Goal: Book appointment/travel/reservation

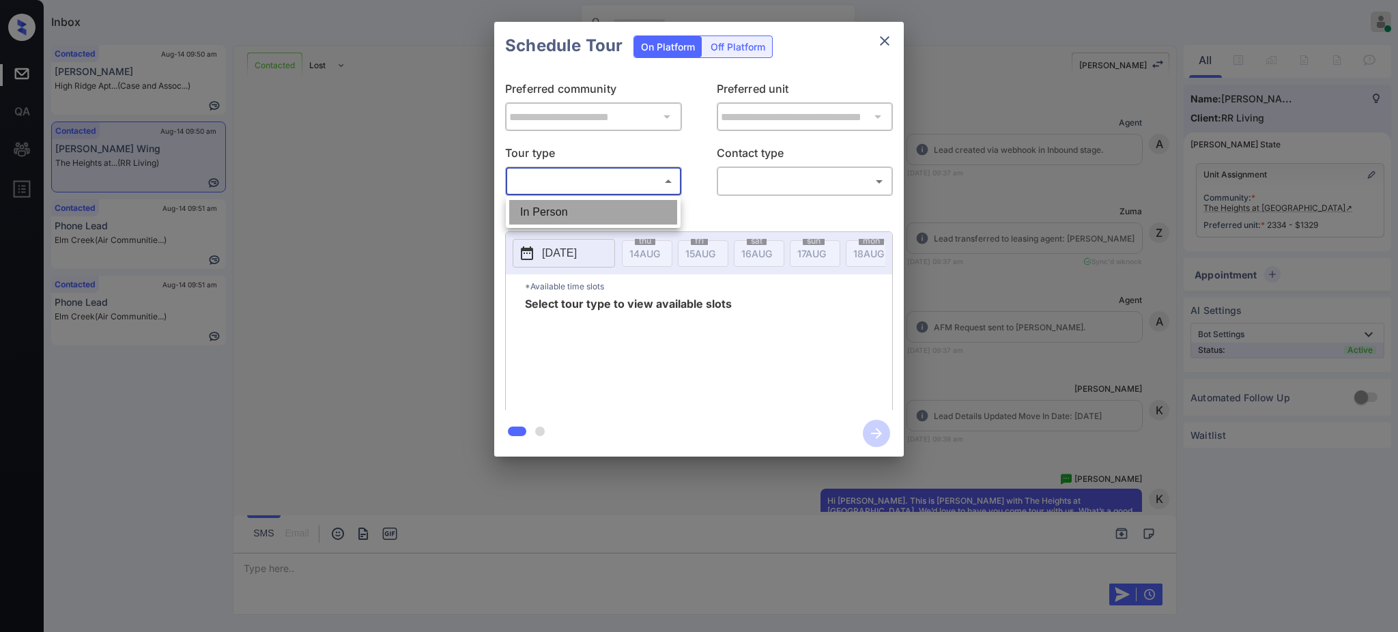
scroll to position [2433, 0]
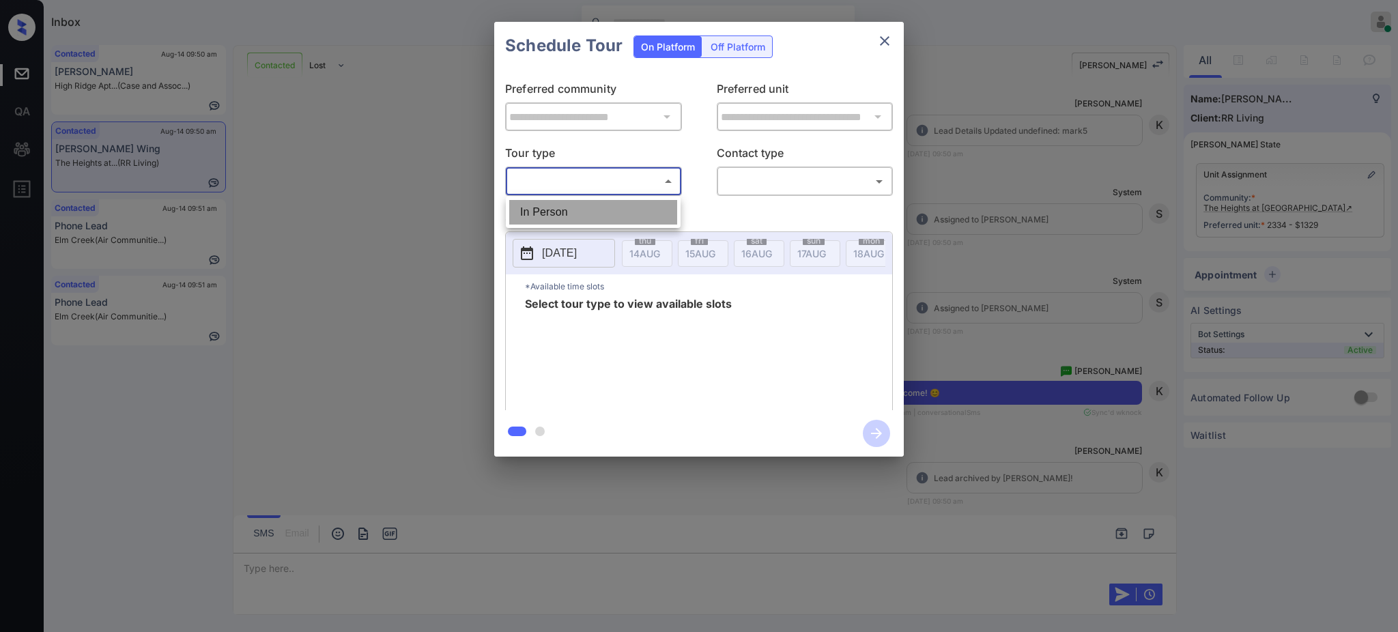
click at [599, 212] on li "In Person" at bounding box center [593, 212] width 168 height 25
type input "********"
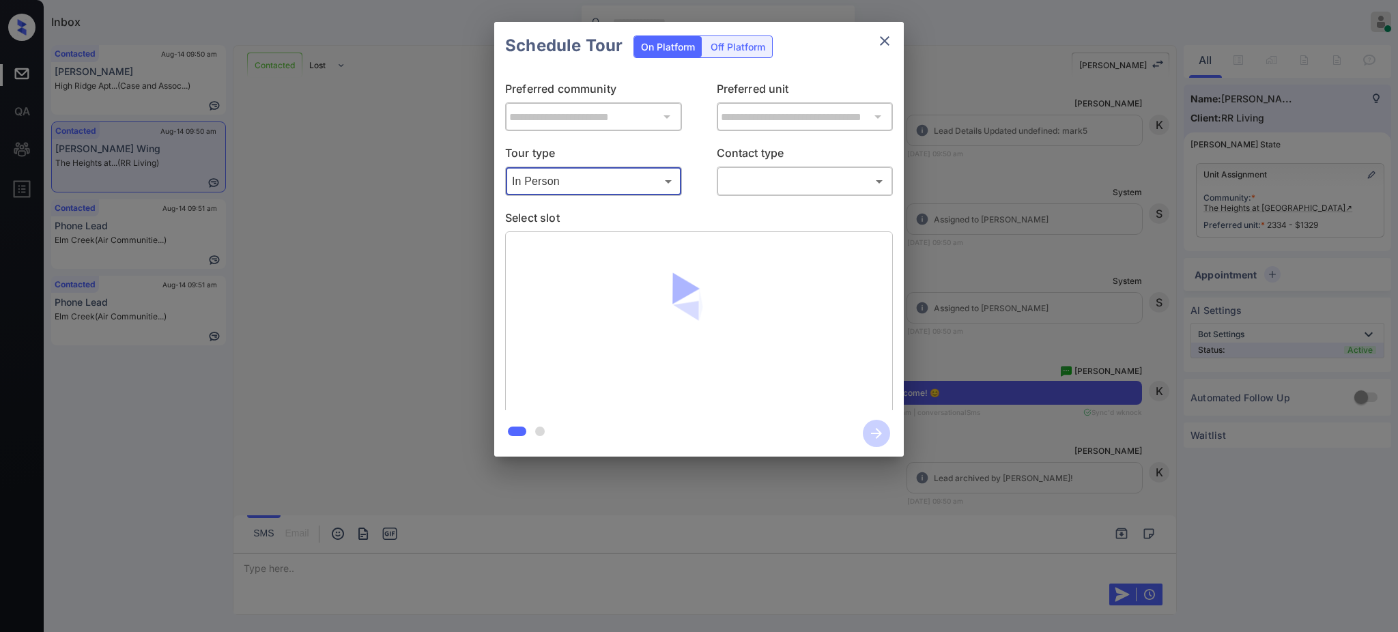
click at [814, 171] on body "Inbox Ajay Kumar Online Set yourself offline Set yourself on break Profile Swit…" at bounding box center [699, 316] width 1398 height 632
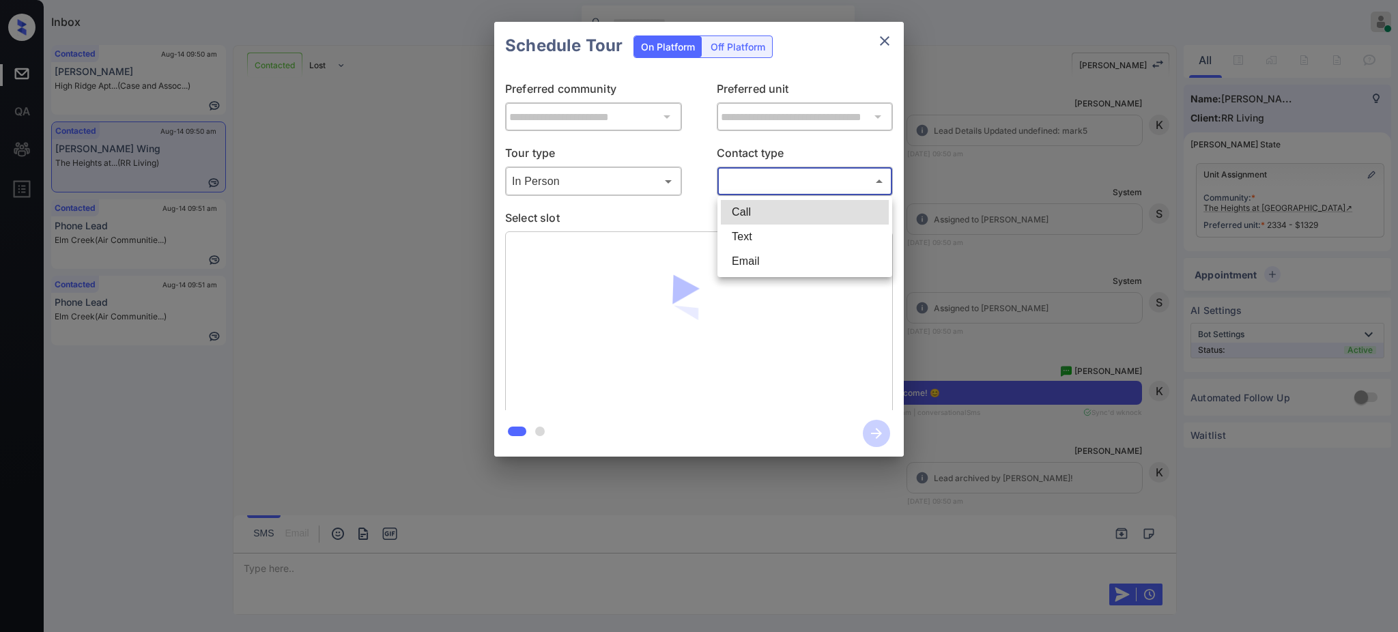
click at [754, 229] on li "Text" at bounding box center [805, 237] width 168 height 25
type input "****"
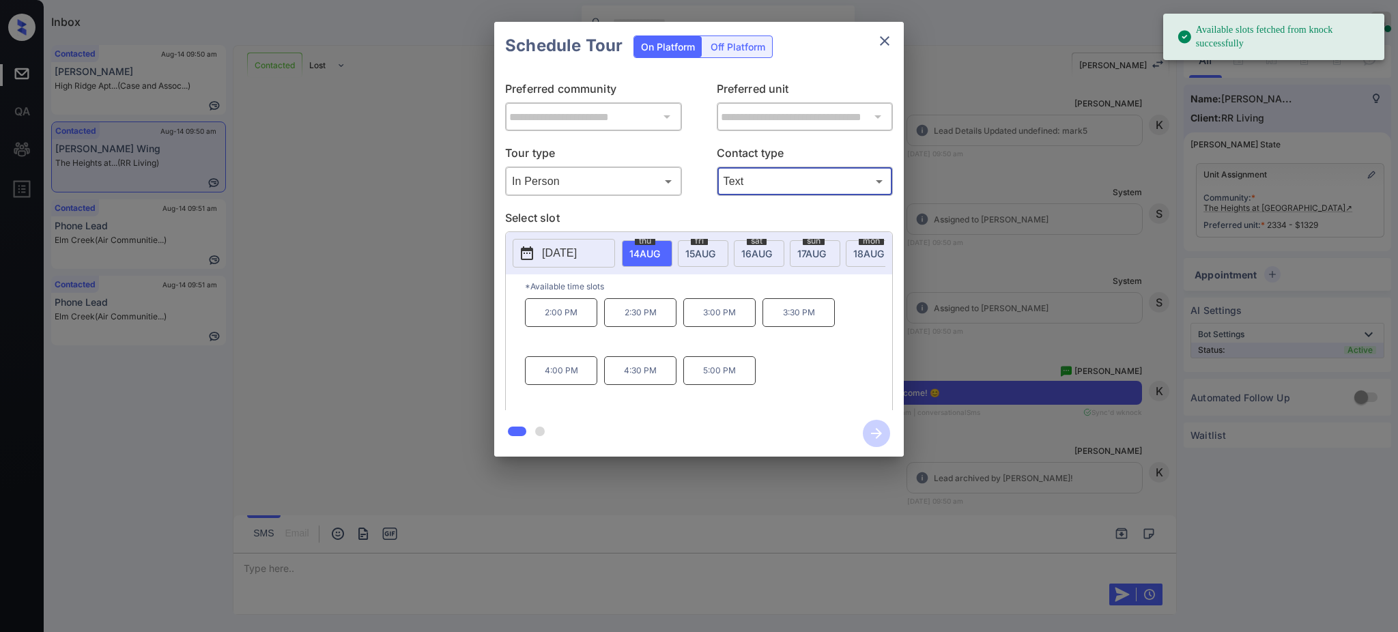
click at [577, 251] on p "[DATE]" at bounding box center [559, 253] width 35 height 16
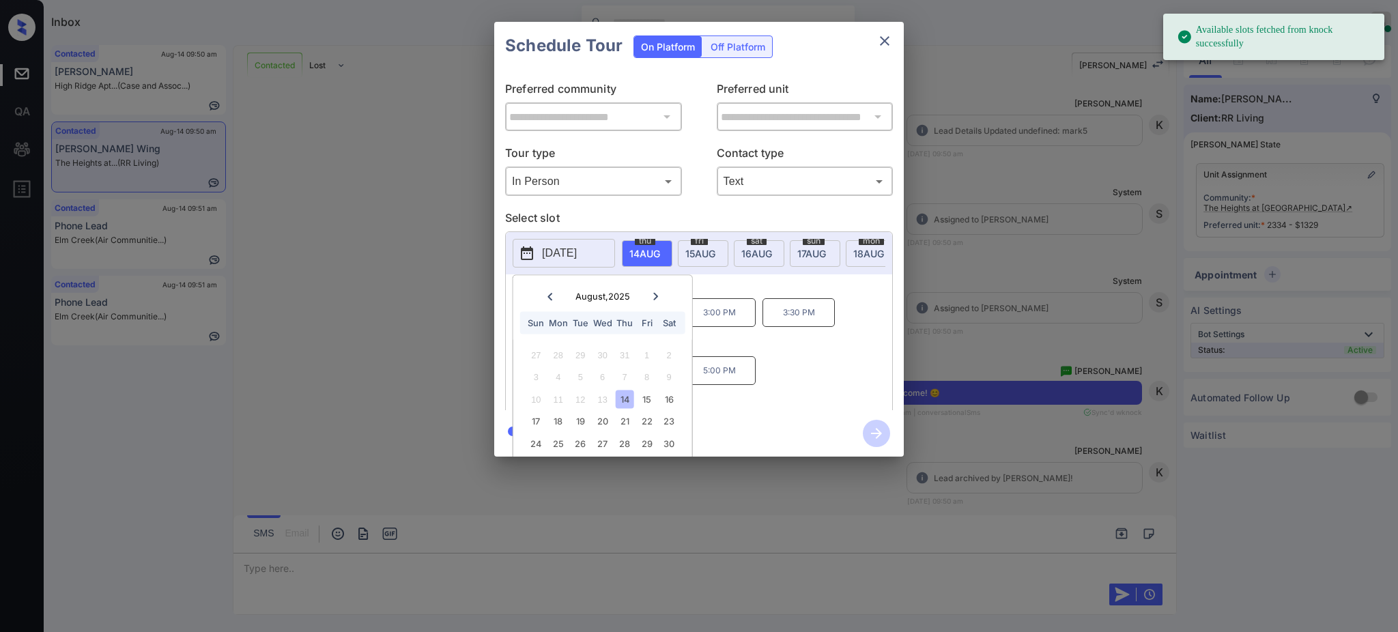
click at [654, 288] on div at bounding box center [655, 296] width 18 height 17
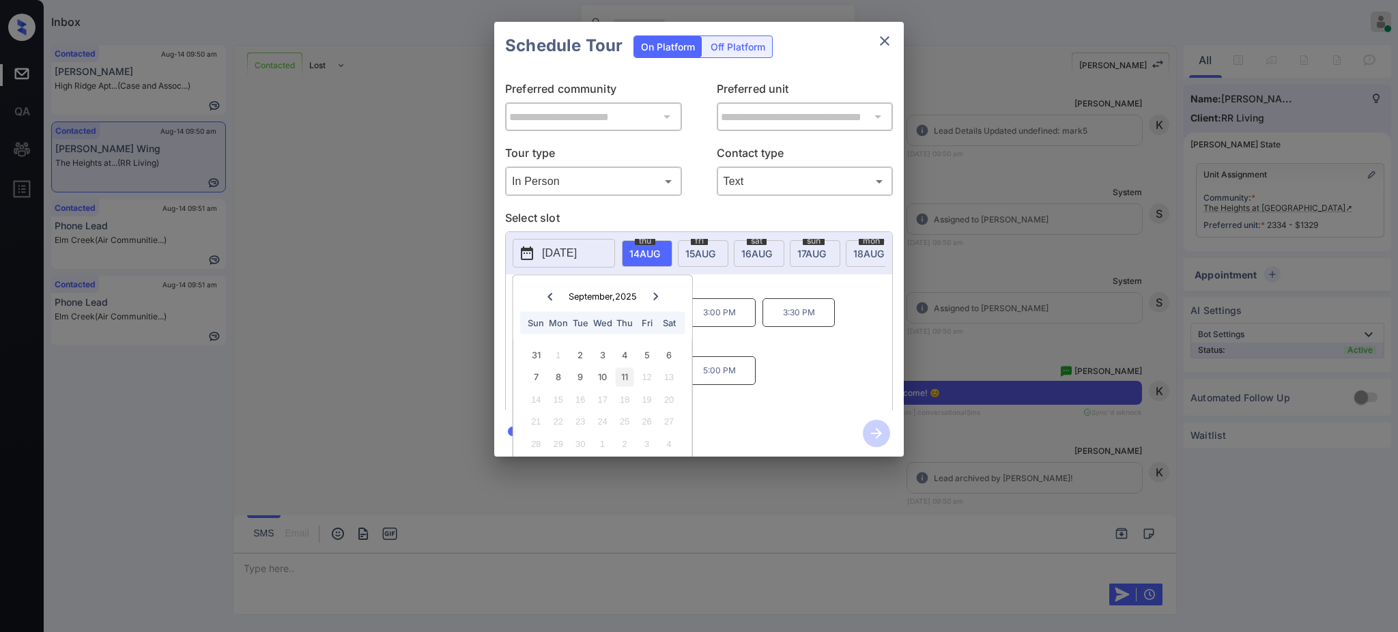
click at [620, 381] on div "11" at bounding box center [625, 377] width 18 height 18
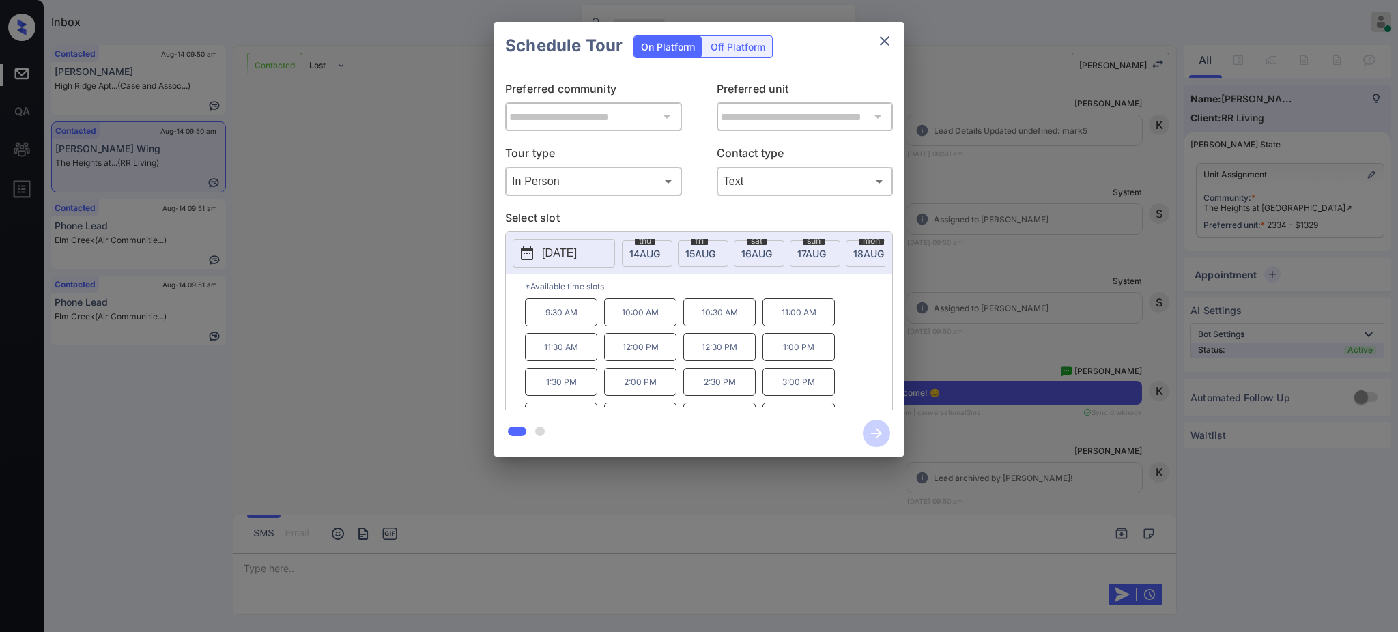
click at [726, 298] on p "*Available time slots" at bounding box center [708, 286] width 367 height 24
drag, startPoint x: 770, startPoint y: 358, endPoint x: 829, endPoint y: 366, distance: 59.3
type textarea "*******"
click at [829, 361] on p "1:00 PM" at bounding box center [798, 347] width 72 height 28
copy p "1:00 PM"
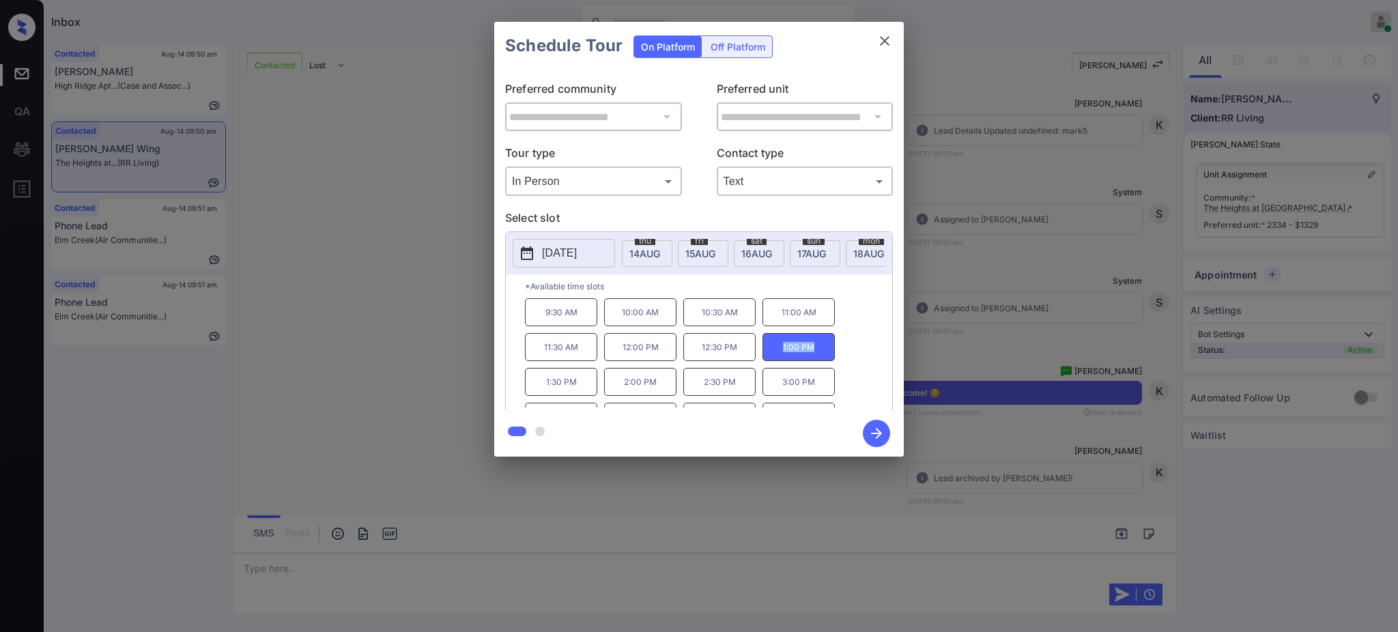
click at [880, 45] on icon "close" at bounding box center [884, 41] width 16 height 16
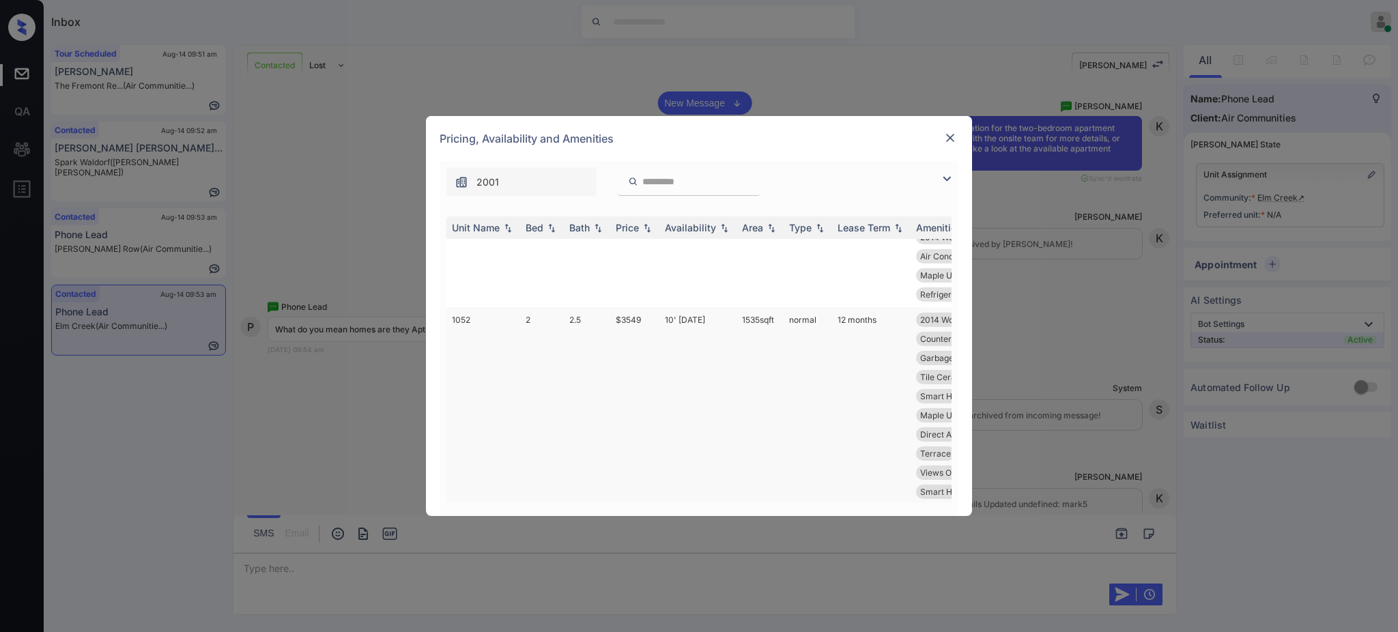
scroll to position [1658, 0]
click at [950, 140] on img at bounding box center [950, 138] width 14 height 14
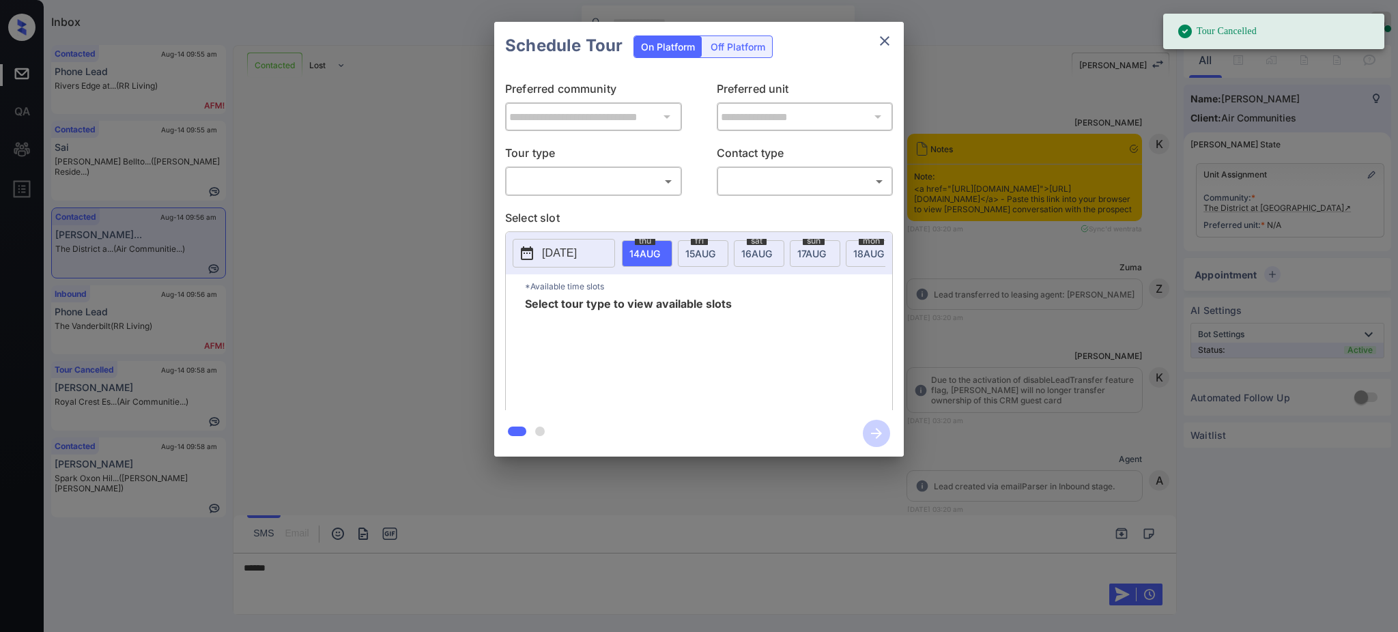
scroll to position [1183, 0]
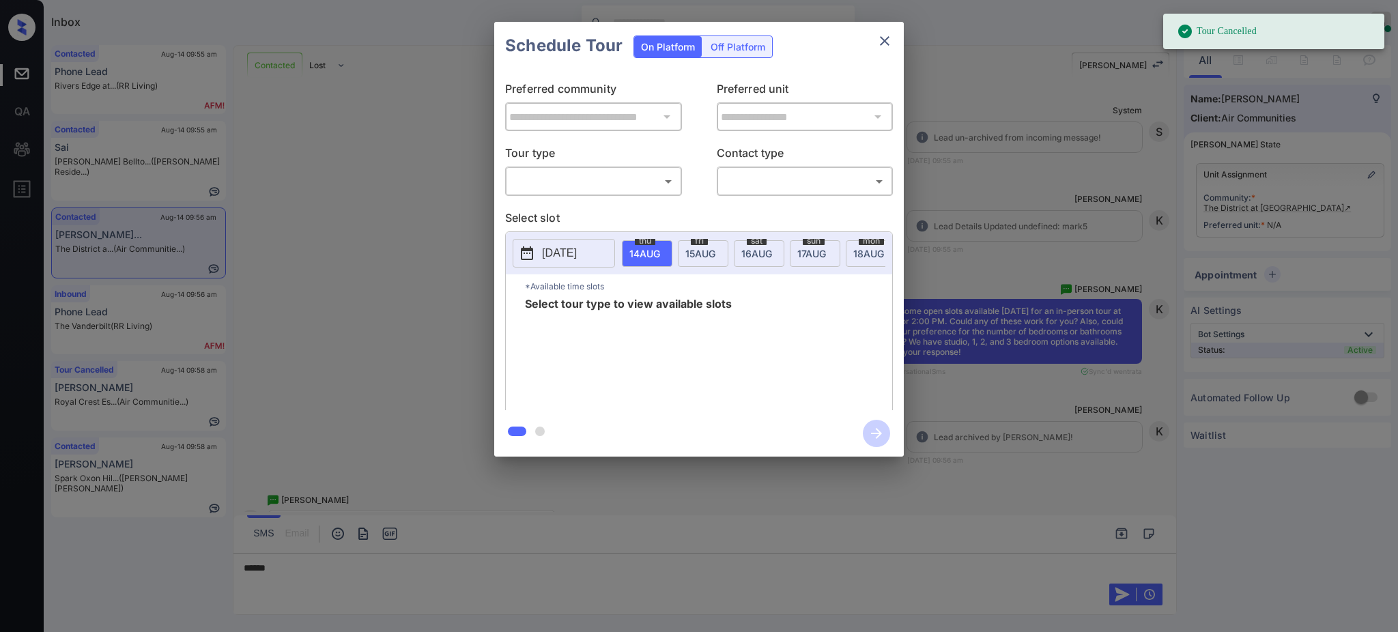
click at [635, 176] on body "Tour Cancelled Inbox Ajay Kumar Online Set yourself offline Set yourself on bre…" at bounding box center [699, 316] width 1398 height 632
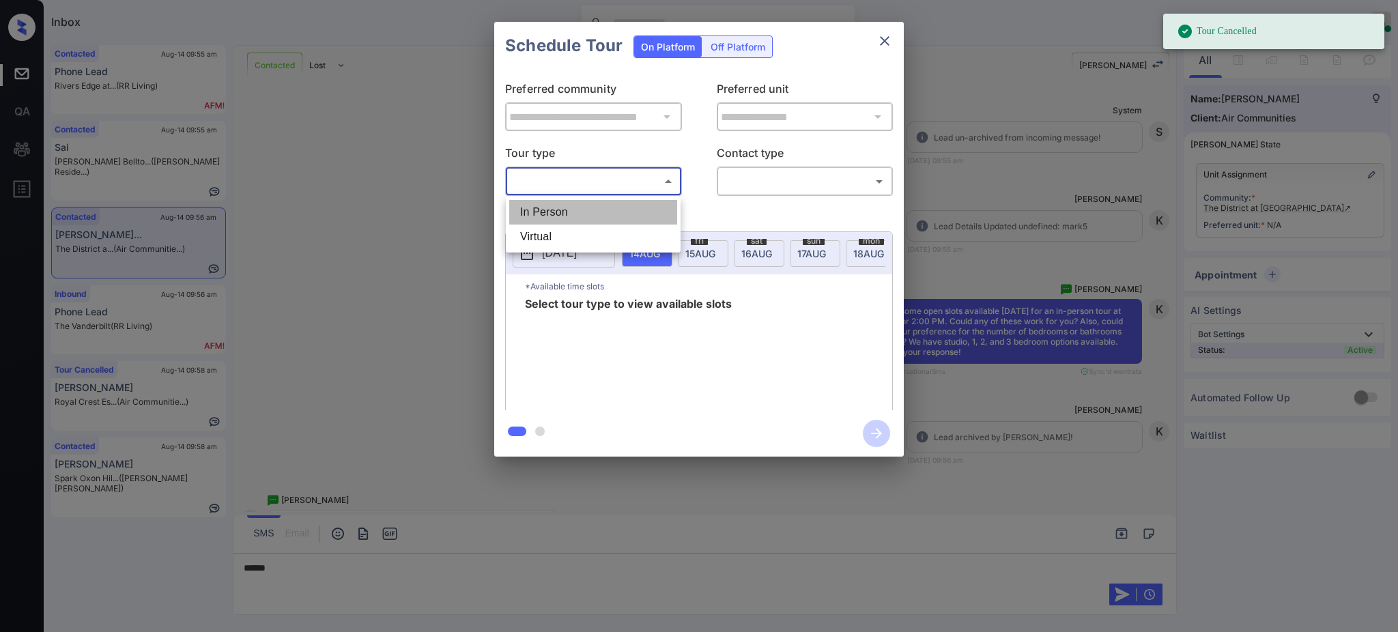
click at [599, 209] on li "In Person" at bounding box center [593, 212] width 168 height 25
type input "********"
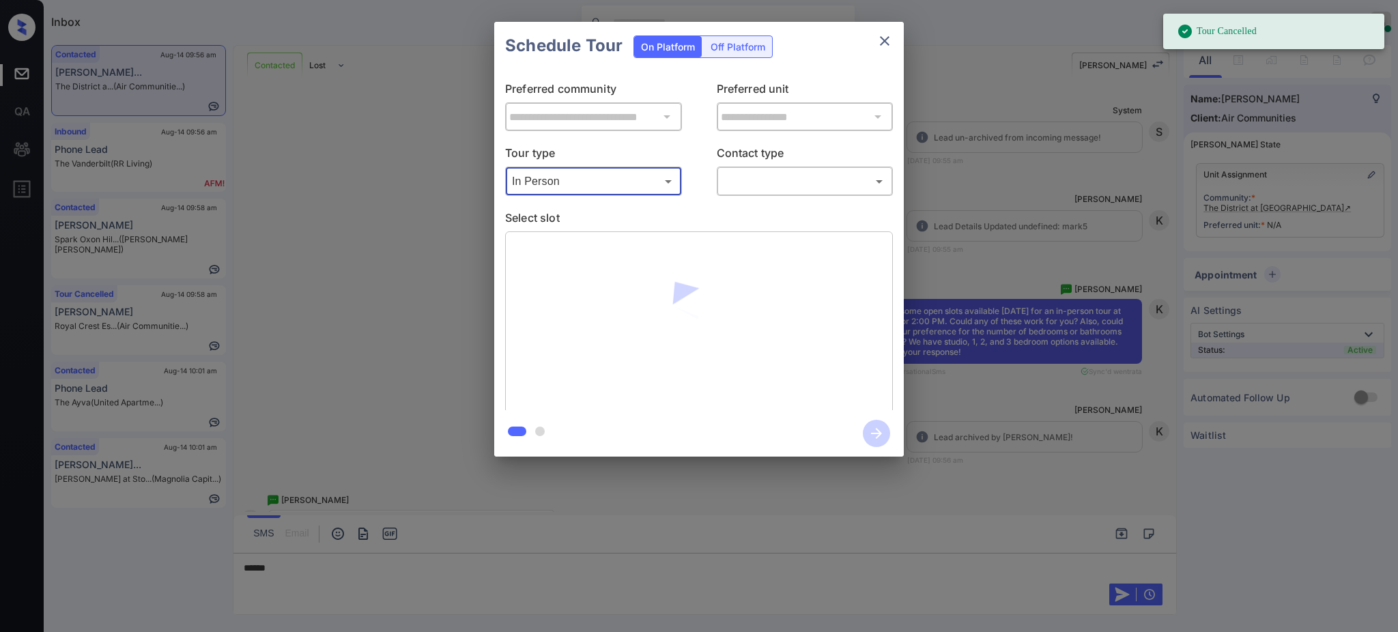
click at [781, 181] on body "Tour Cancelled Inbox Ajay Kumar Online Set yourself offline Set yourself on bre…" at bounding box center [699, 316] width 1398 height 632
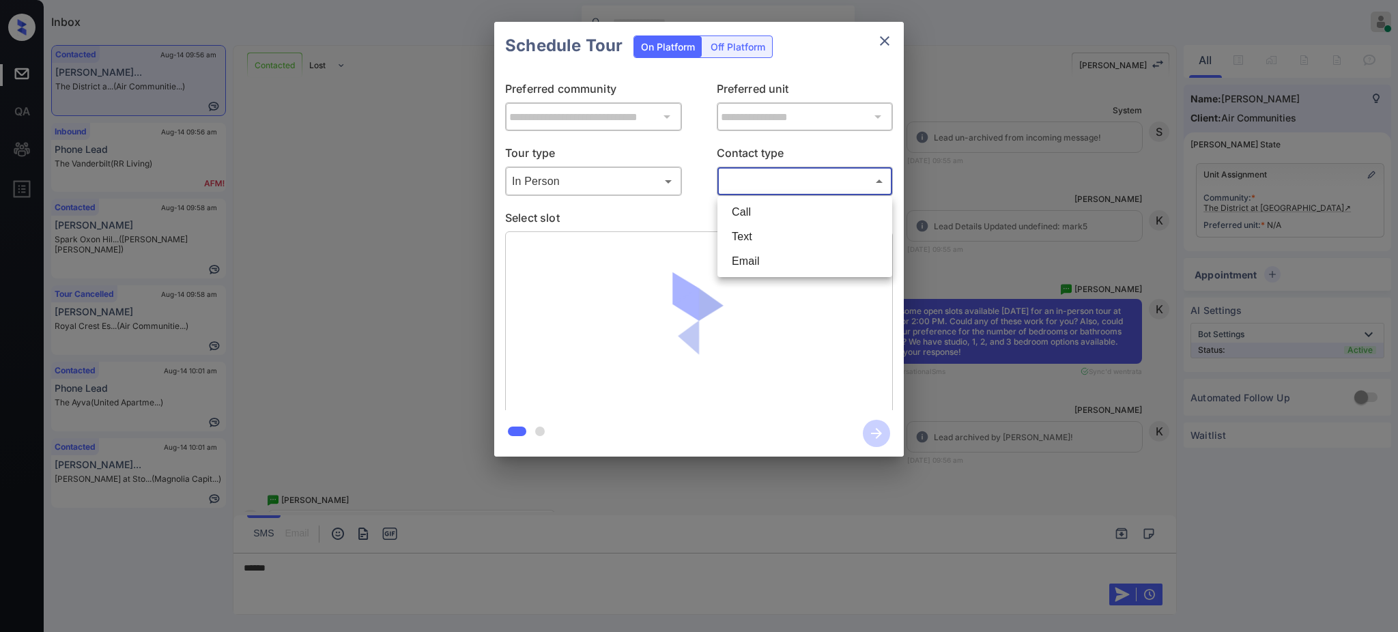
click at [759, 229] on li "Text" at bounding box center [805, 237] width 168 height 25
type input "****"
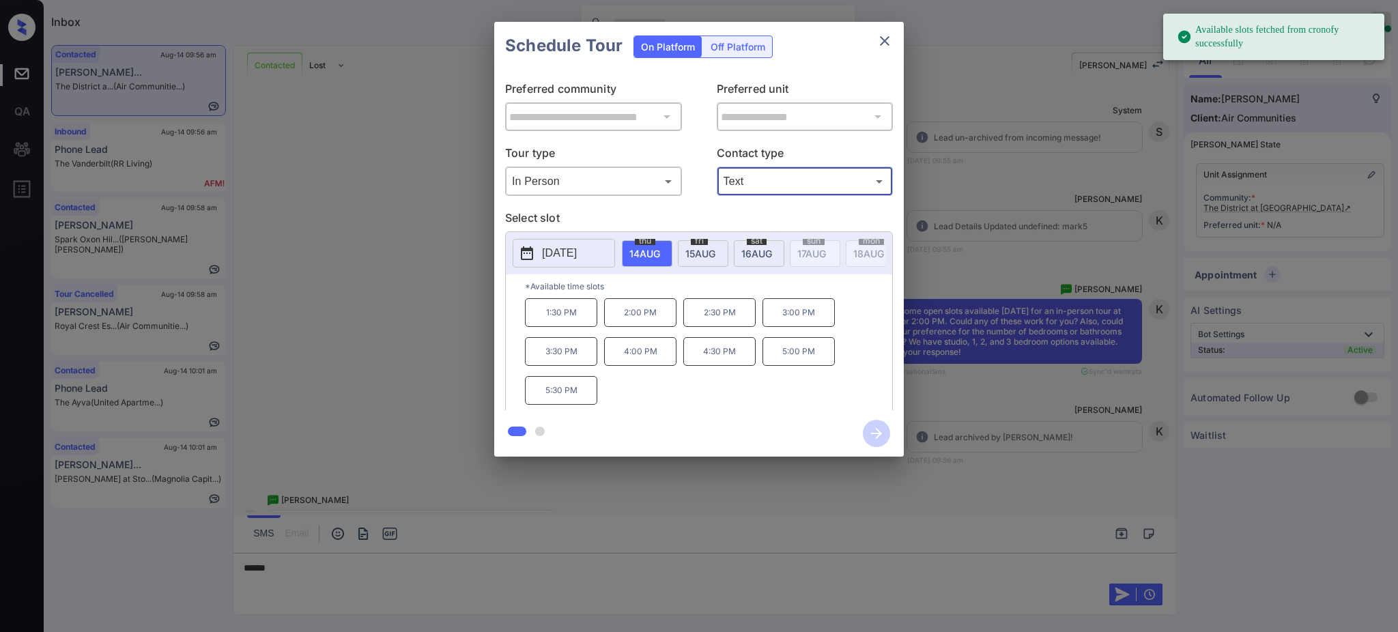
drag, startPoint x: 573, startPoint y: 270, endPoint x: 573, endPoint y: 263, distance: 7.5
click at [573, 268] on div "[DATE]" at bounding box center [564, 253] width 102 height 29
click at [574, 256] on p "[DATE]" at bounding box center [559, 253] width 35 height 16
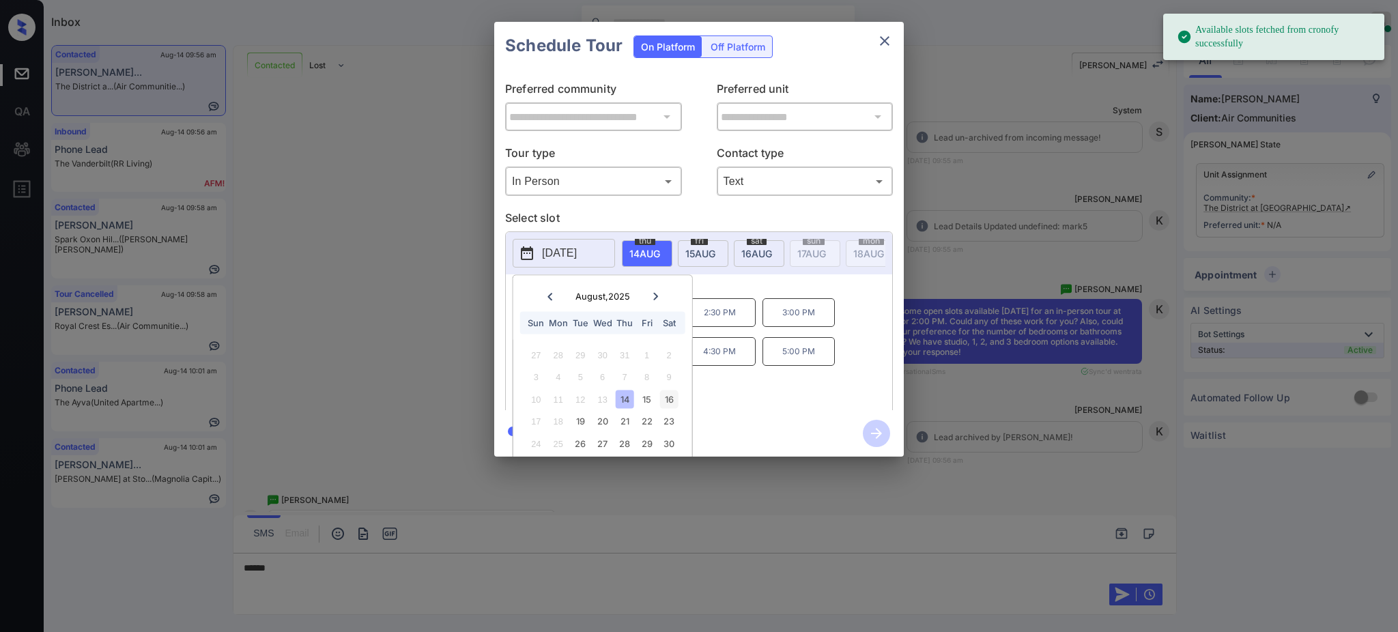
click at [672, 405] on div "16" at bounding box center [668, 399] width 18 height 18
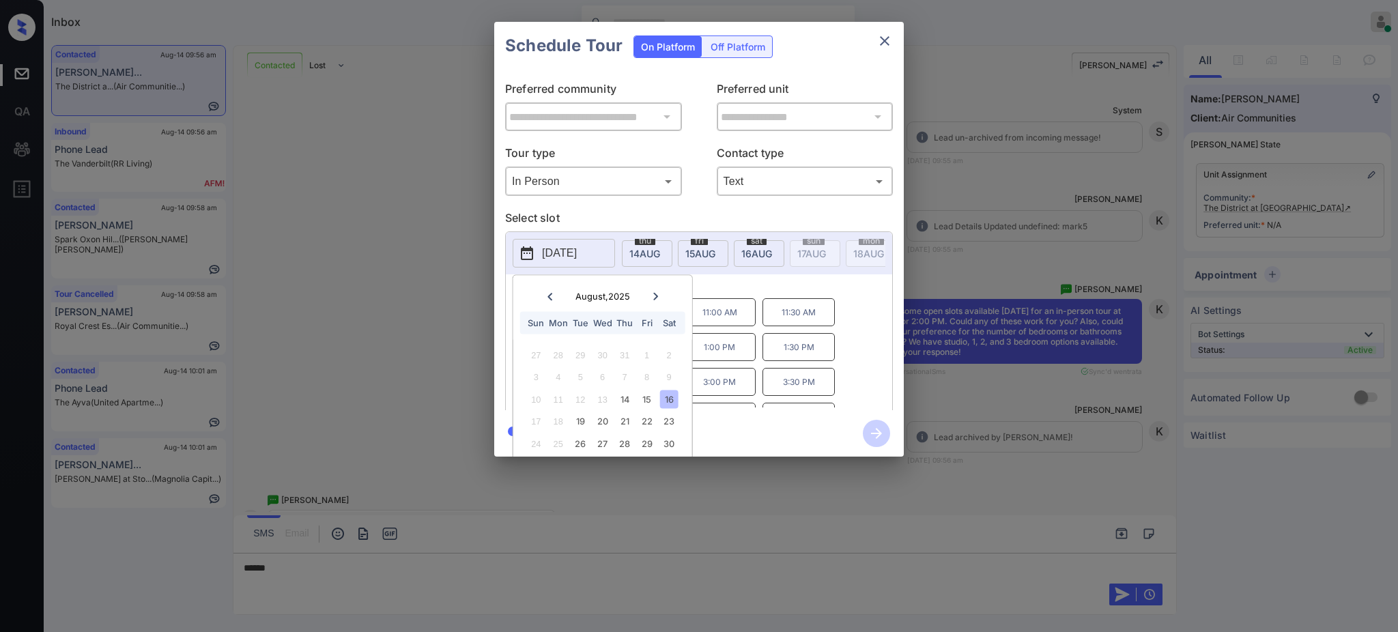
click at [799, 315] on p "11:30 AM" at bounding box center [798, 312] width 72 height 28
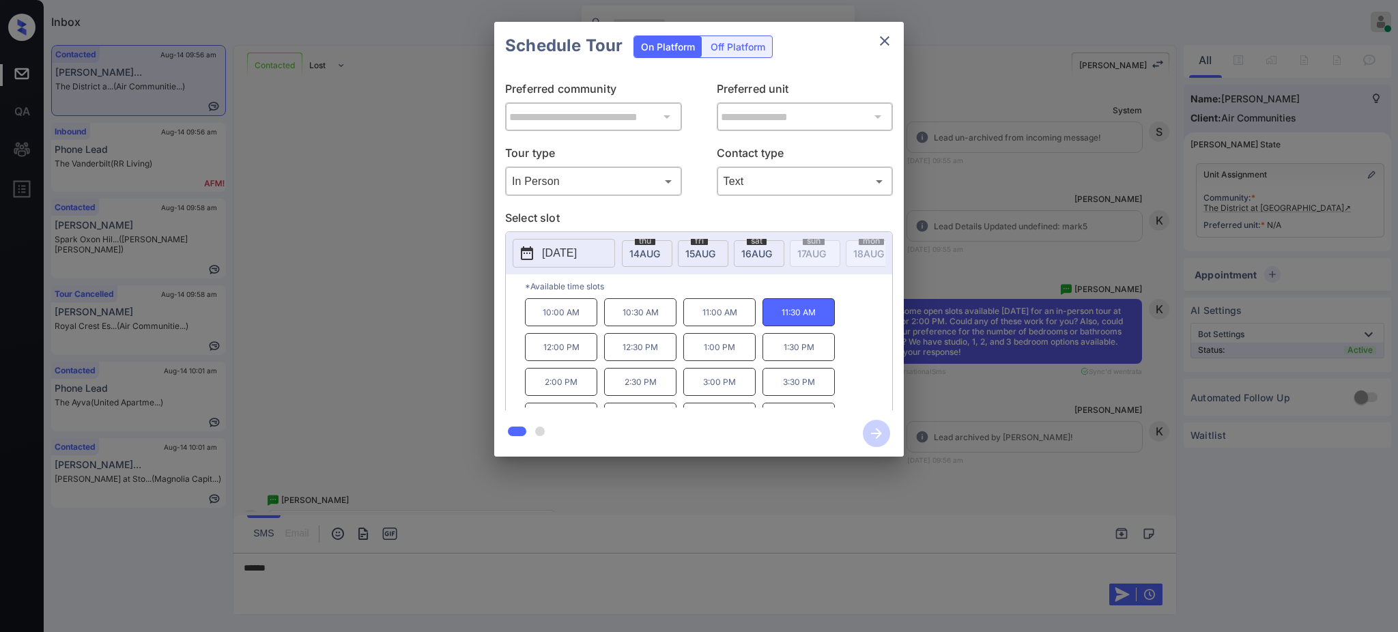
click at [999, 250] on div "**********" at bounding box center [699, 239] width 1398 height 478
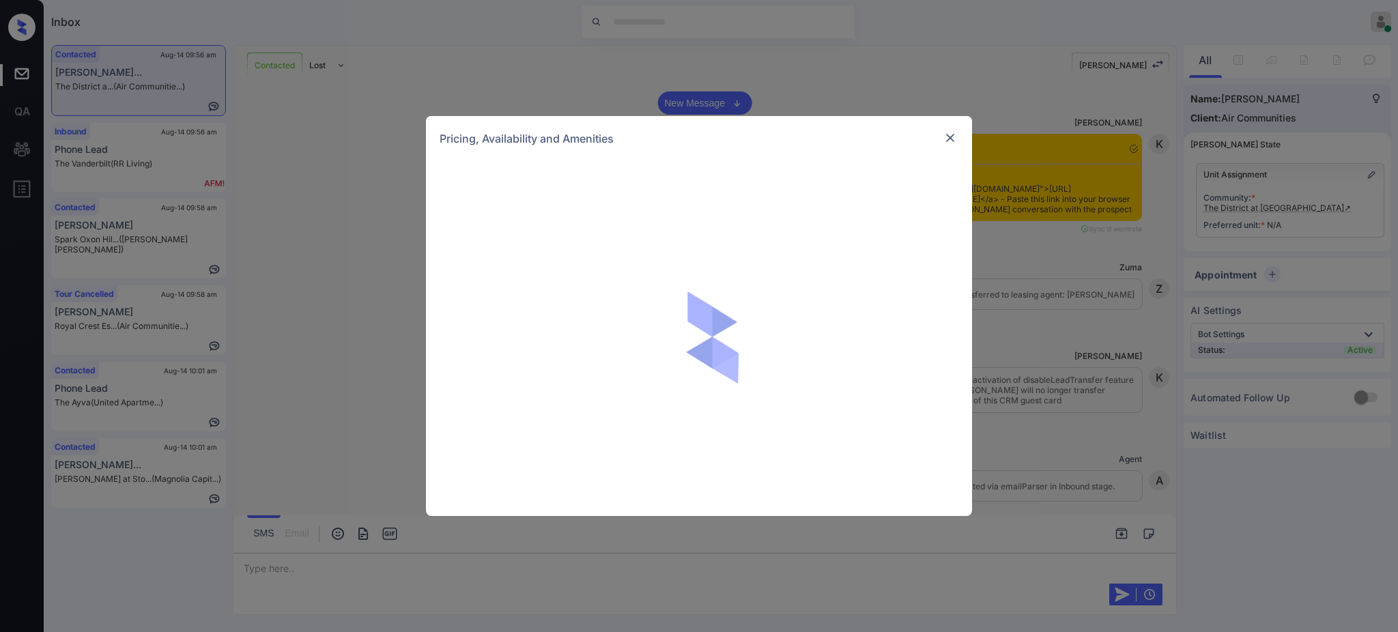
scroll to position [1163, 0]
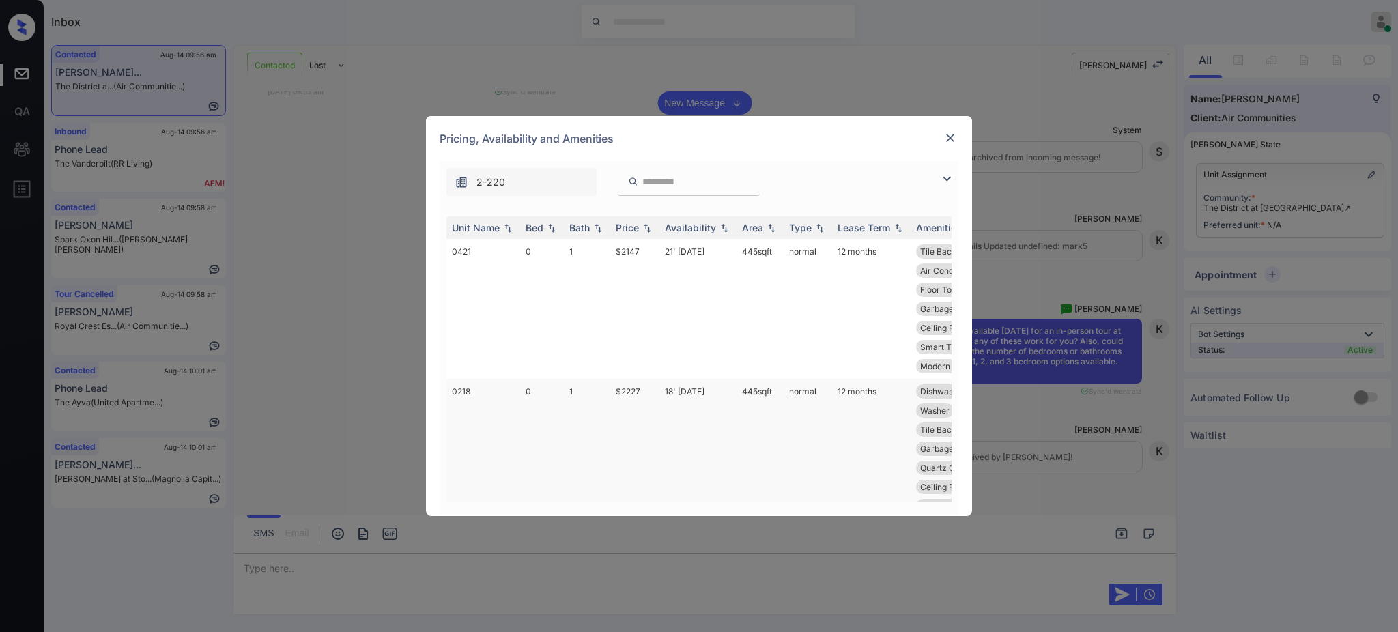
click at [624, 396] on td "$2227" at bounding box center [634, 458] width 49 height 159
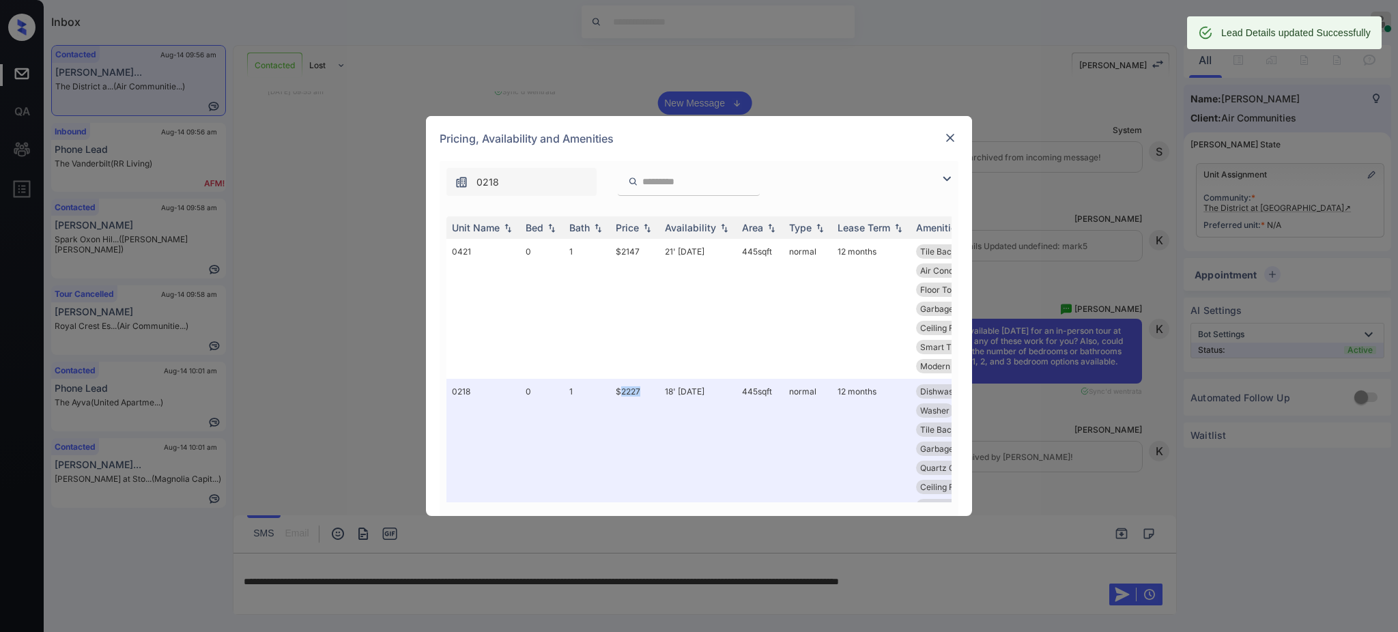
click at [953, 137] on img at bounding box center [950, 138] width 14 height 14
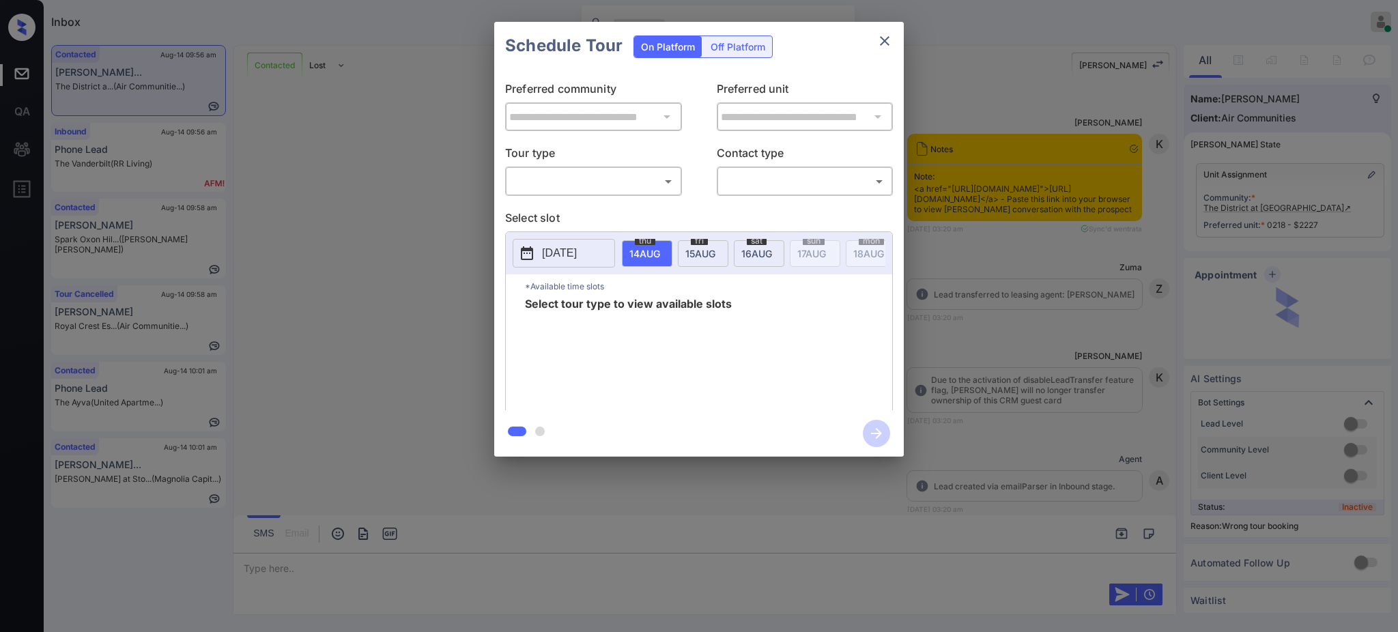
scroll to position [981, 0]
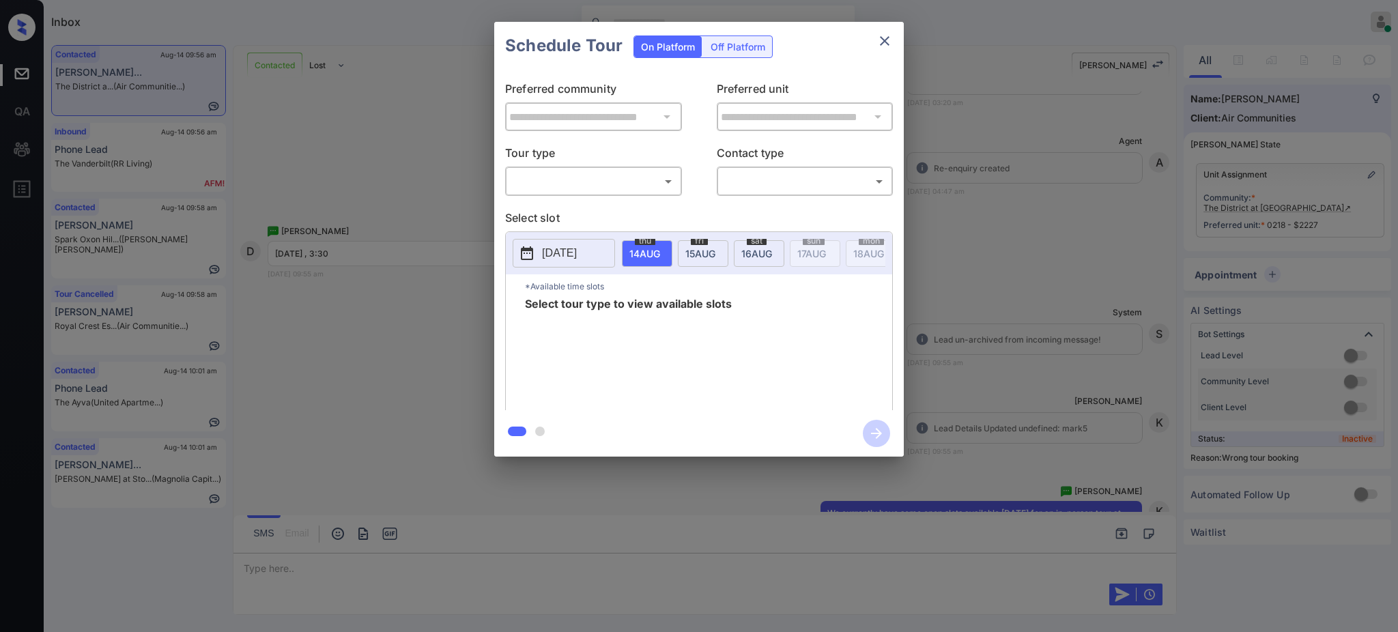
click at [632, 177] on body "Inbox [PERSON_NAME] Online Set yourself offline Set yourself on break Profile S…" at bounding box center [699, 316] width 1398 height 632
click at [584, 208] on li "In Person" at bounding box center [593, 212] width 168 height 25
type input "********"
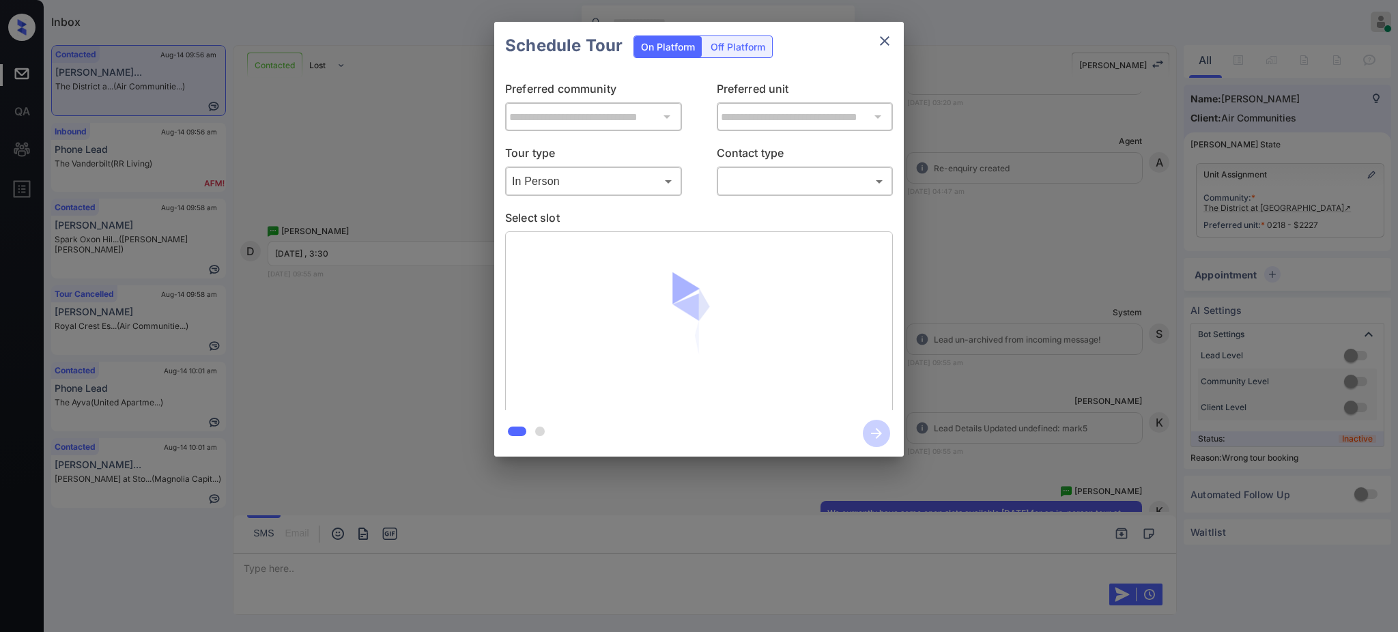
click at [776, 169] on div "​ ​" at bounding box center [805, 181] width 177 height 29
click at [769, 180] on body "Inbox Ajay Kumar Online Set yourself offline Set yourself on break Profile Swit…" at bounding box center [699, 316] width 1398 height 632
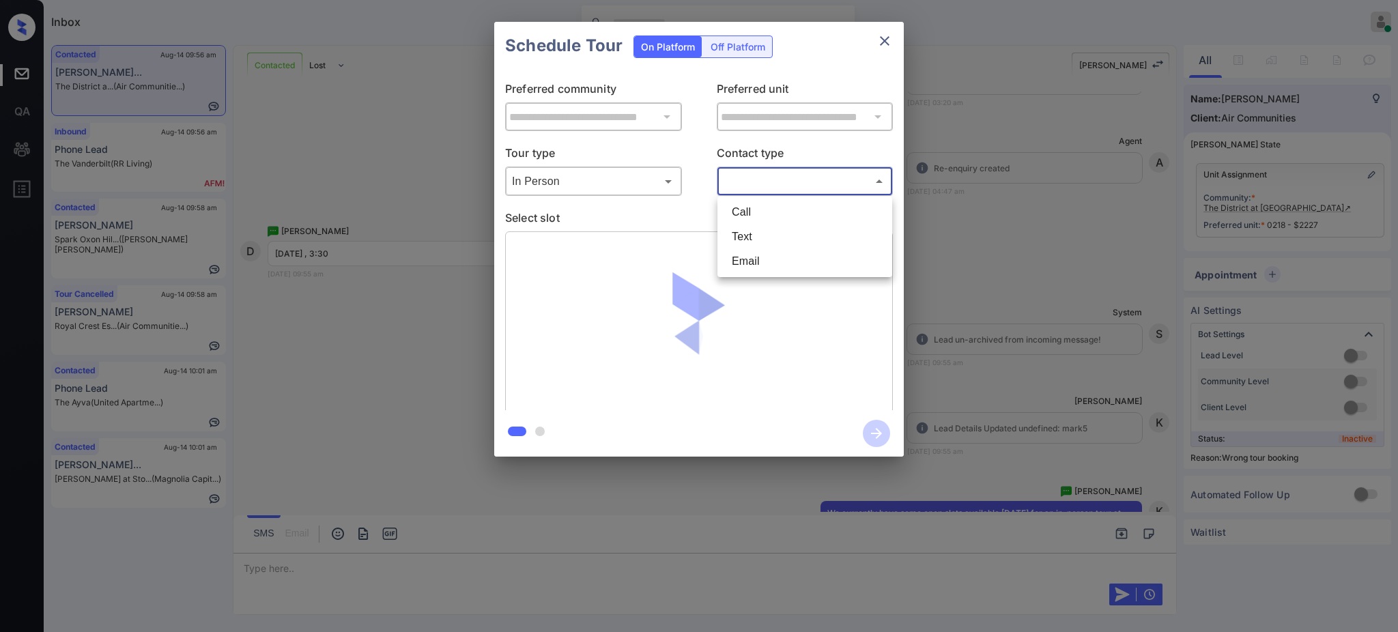
click at [751, 236] on li "Text" at bounding box center [805, 237] width 168 height 25
type input "****"
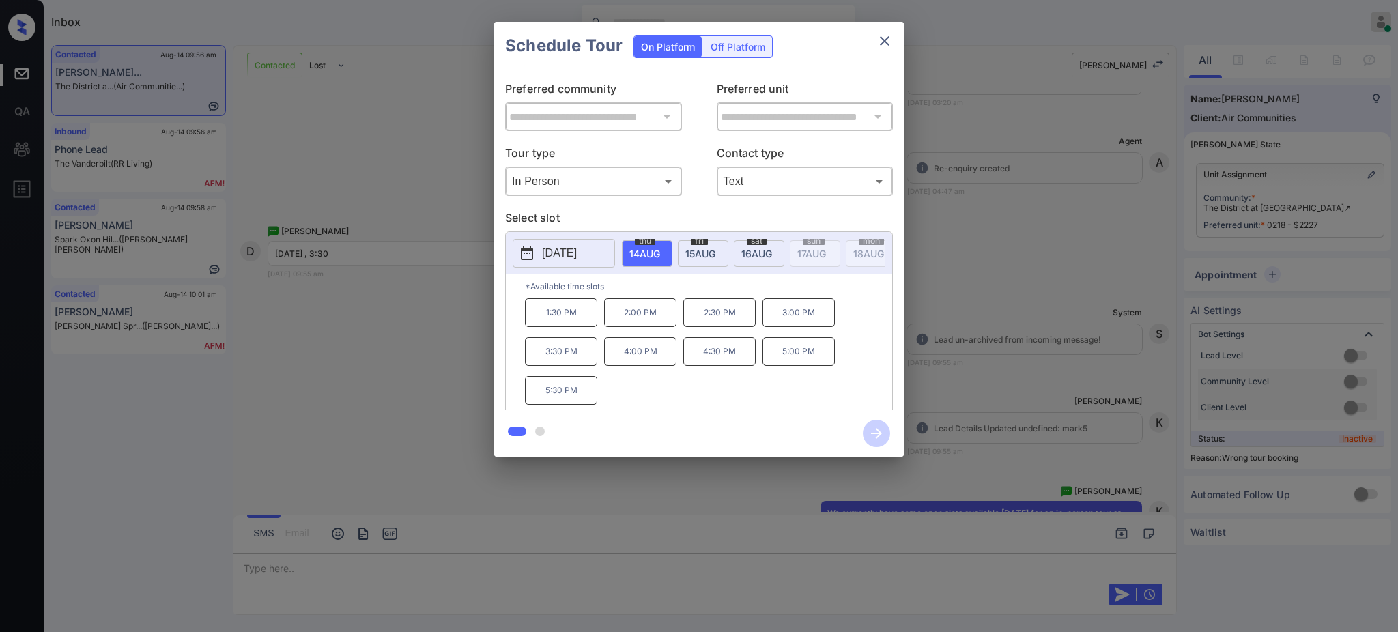
click at [660, 251] on span "16 AUG" at bounding box center [644, 254] width 31 height 12
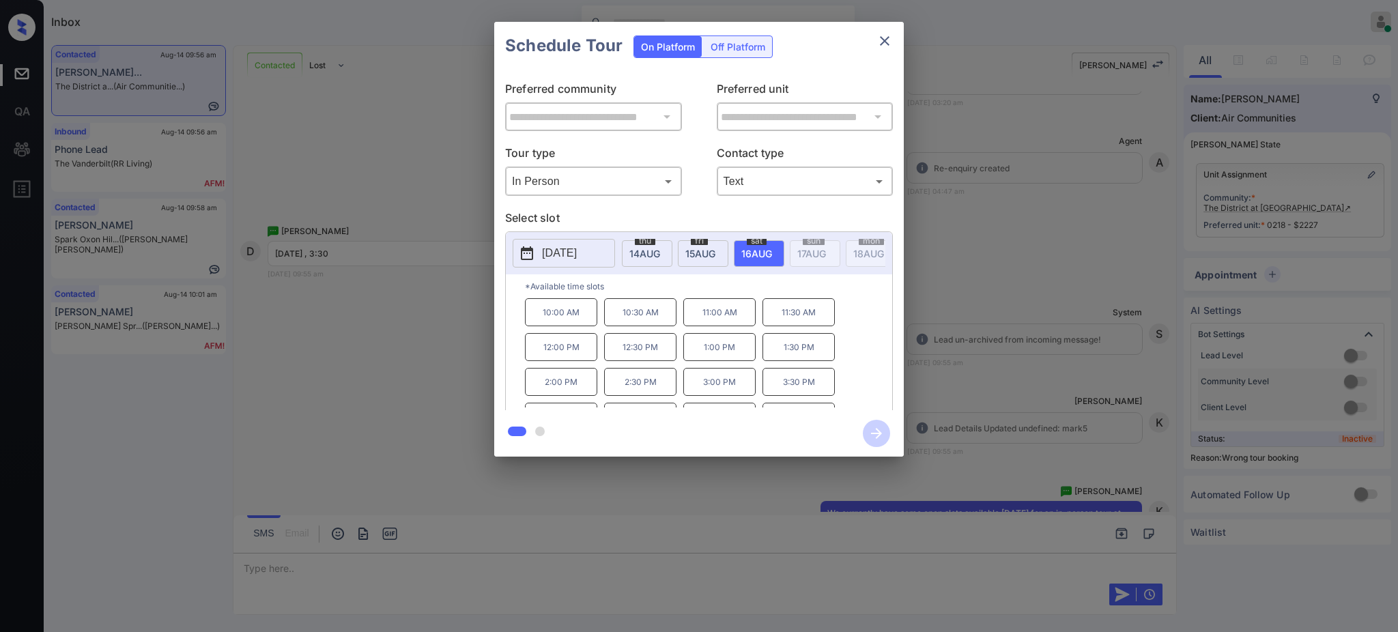
click at [799, 395] on p "3:30 PM" at bounding box center [798, 382] width 72 height 28
click at [880, 433] on icon "button" at bounding box center [876, 433] width 11 height 11
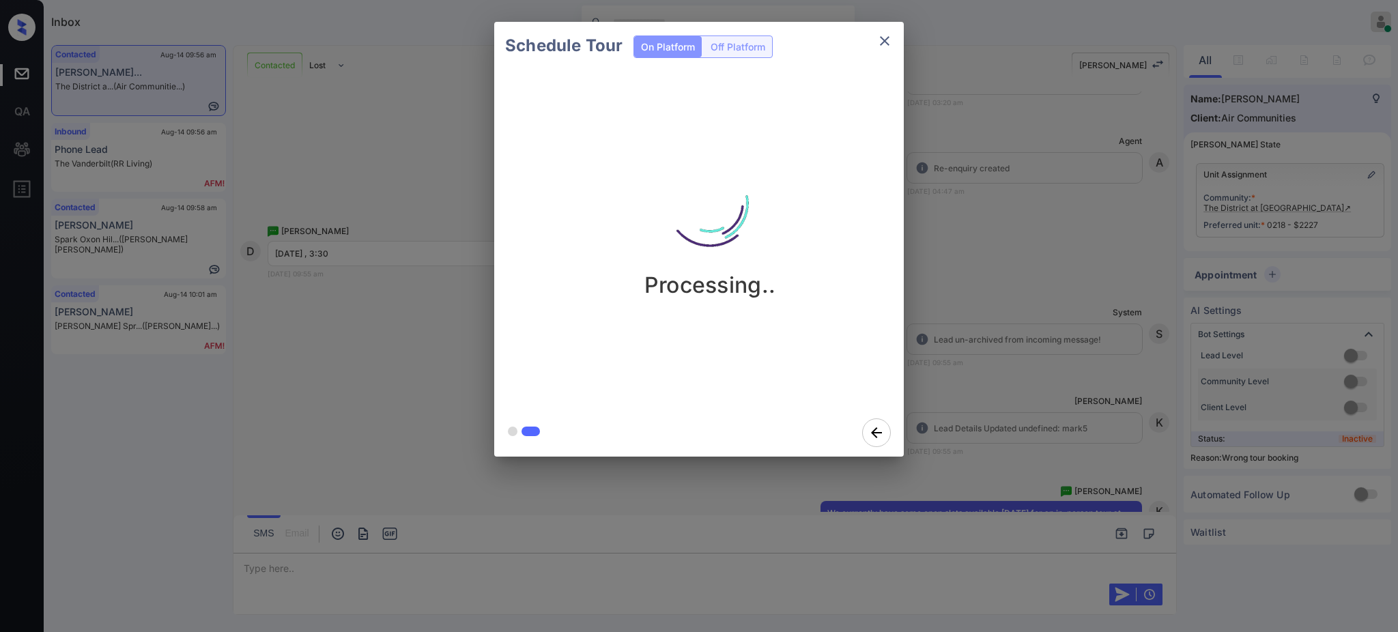
click at [1014, 353] on div "Schedule Tour On Platform Off Platform Processing.." at bounding box center [699, 239] width 1398 height 478
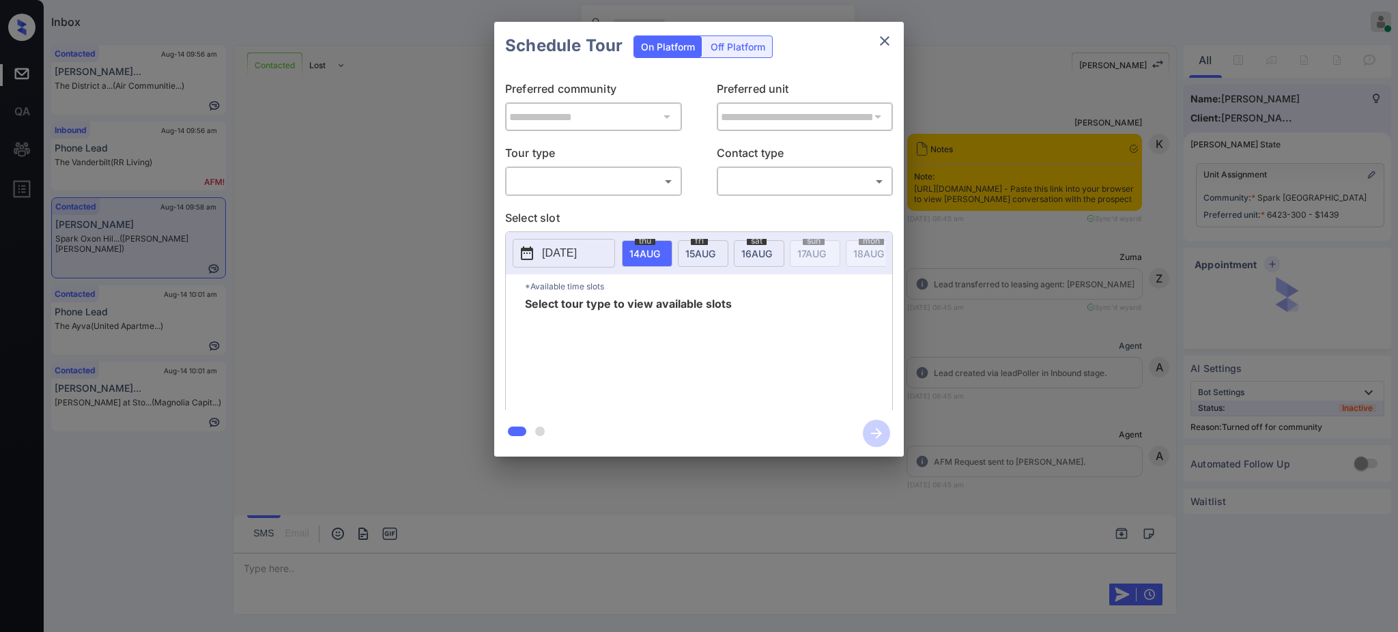
scroll to position [1787, 0]
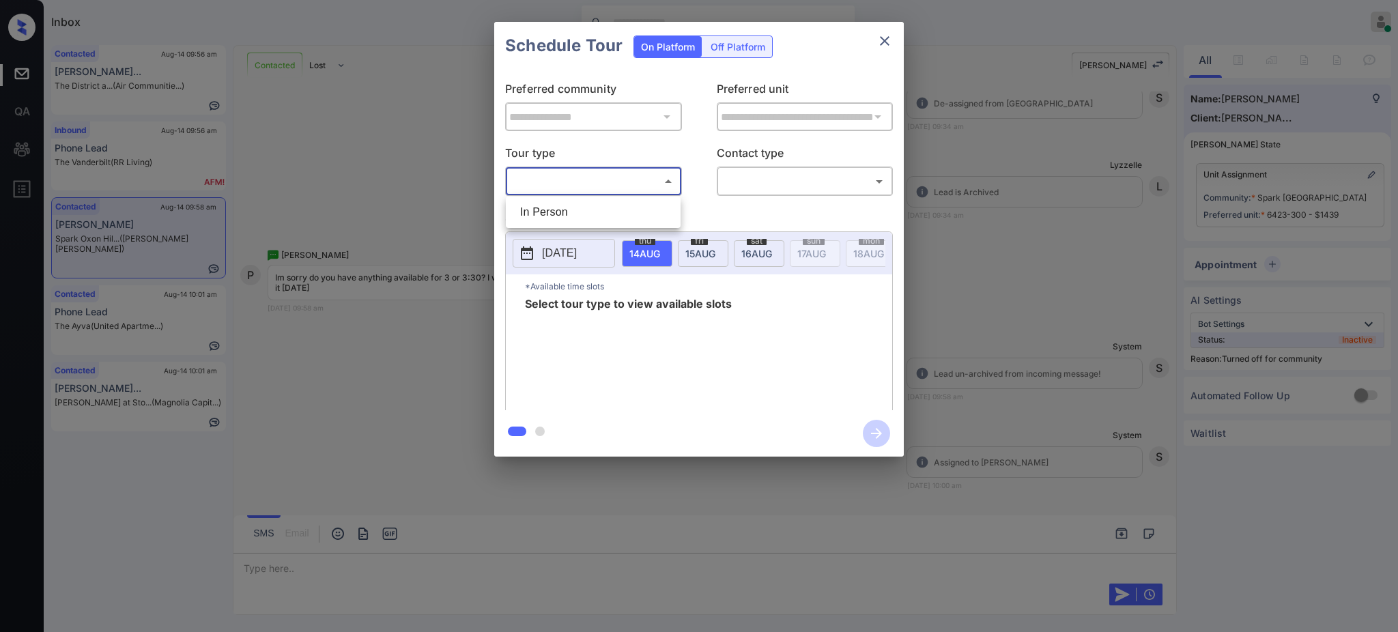
click at [569, 175] on body "Inbox [PERSON_NAME] Online Set yourself offline Set yourself on break Profile S…" at bounding box center [699, 316] width 1398 height 632
click at [559, 201] on li "In Person" at bounding box center [593, 212] width 168 height 25
type input "********"
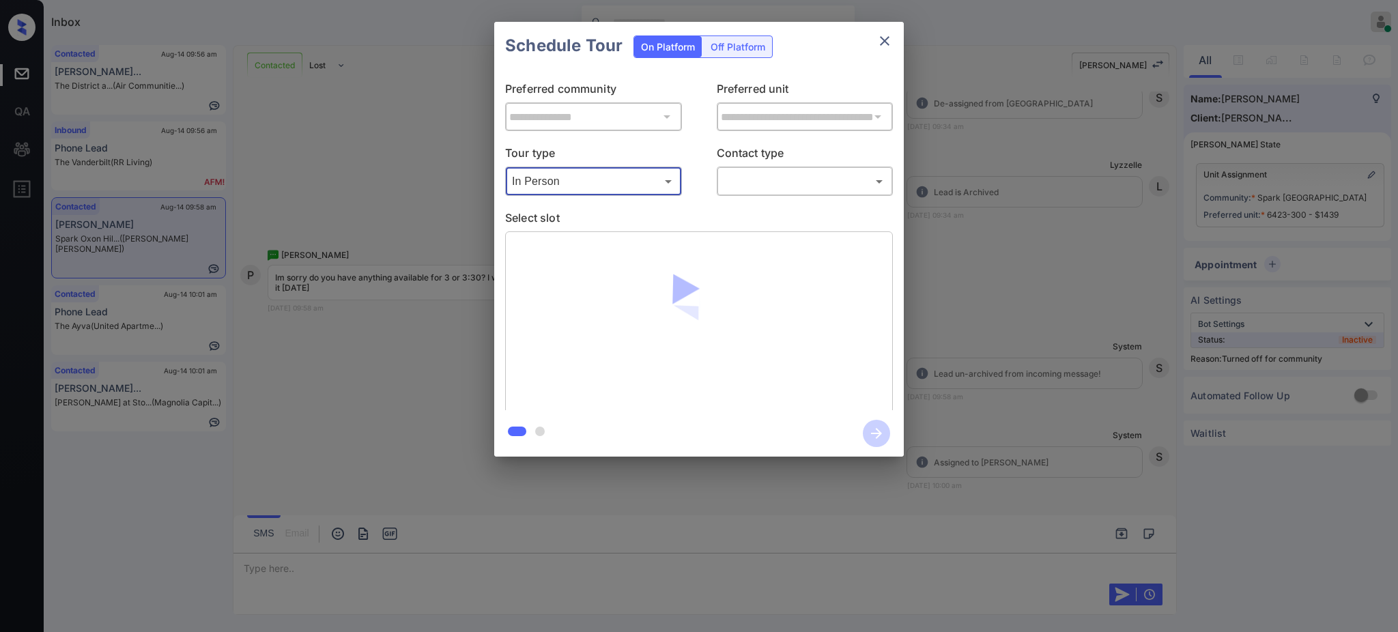
click at [777, 190] on body "Inbox [PERSON_NAME] Online Set yourself offline Set yourself on break Profile S…" at bounding box center [699, 316] width 1398 height 632
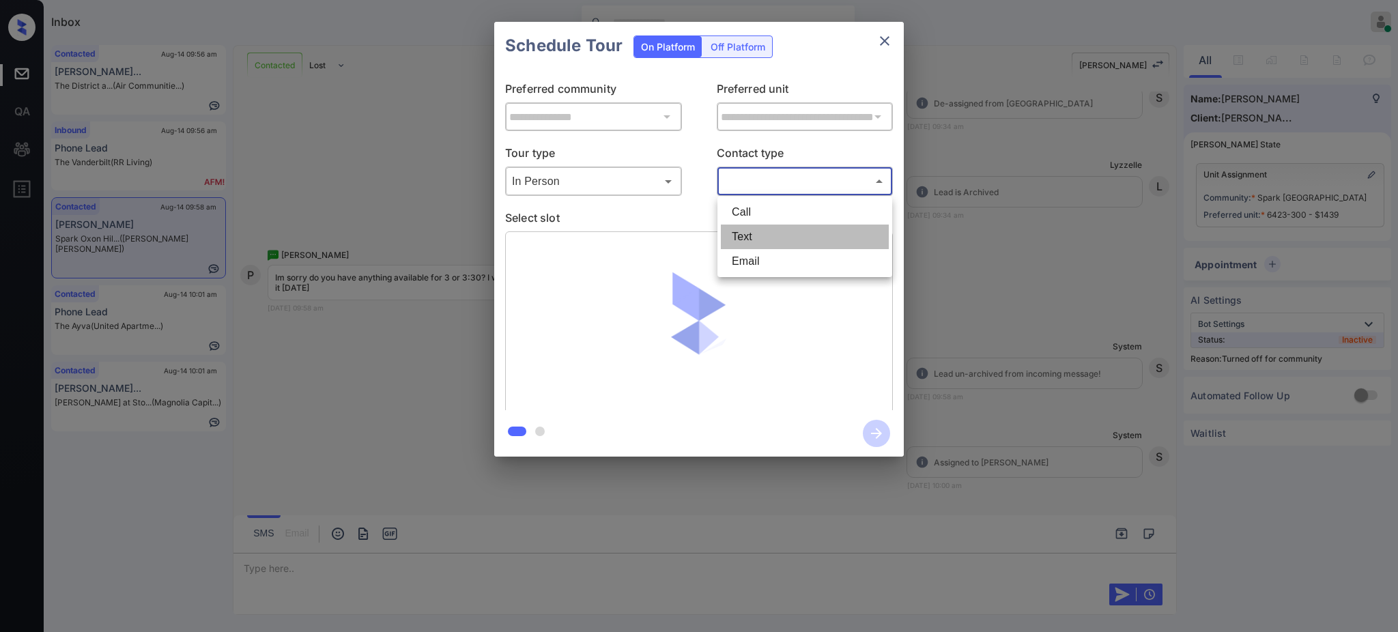
click at [744, 239] on li "Text" at bounding box center [805, 237] width 168 height 25
type input "****"
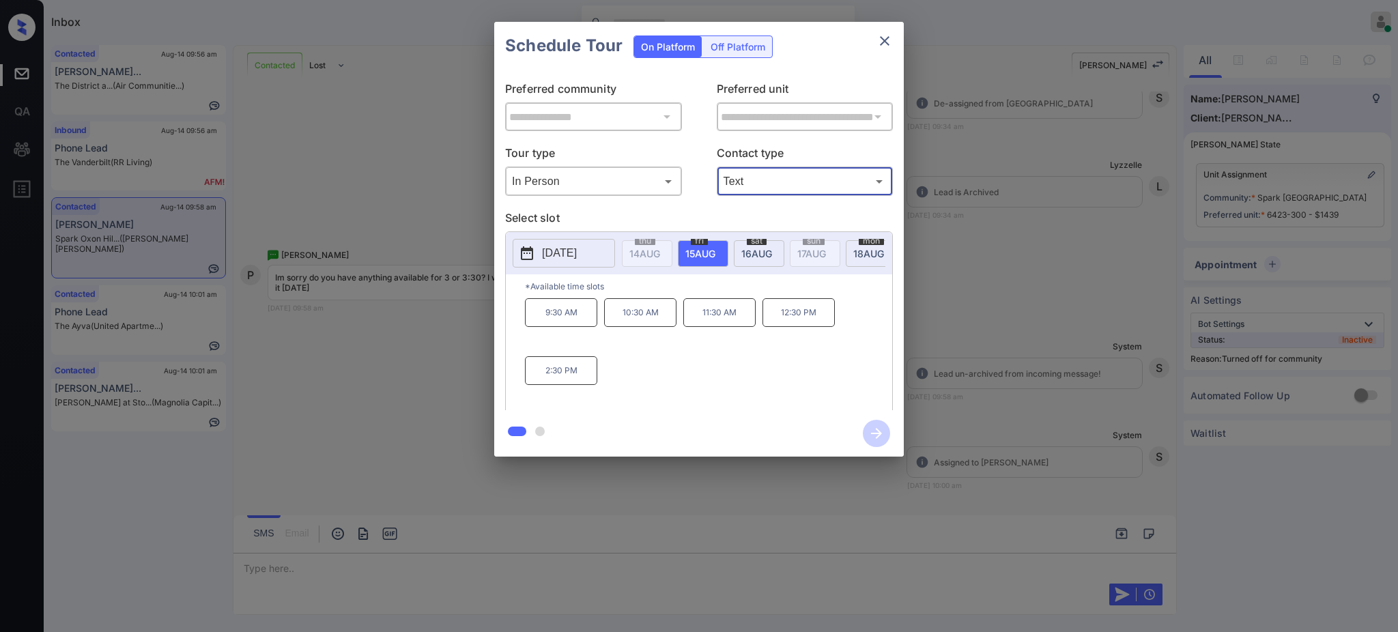
click at [437, 364] on div "**********" at bounding box center [699, 239] width 1398 height 478
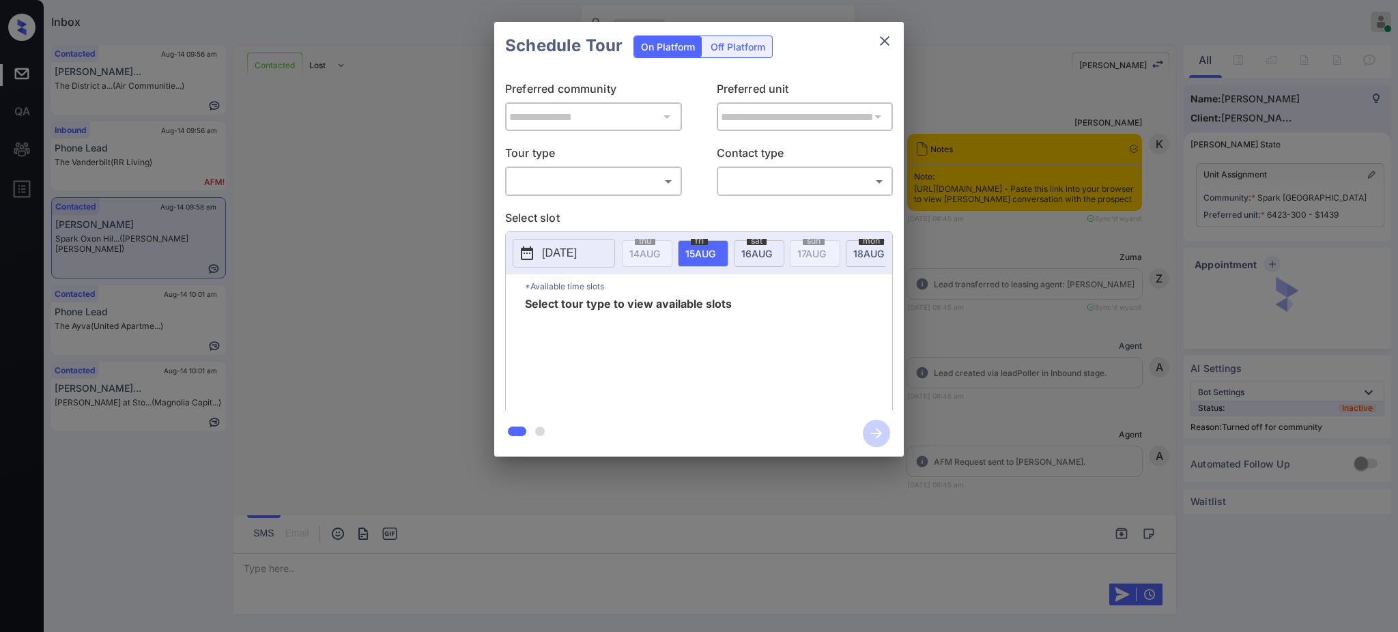
scroll to position [1787, 0]
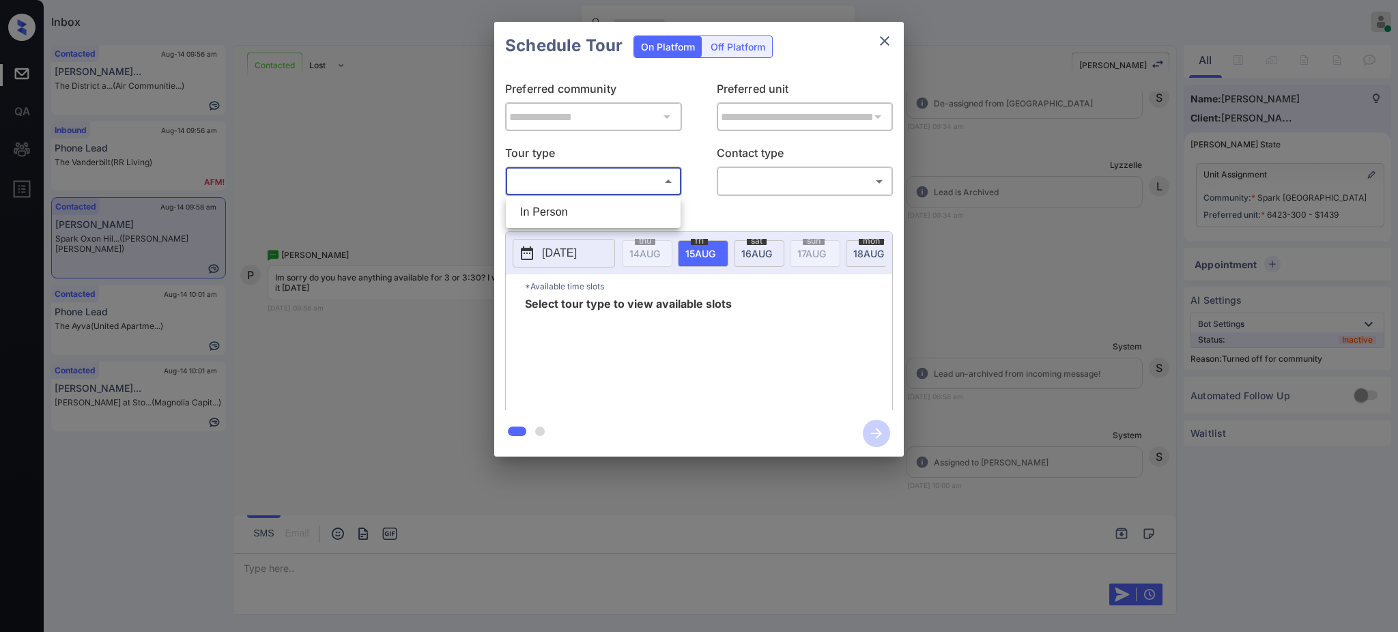
click at [590, 192] on body "Inbox Ajay Kumar Online Set yourself offline Set yourself on break Profile Swit…" at bounding box center [699, 316] width 1398 height 632
click at [573, 218] on li "In Person" at bounding box center [593, 212] width 168 height 25
type input "********"
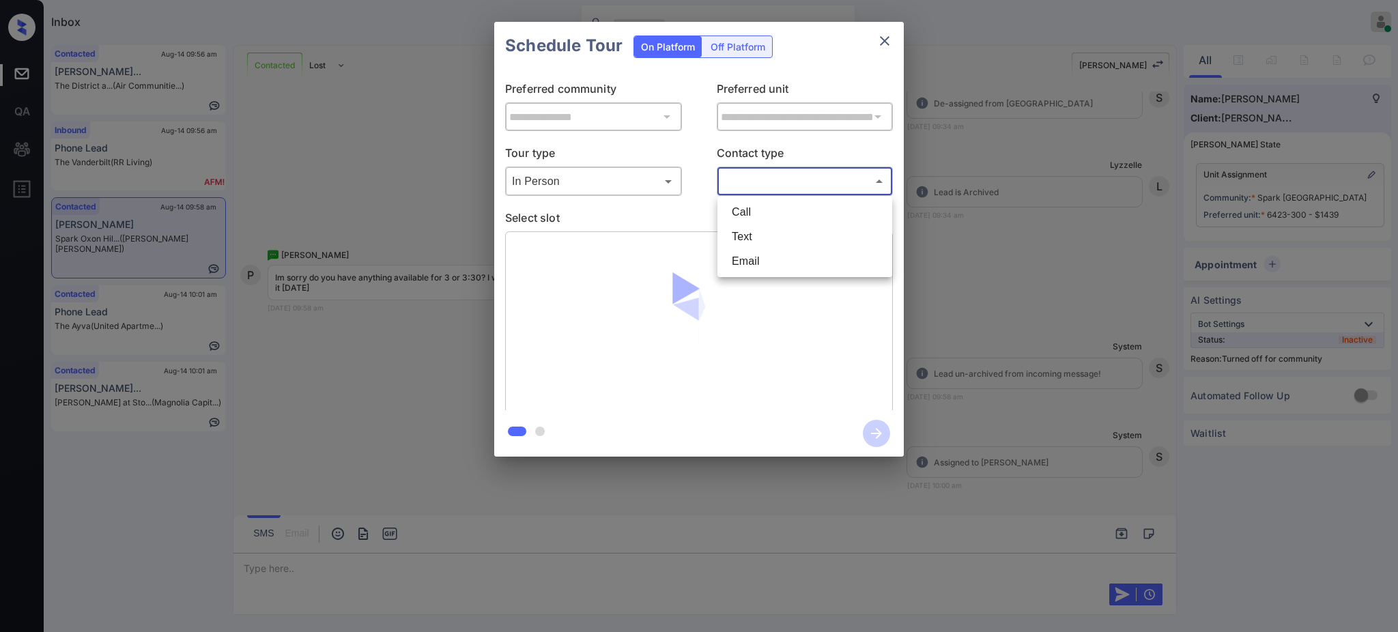
click at [752, 191] on body "Inbox Ajay Kumar Online Set yourself offline Set yourself on break Profile Swit…" at bounding box center [699, 316] width 1398 height 632
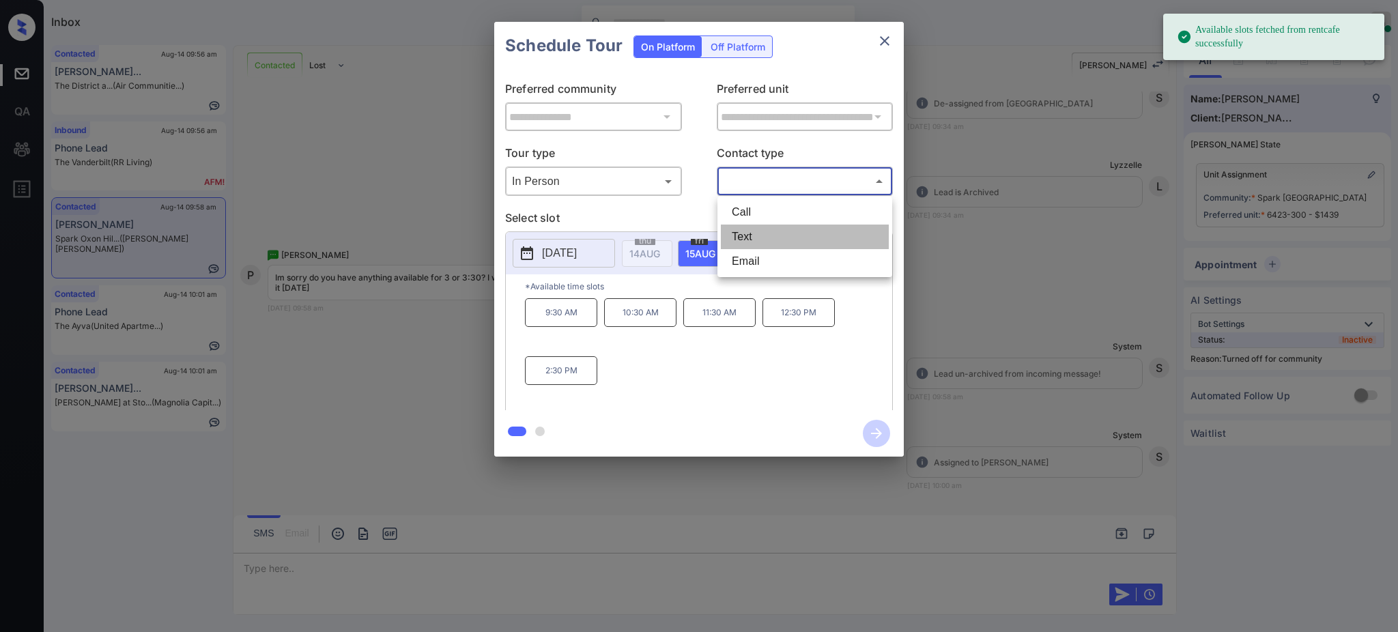
click at [741, 235] on li "Text" at bounding box center [805, 237] width 168 height 25
type input "****"
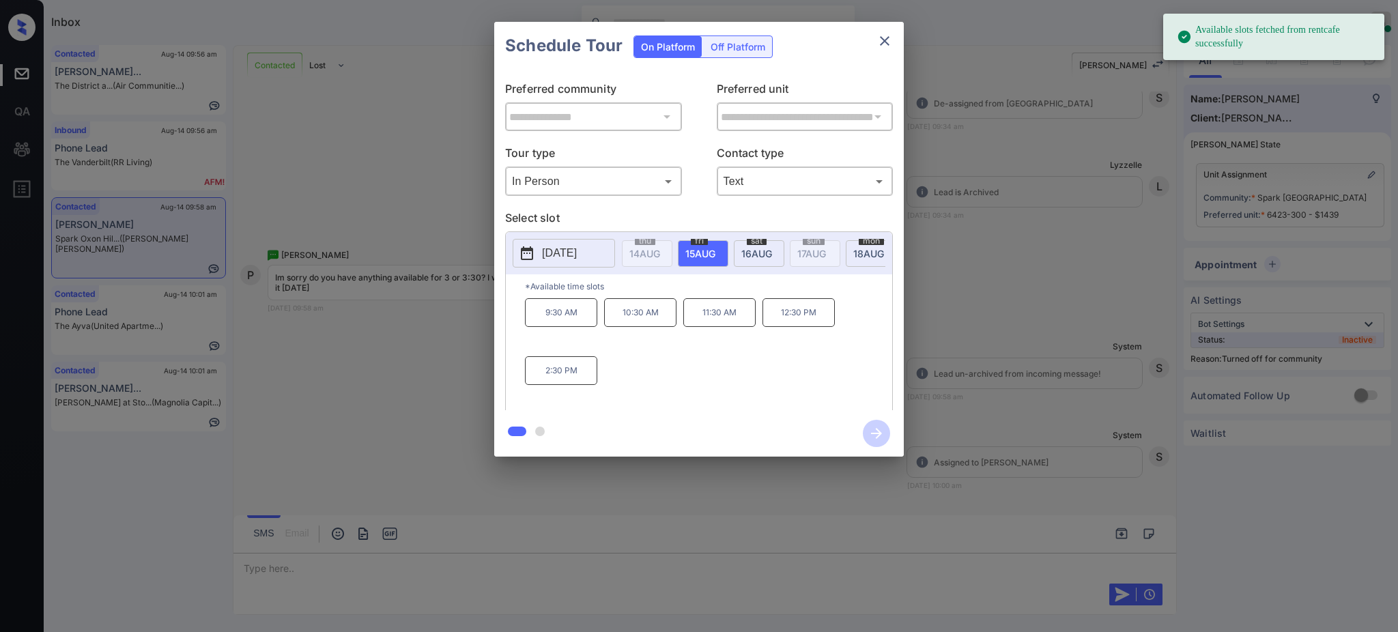
click at [655, 244] on span "fri" at bounding box center [645, 241] width 20 height 8
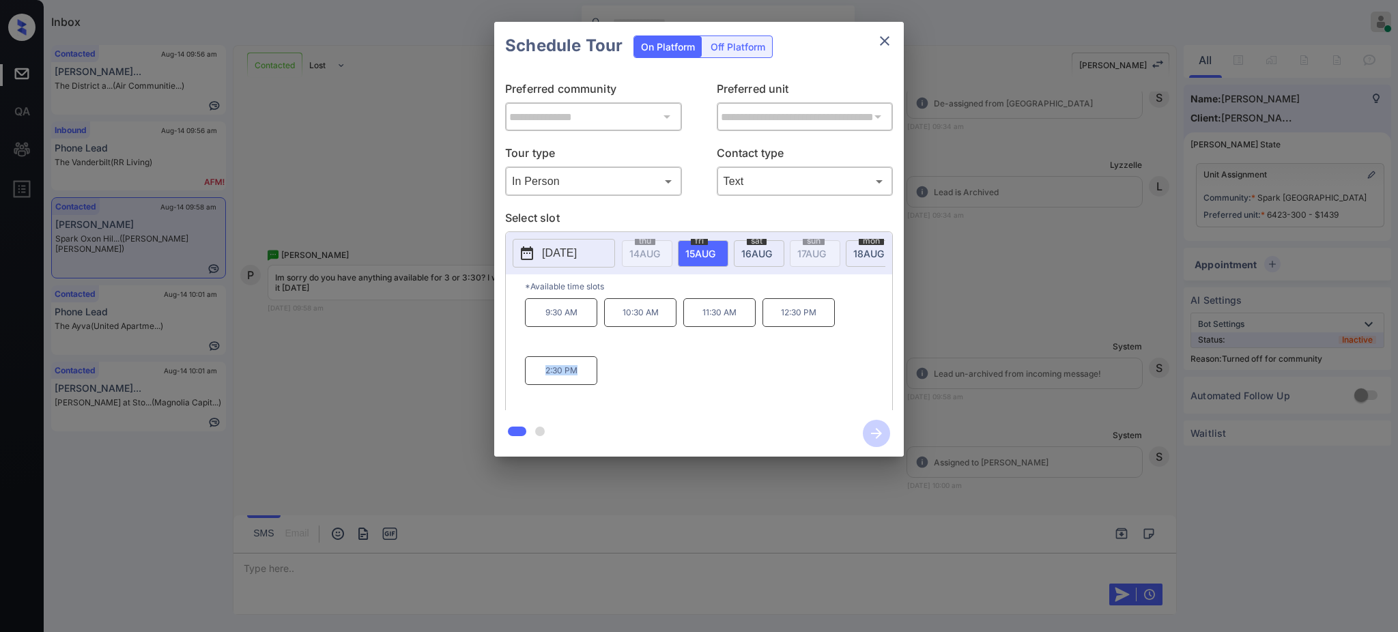
drag, startPoint x: 539, startPoint y: 380, endPoint x: 687, endPoint y: 339, distance: 153.0
click at [608, 379] on div "9:30 AM 10:30 AM 11:30 AM 12:30 PM 2:30 PM" at bounding box center [708, 352] width 367 height 109
copy p "2:30 PM"
click at [660, 254] on span "16 AUG" at bounding box center [644, 254] width 31 height 12
click at [964, 311] on div "**********" at bounding box center [699, 239] width 1398 height 478
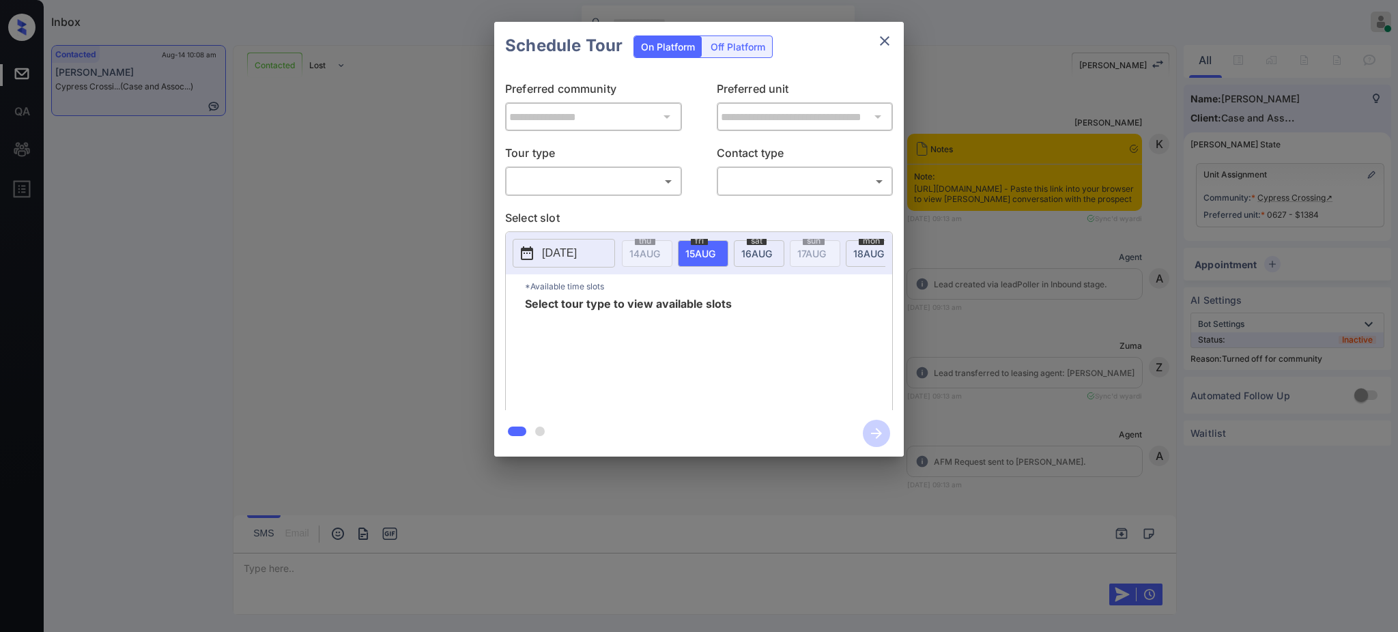
scroll to position [2780, 0]
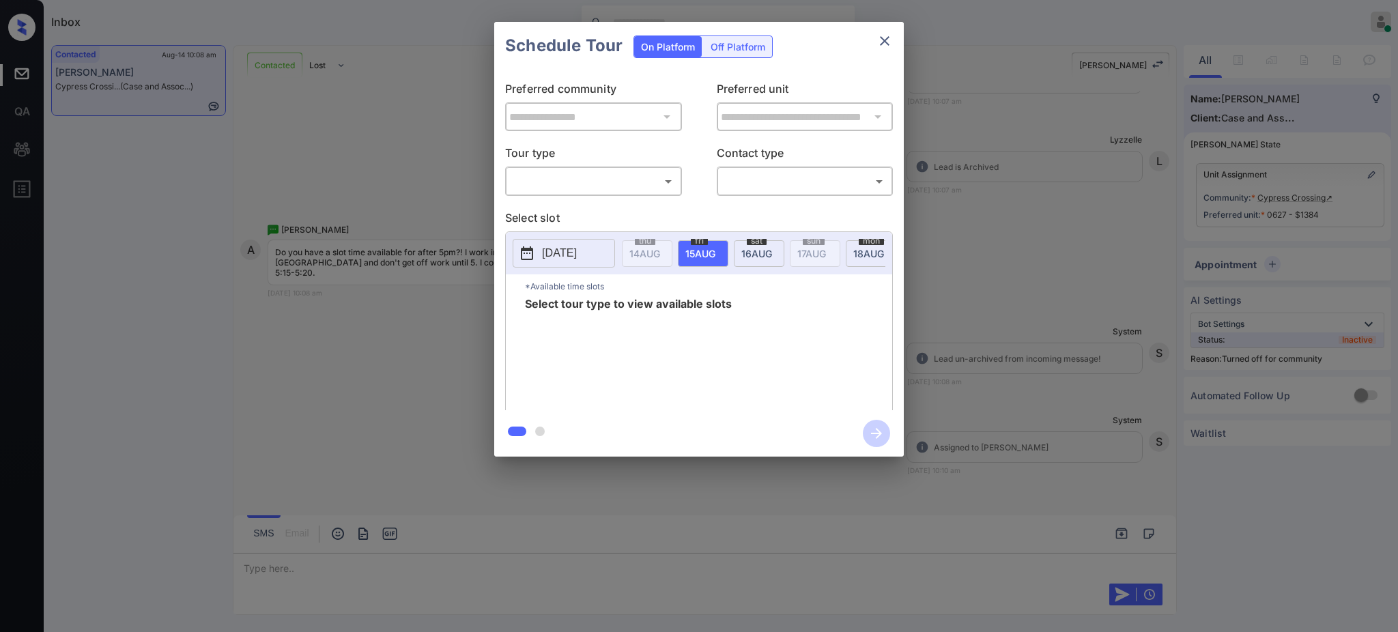
click at [569, 184] on body "Inbox [PERSON_NAME] Online Set yourself offline Set yourself on break Profile S…" at bounding box center [699, 316] width 1398 height 632
click at [553, 209] on li "In Person" at bounding box center [593, 212] width 168 height 25
type input "********"
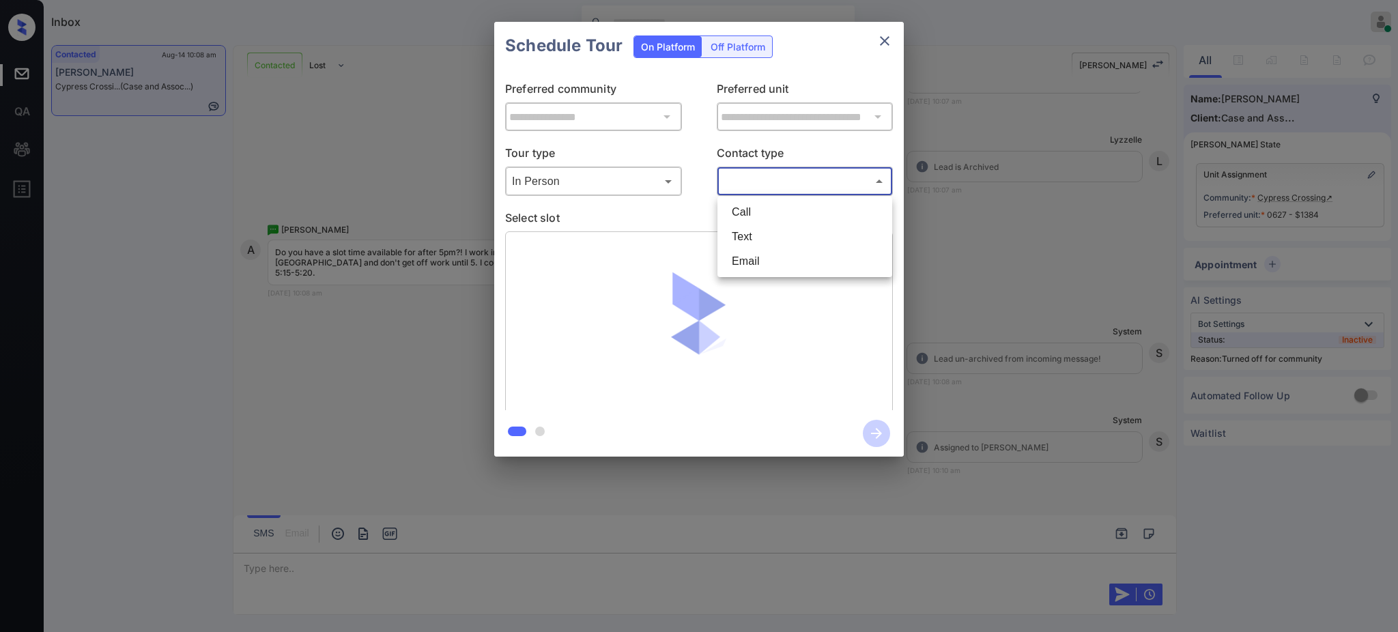
click at [724, 182] on body "Inbox Ajay Kumar Online Set yourself offline Set yourself on break Profile Swit…" at bounding box center [699, 316] width 1398 height 632
click at [746, 229] on li "Text" at bounding box center [805, 237] width 168 height 25
type input "****"
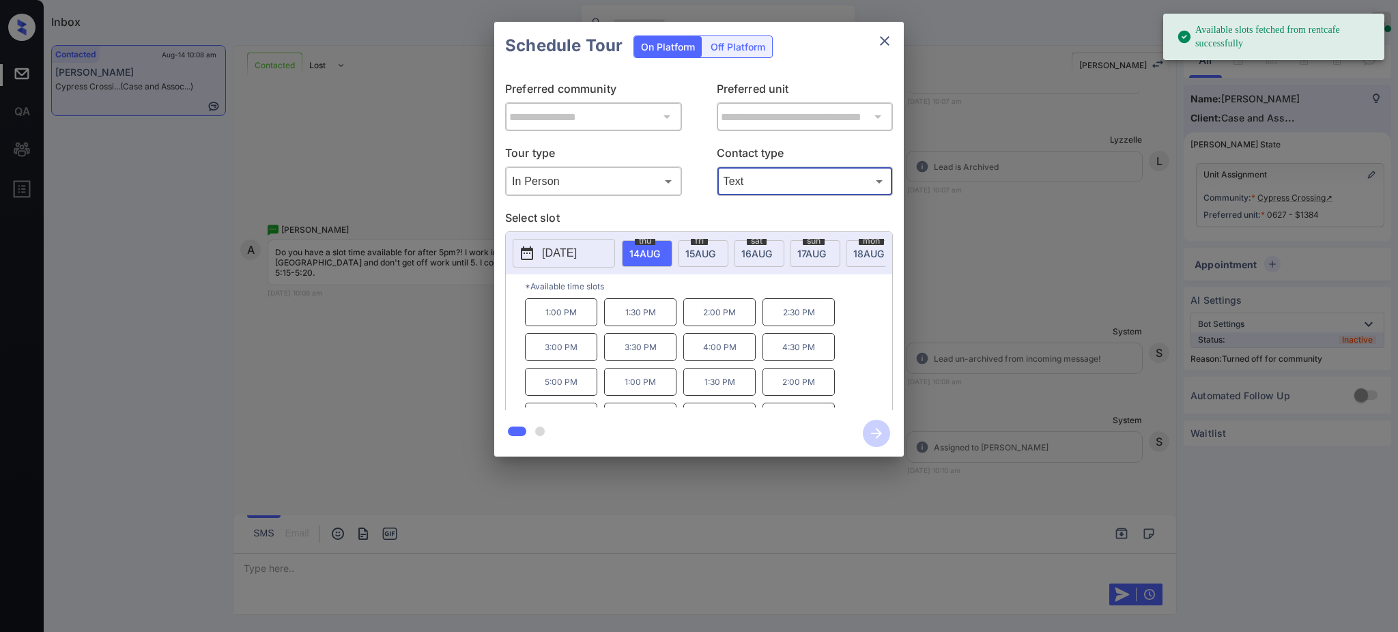
click at [634, 248] on span "14 AUG" at bounding box center [644, 254] width 31 height 12
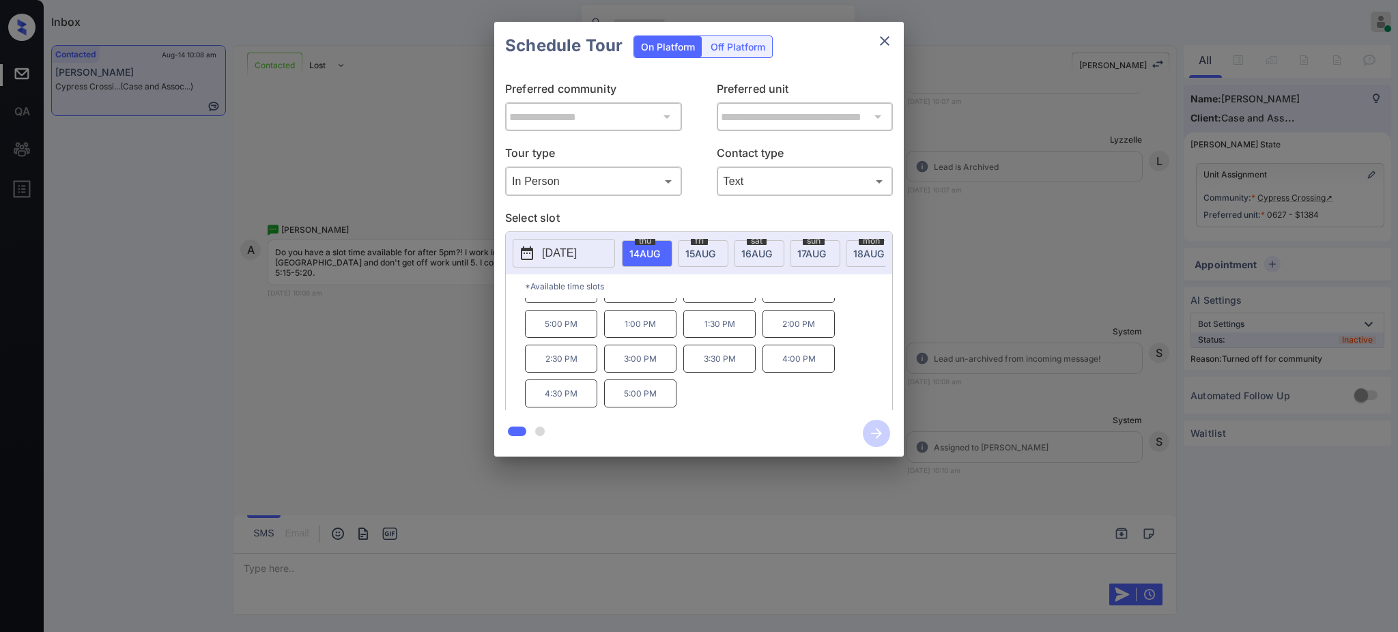
click at [660, 249] on span "16 AUG" at bounding box center [644, 254] width 31 height 12
click at [1068, 314] on div "**********" at bounding box center [699, 239] width 1398 height 478
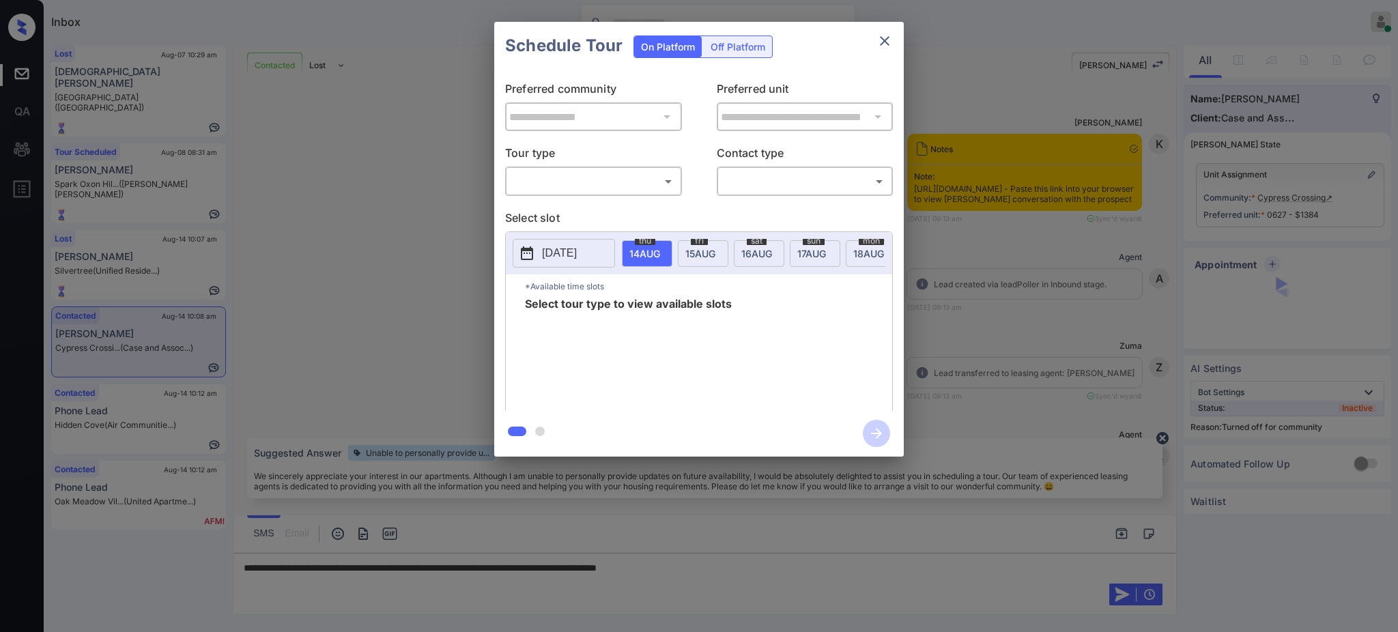
click at [593, 180] on body "Inbox [PERSON_NAME] Online Set yourself offline Set yourself on break Profile S…" at bounding box center [699, 316] width 1398 height 632
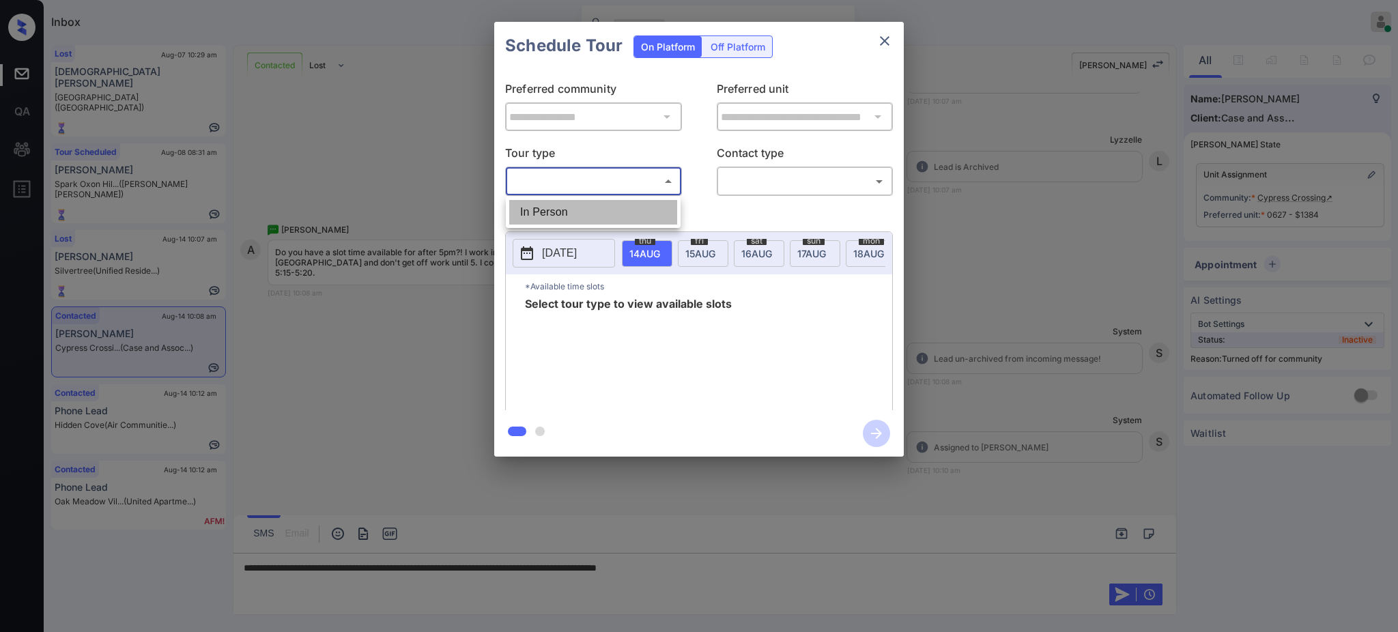
click at [560, 222] on li "In Person" at bounding box center [593, 212] width 168 height 25
type input "********"
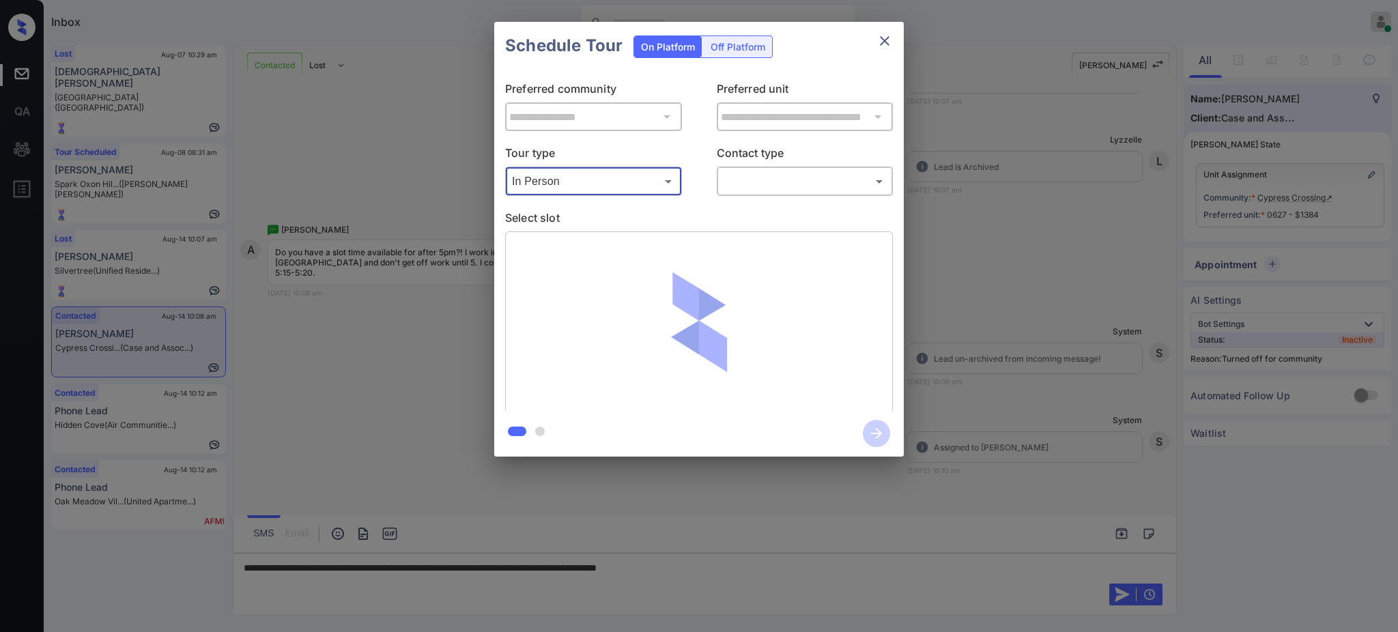
click at [736, 176] on body "Inbox [PERSON_NAME] Online Set yourself offline Set yourself on break Profile S…" at bounding box center [699, 316] width 1398 height 632
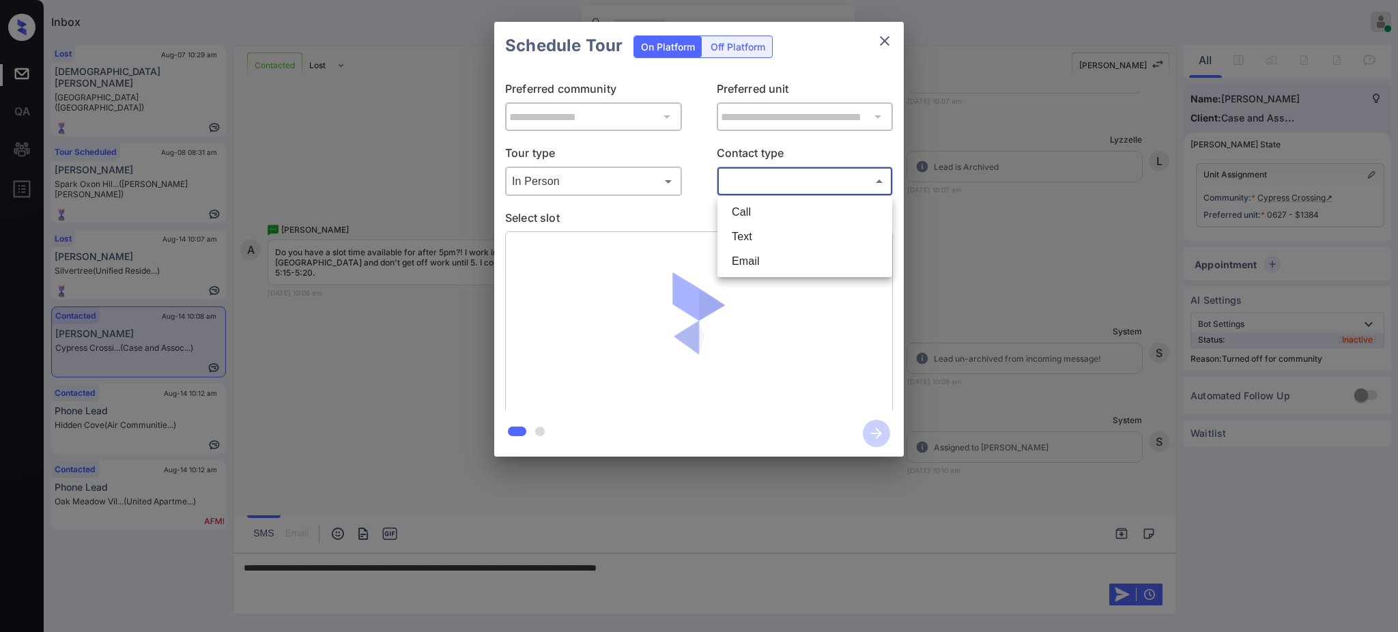
click at [754, 235] on li "Text" at bounding box center [805, 237] width 168 height 25
type input "****"
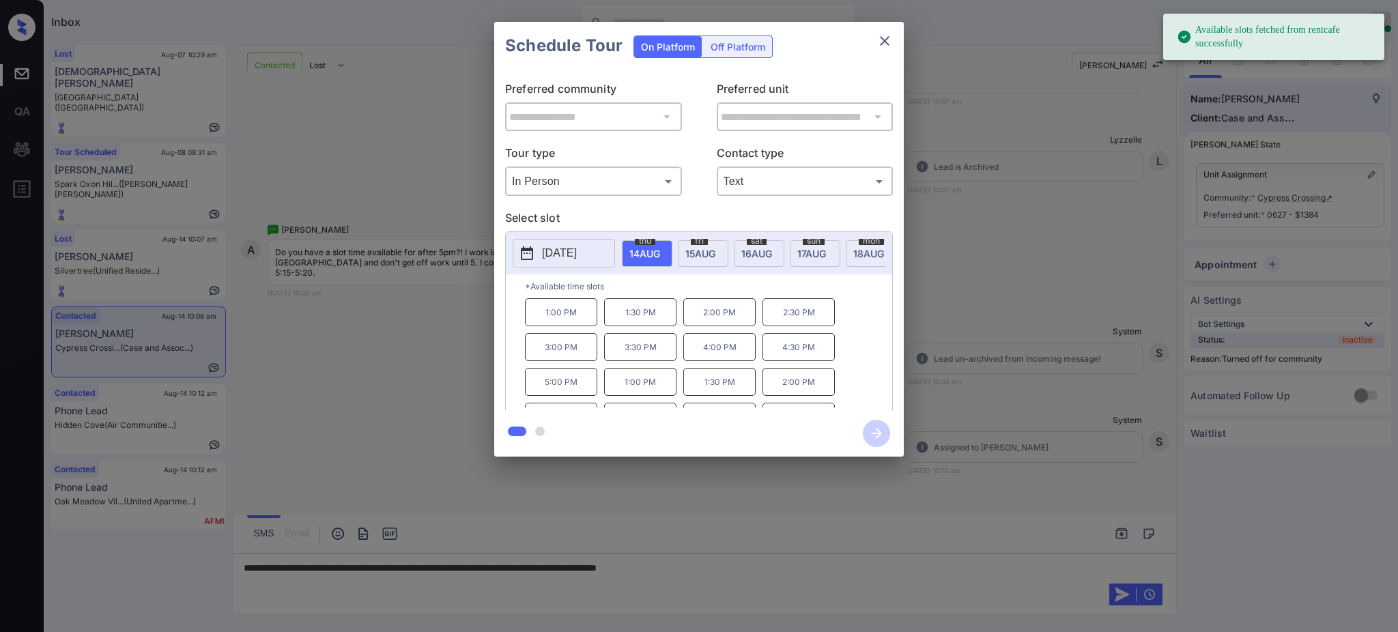
click at [745, 261] on div "sat 16 AUG" at bounding box center [759, 253] width 51 height 27
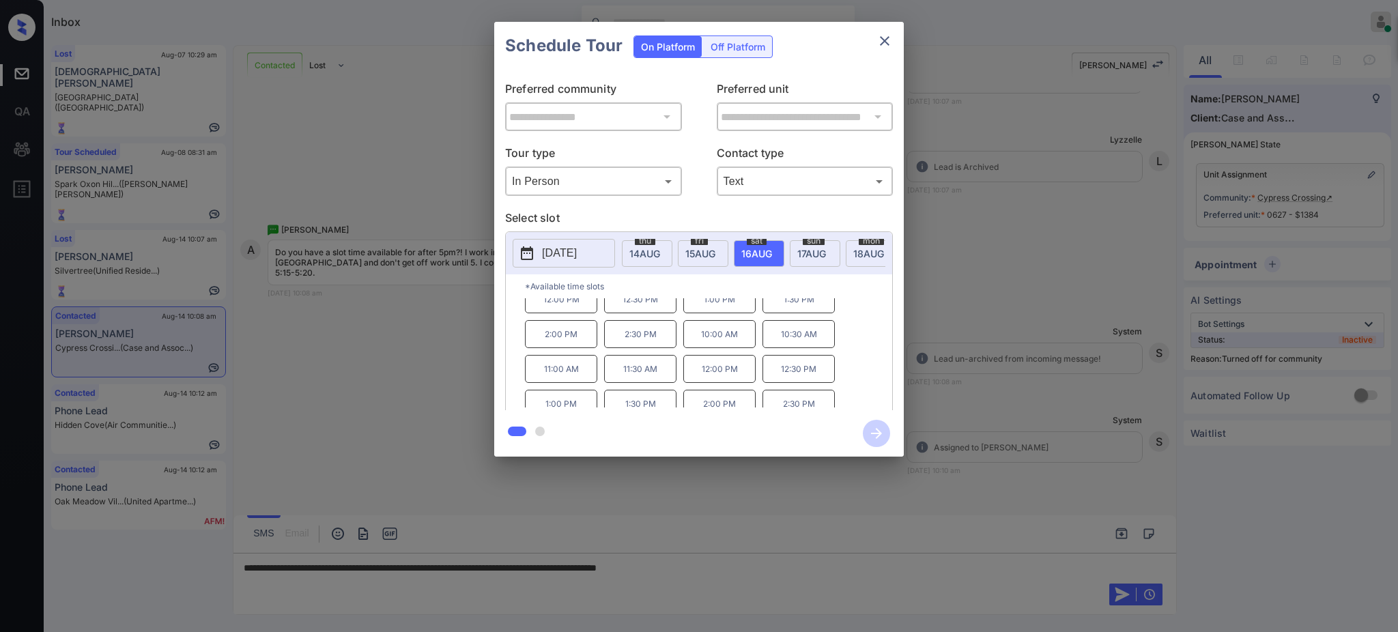
scroll to position [58, 0]
click at [885, 34] on icon "close" at bounding box center [884, 41] width 16 height 16
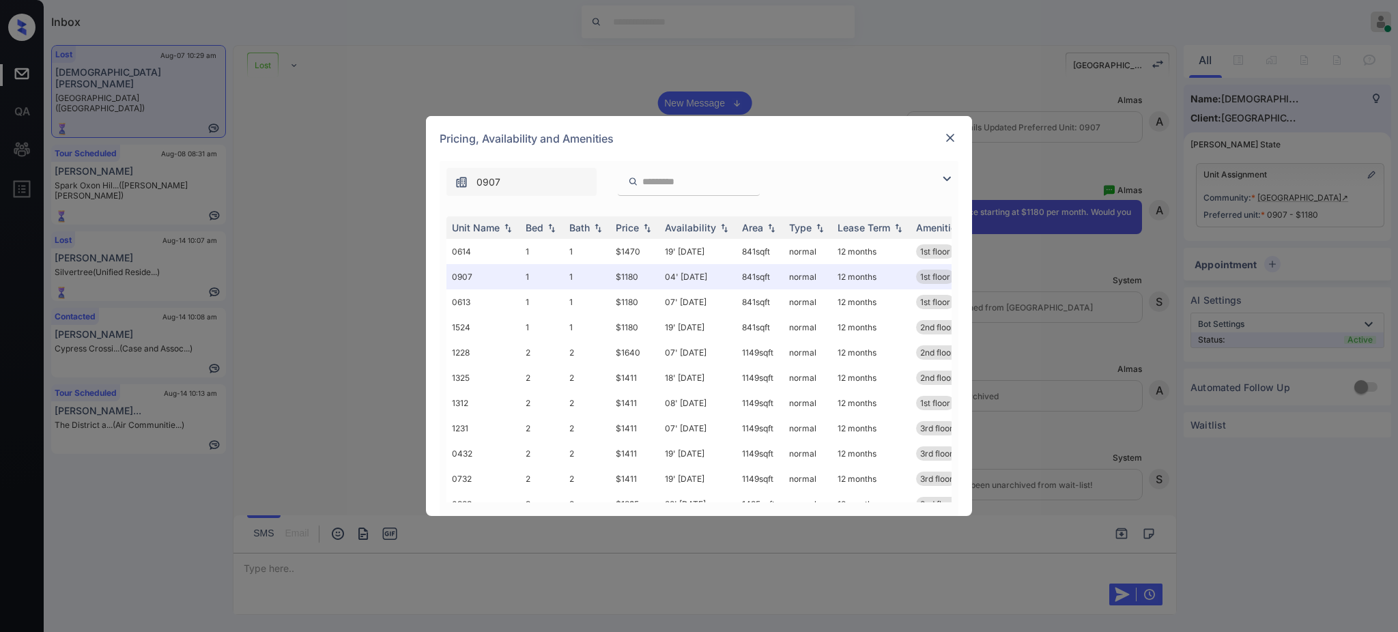
click at [956, 131] on img at bounding box center [950, 138] width 14 height 14
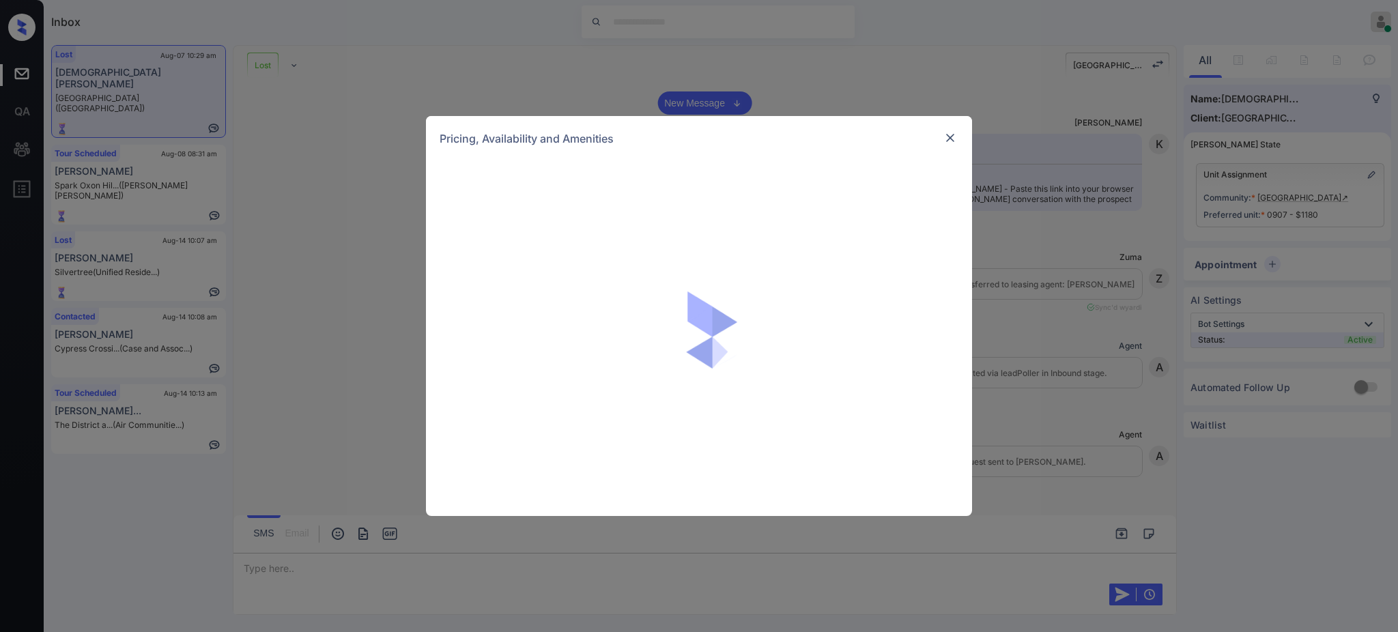
scroll to position [2022, 0]
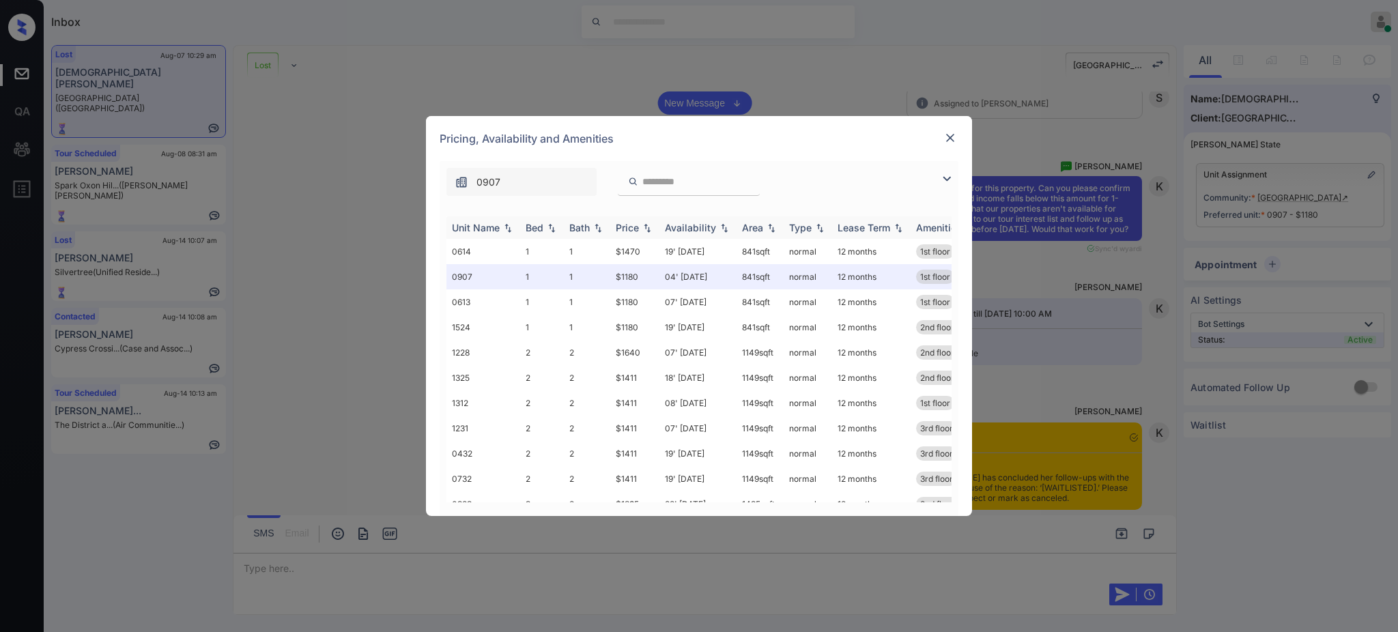
click at [547, 227] on img at bounding box center [552, 228] width 14 height 10
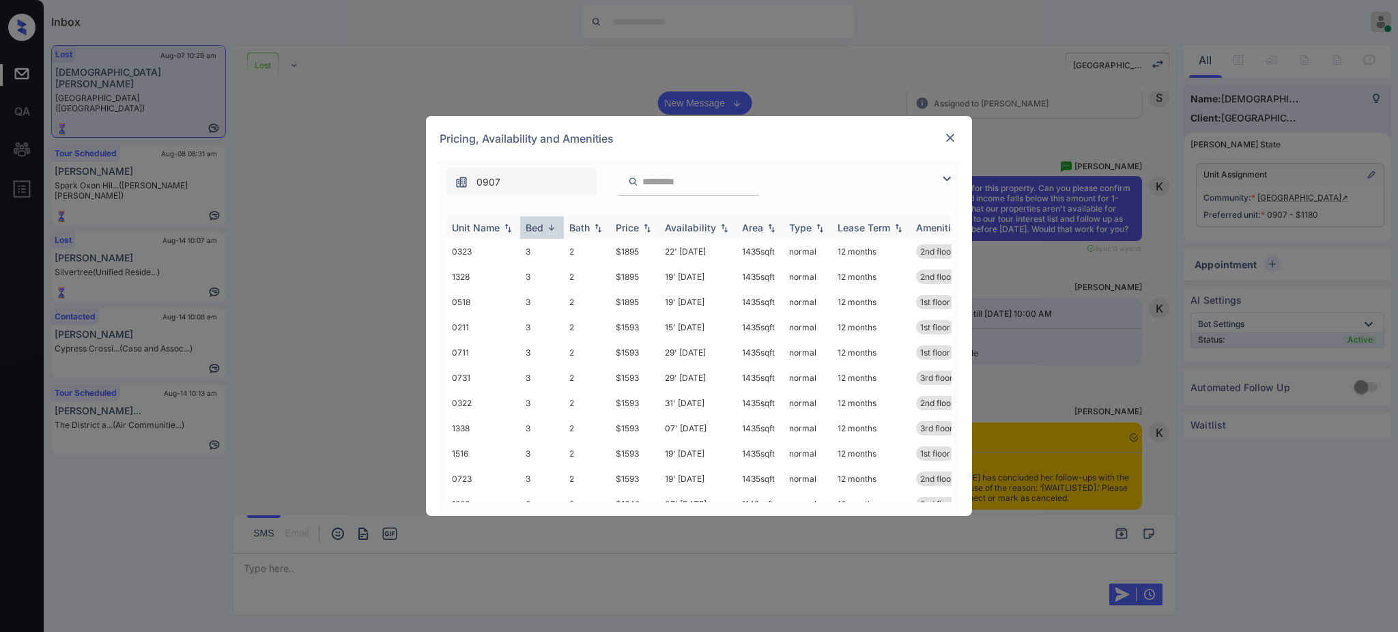
click at [547, 227] on img at bounding box center [552, 228] width 14 height 10
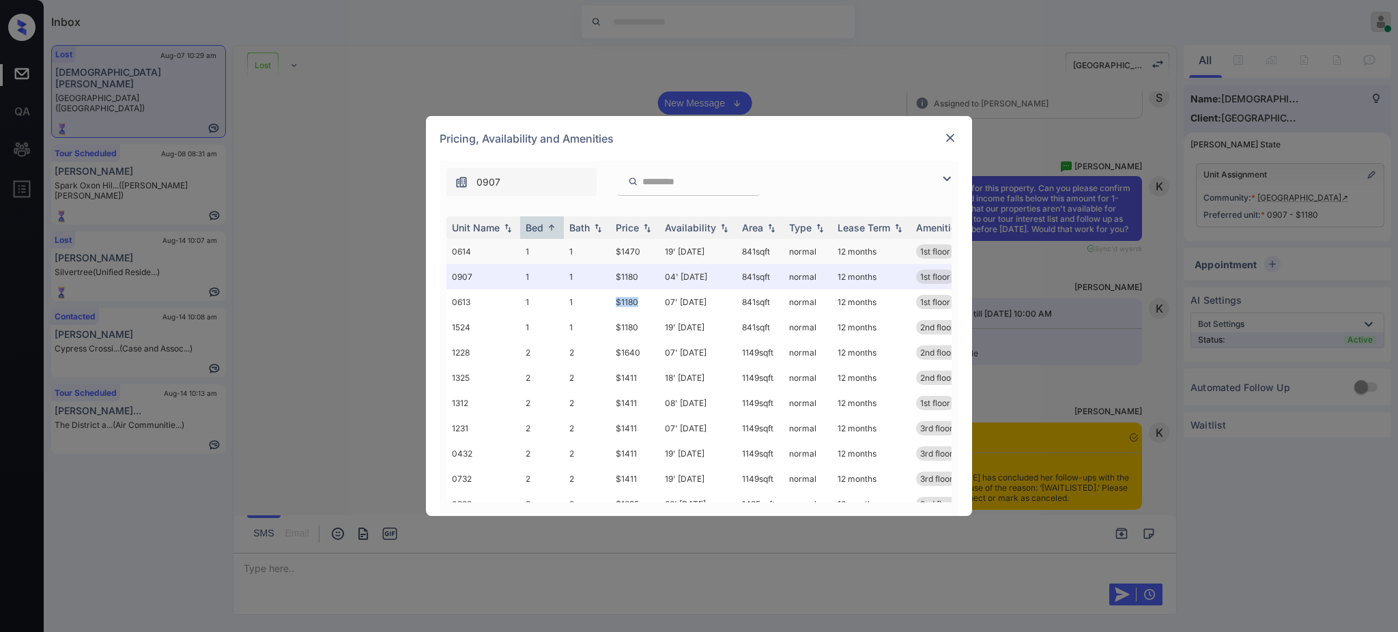
drag, startPoint x: 605, startPoint y: 304, endPoint x: 803, endPoint y: 250, distance: 205.8
click at [659, 291] on tr "0613 1 1 $1180 07' Nov 25 841 sqft normal 12 months 1st floor accessible home" at bounding box center [802, 301] width 713 height 25
copy tr "$1180"
drag, startPoint x: 604, startPoint y: 251, endPoint x: 646, endPoint y: 250, distance: 41.7
click at [646, 250] on tr "0614 1 1 $1470 19' Dec 25 841 sqft normal 12 months 1st floor Wood-Style Floo..." at bounding box center [802, 251] width 713 height 25
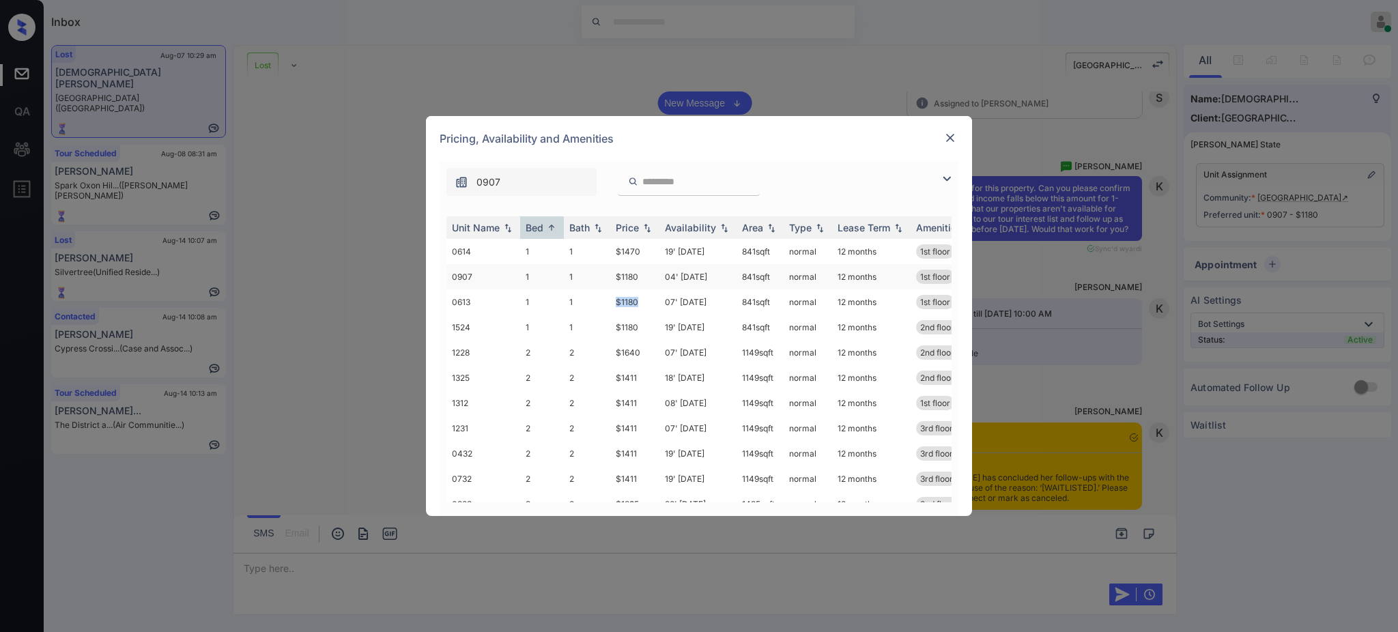
drag, startPoint x: 603, startPoint y: 303, endPoint x: 828, endPoint y: 269, distance: 227.1
click at [652, 298] on tr "0613 1 1 $1180 07' Nov 25 841 sqft normal 12 months 1st floor accessible home" at bounding box center [802, 301] width 713 height 25
copy tr "$1180"
drag, startPoint x: 602, startPoint y: 276, endPoint x: 816, endPoint y: 225, distance: 219.7
click at [663, 270] on tr "0907 1 1 $1180 04' Oct 25 841 sqft normal 12 months 1st floor" at bounding box center [802, 276] width 713 height 25
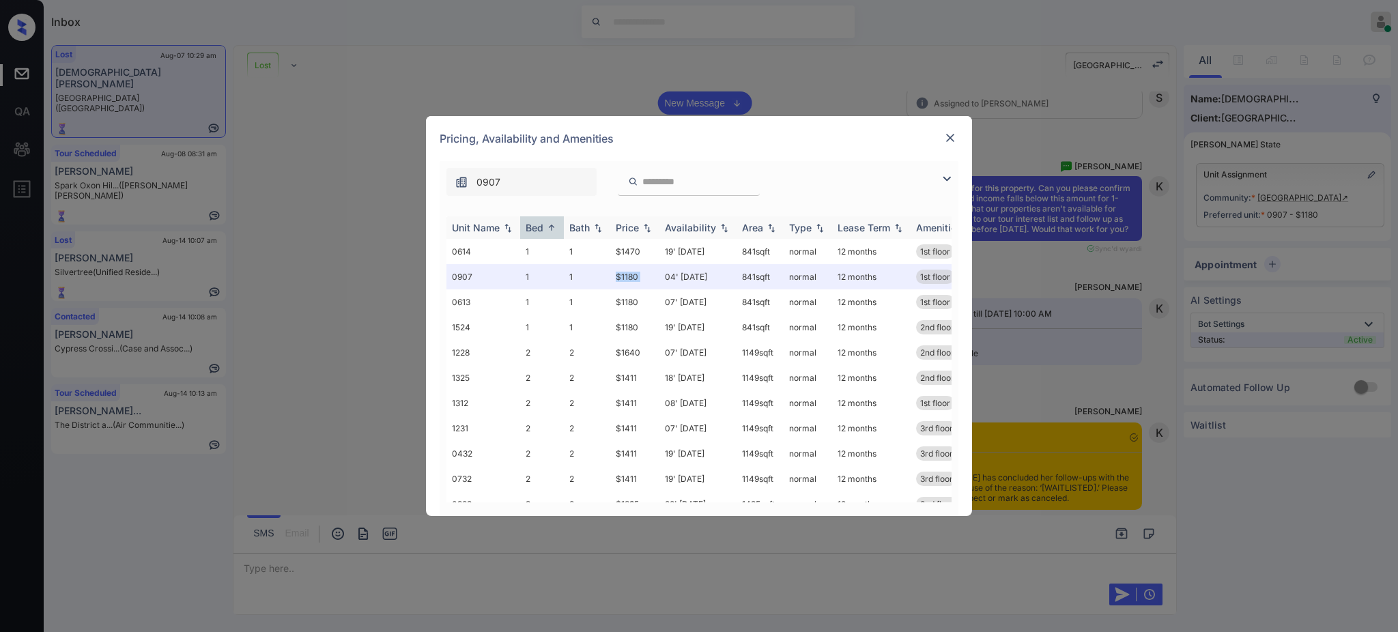
copy tr "$1180"
click at [946, 140] on img at bounding box center [950, 138] width 14 height 14
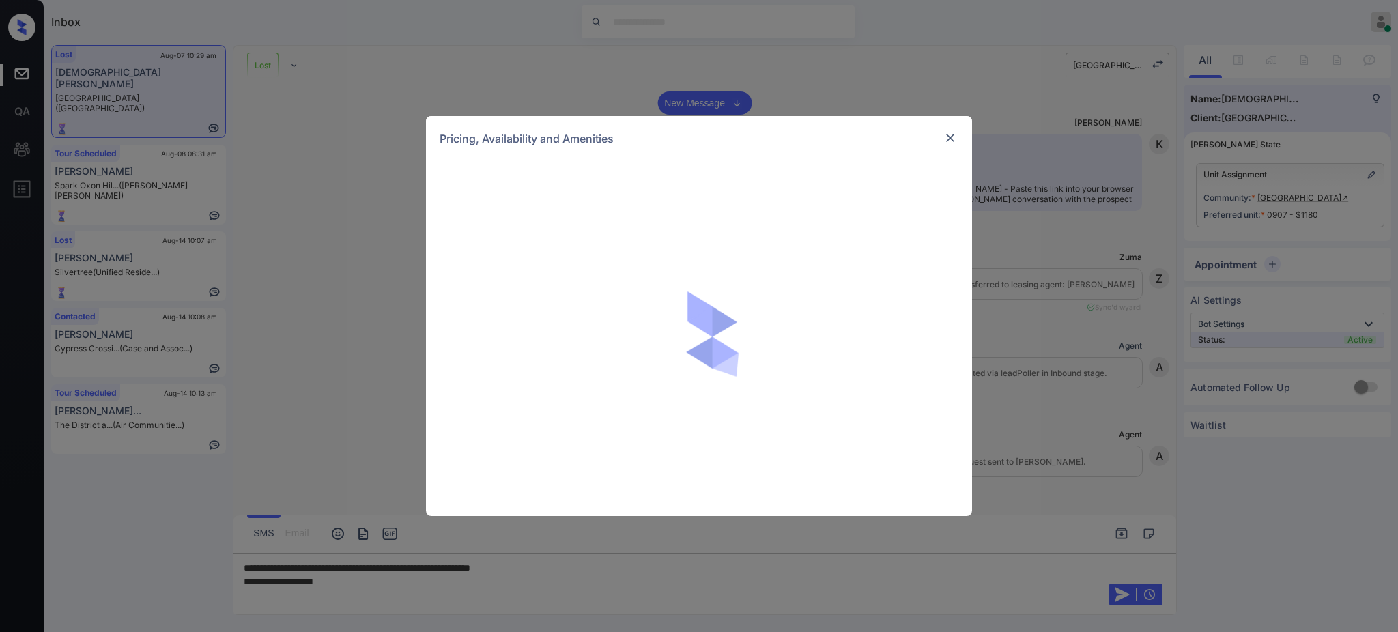
scroll to position [4374, 0]
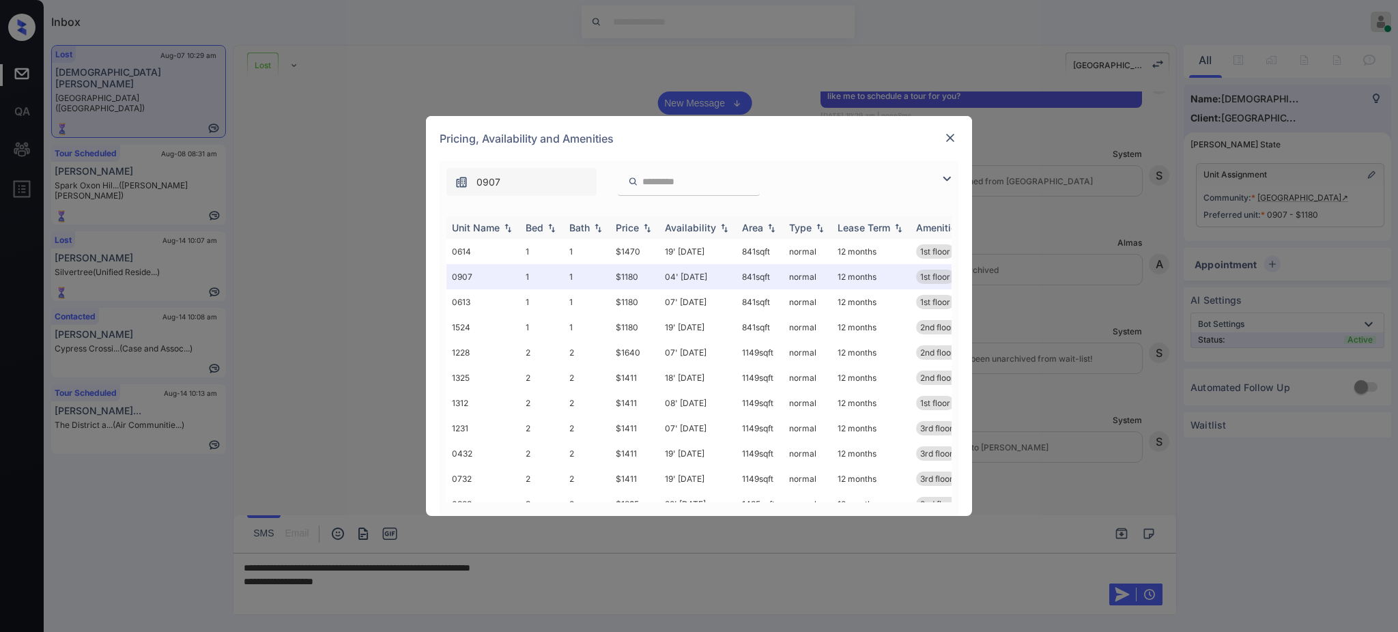
click at [528, 223] on div "Bed" at bounding box center [535, 228] width 18 height 12
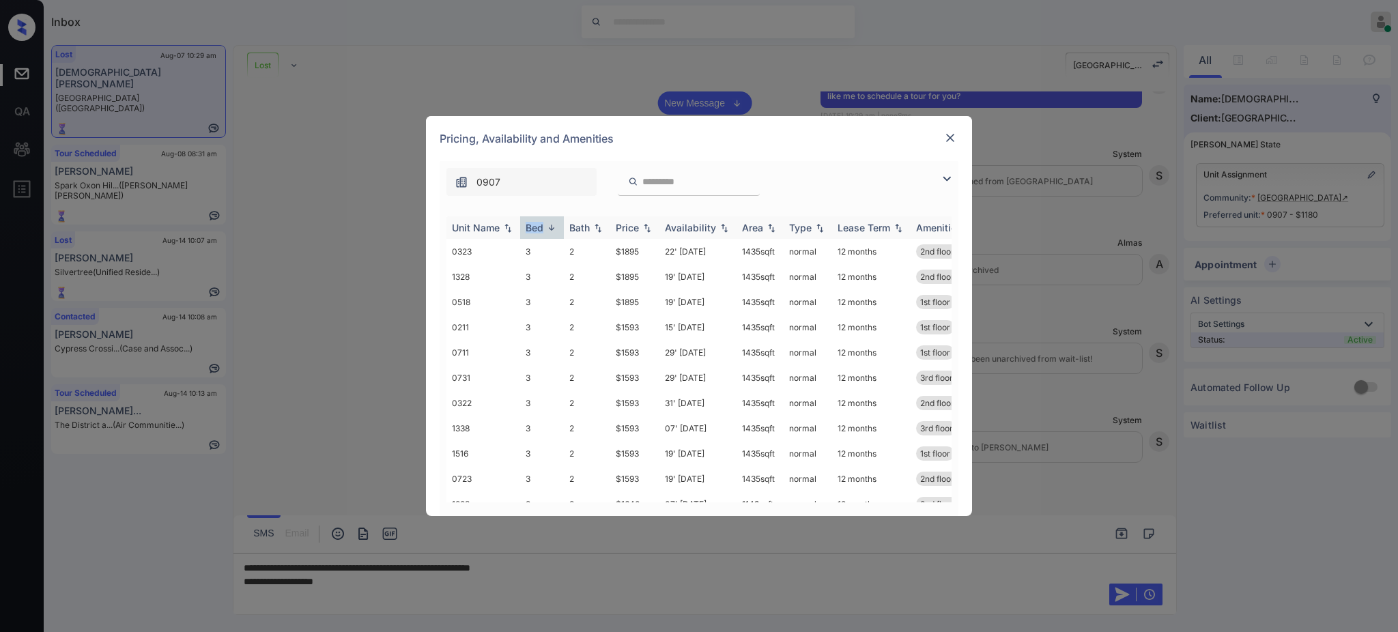
click at [528, 223] on div "Bed" at bounding box center [535, 228] width 18 height 12
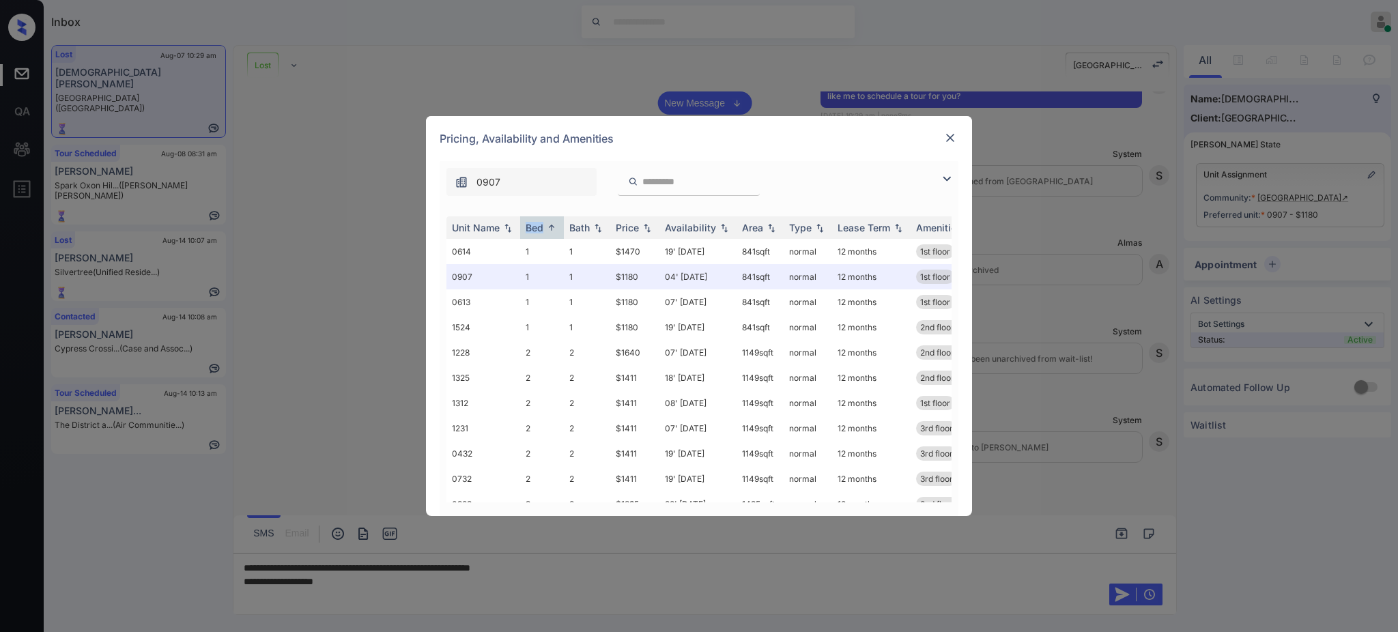
click at [946, 143] on img at bounding box center [950, 138] width 14 height 14
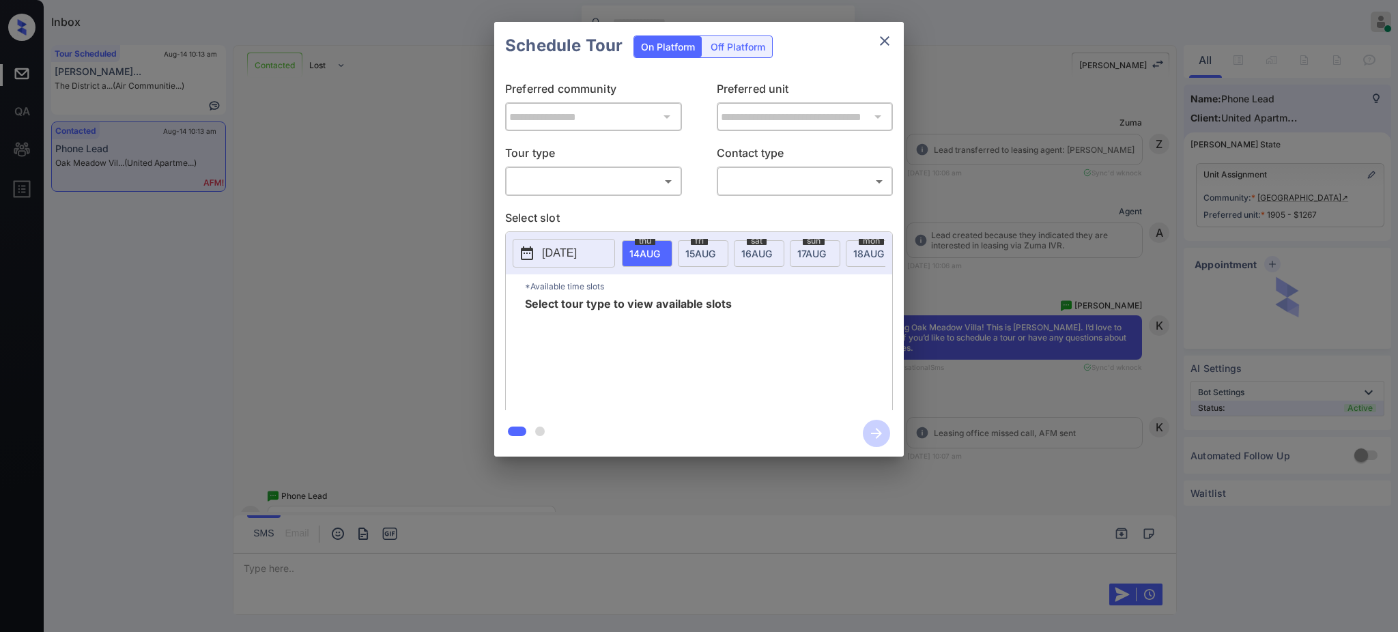
scroll to position [1945, 0]
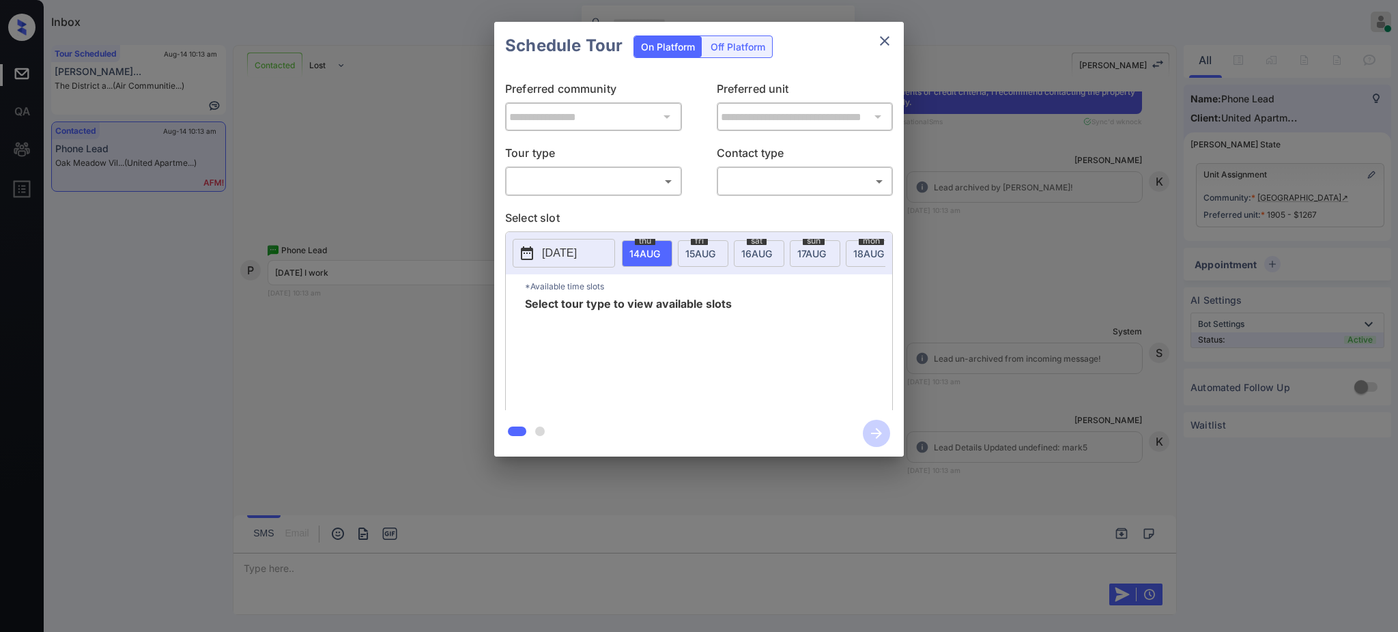
click at [1154, 276] on div "**********" at bounding box center [699, 239] width 1398 height 478
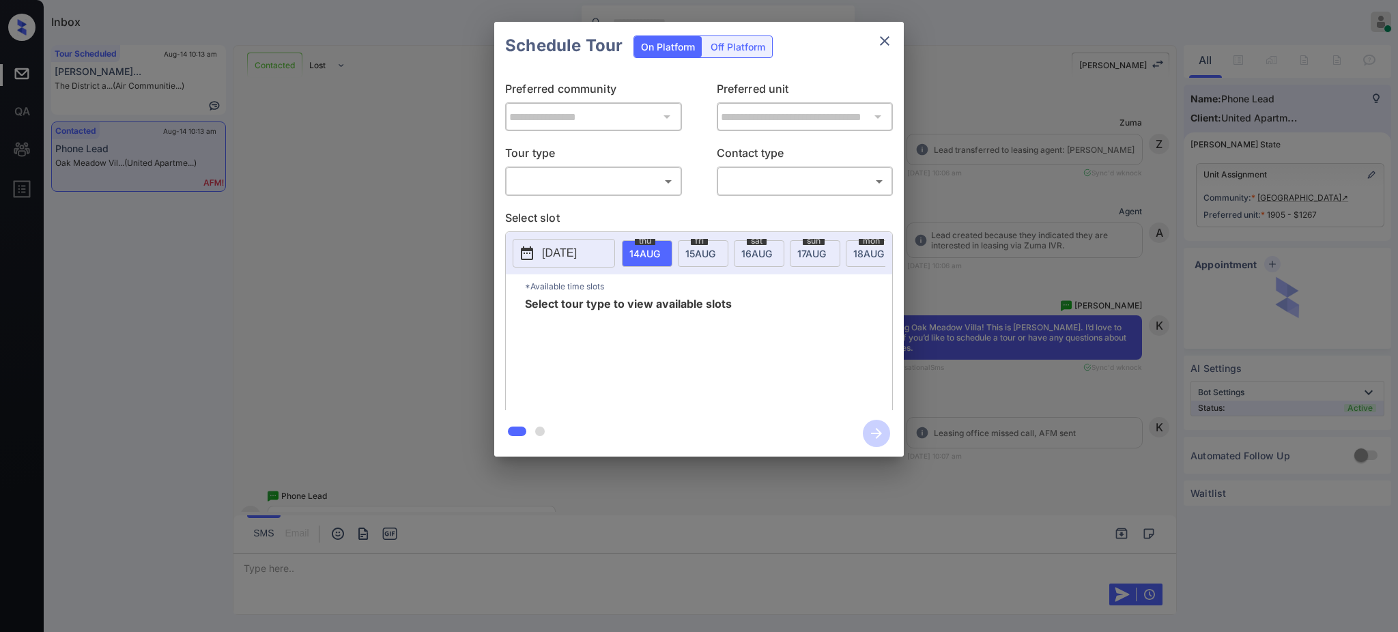
click at [573, 170] on body "Inbox Ajay Kumar Online Set yourself offline Set yourself on break Profile Swit…" at bounding box center [699, 316] width 1398 height 632
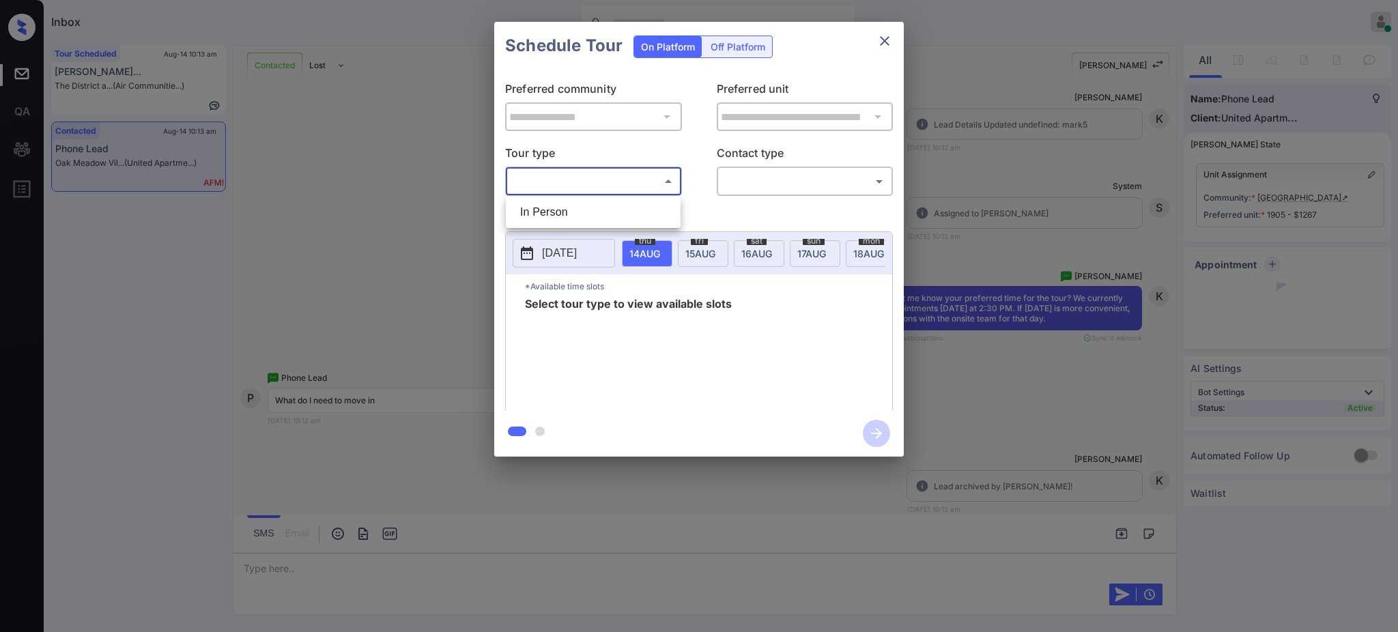
click at [573, 190] on div at bounding box center [699, 316] width 1398 height 632
click at [607, 187] on body "Inbox Ajay Kumar Online Set yourself offline Set yourself on break Profile Swit…" at bounding box center [699, 316] width 1398 height 632
click at [573, 213] on li "In Person" at bounding box center [593, 212] width 168 height 25
type input "********"
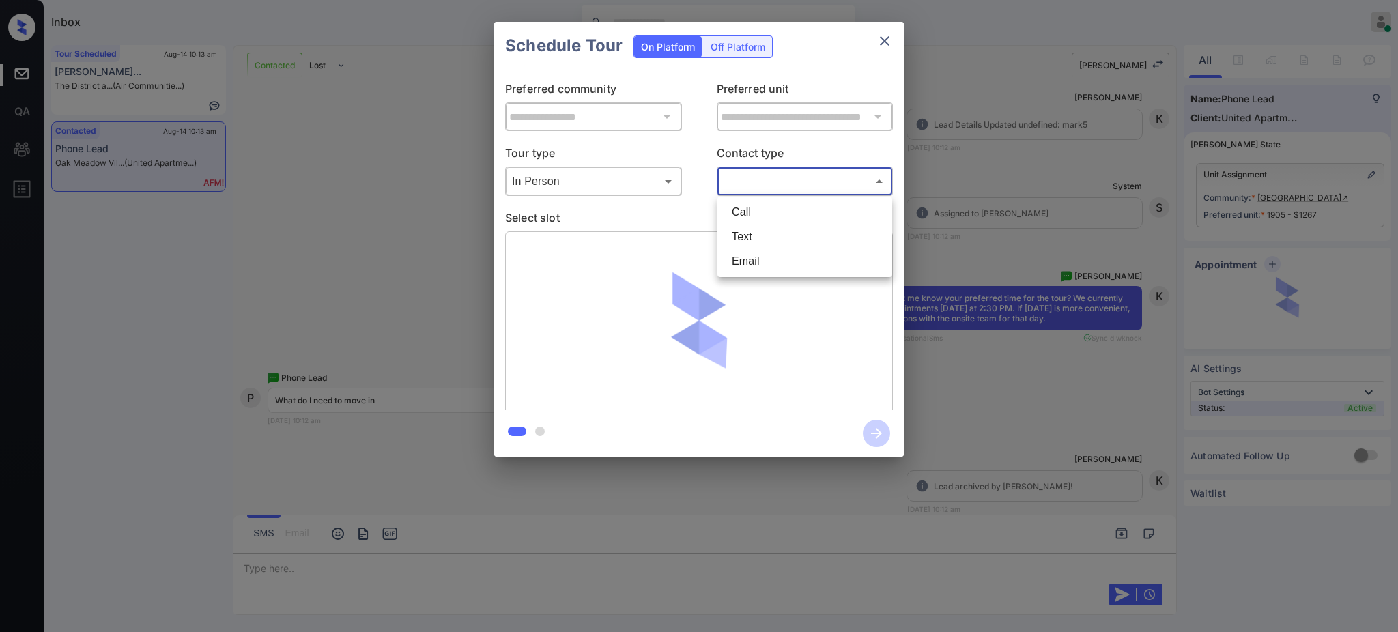
click at [767, 185] on body "Inbox Ajay Kumar Online Set yourself offline Set yourself on break Profile Swit…" at bounding box center [699, 316] width 1398 height 632
click at [736, 235] on li "Text" at bounding box center [805, 237] width 168 height 25
type input "****"
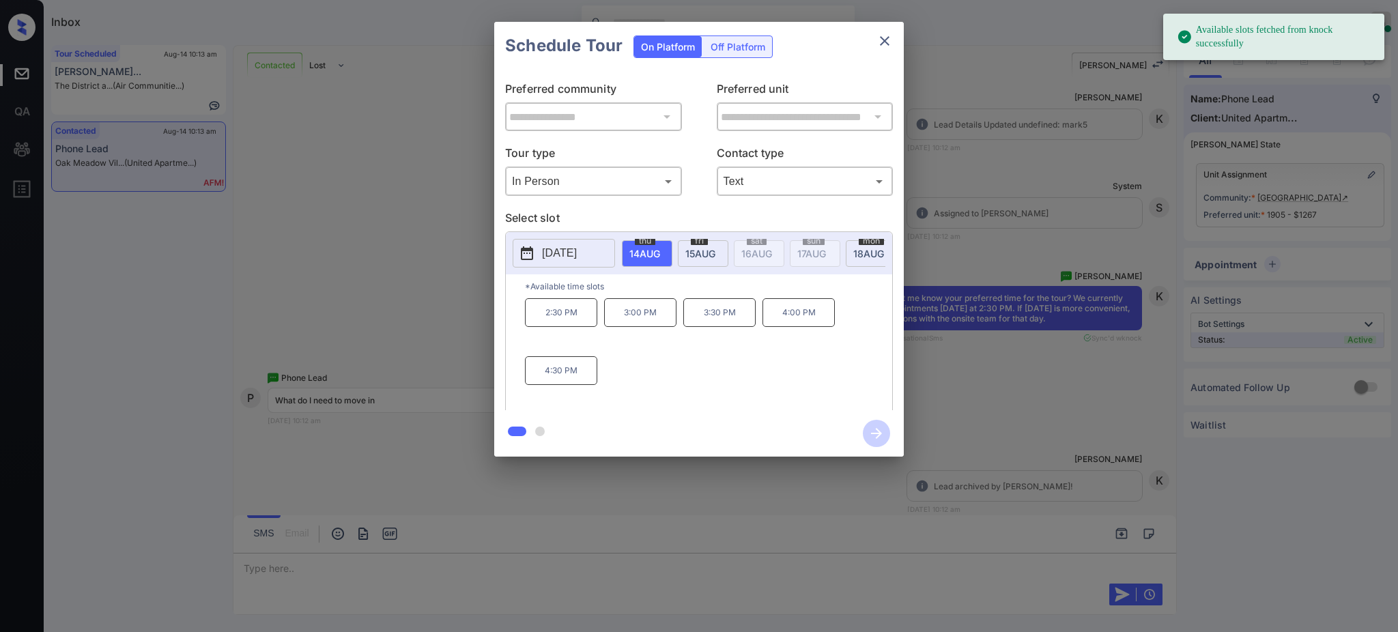
click at [660, 256] on span "15 AUG" at bounding box center [644, 254] width 31 height 12
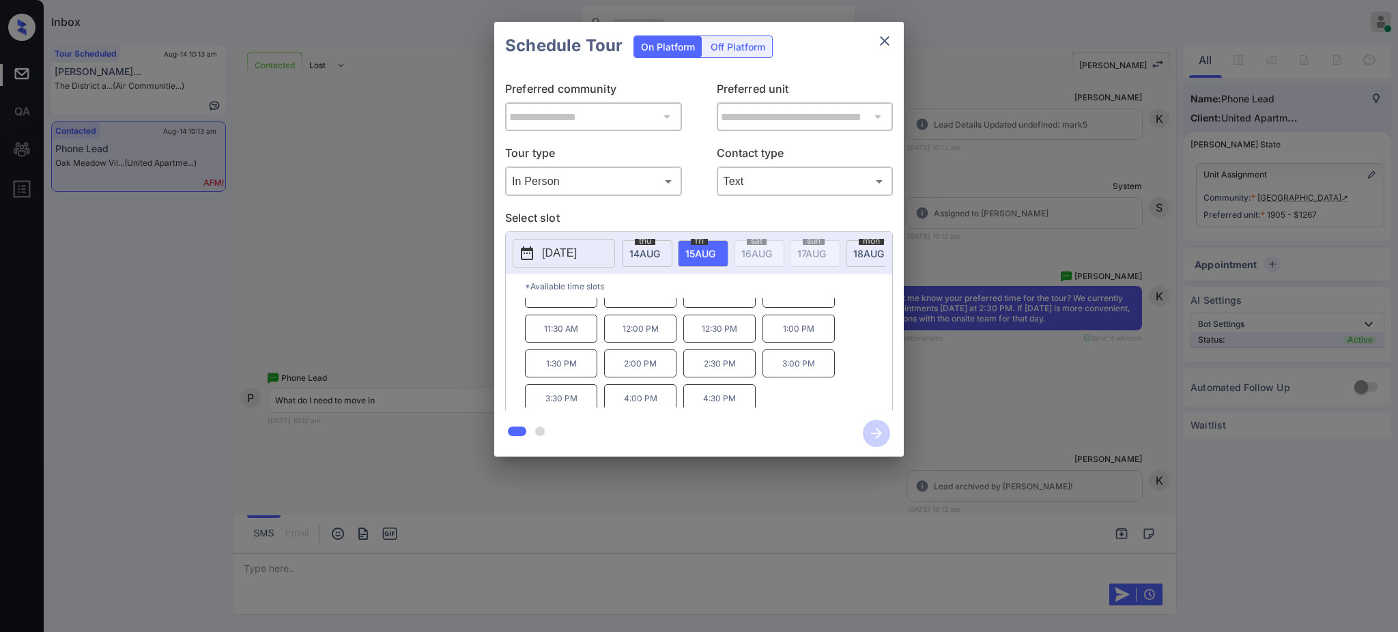
scroll to position [23, 0]
click at [990, 393] on div "**********" at bounding box center [699, 239] width 1398 height 478
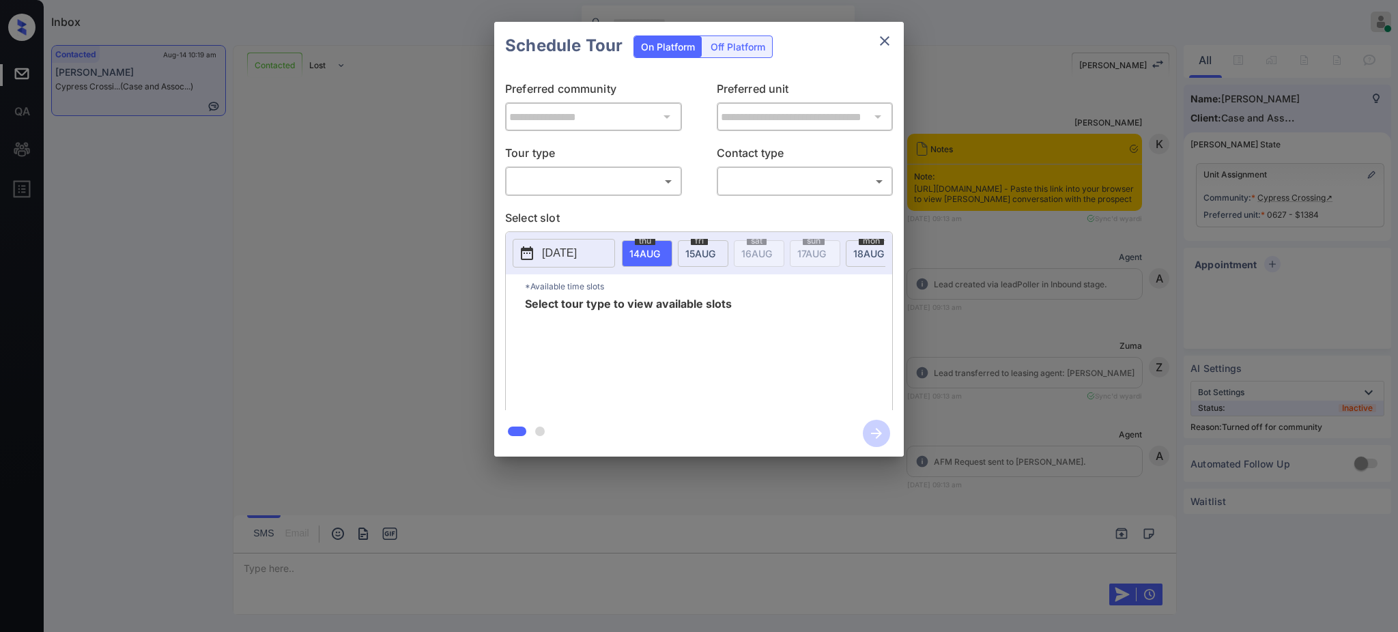
scroll to position [3146, 0]
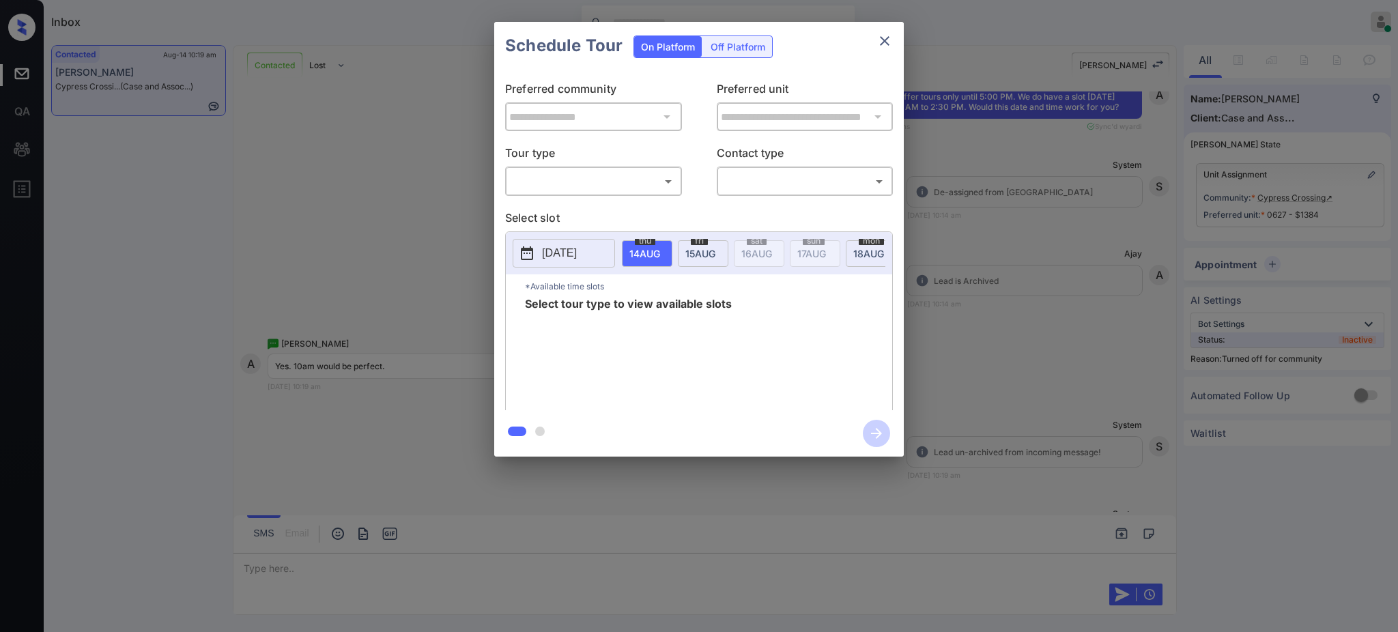
click at [1083, 255] on div "**********" at bounding box center [699, 239] width 1398 height 478
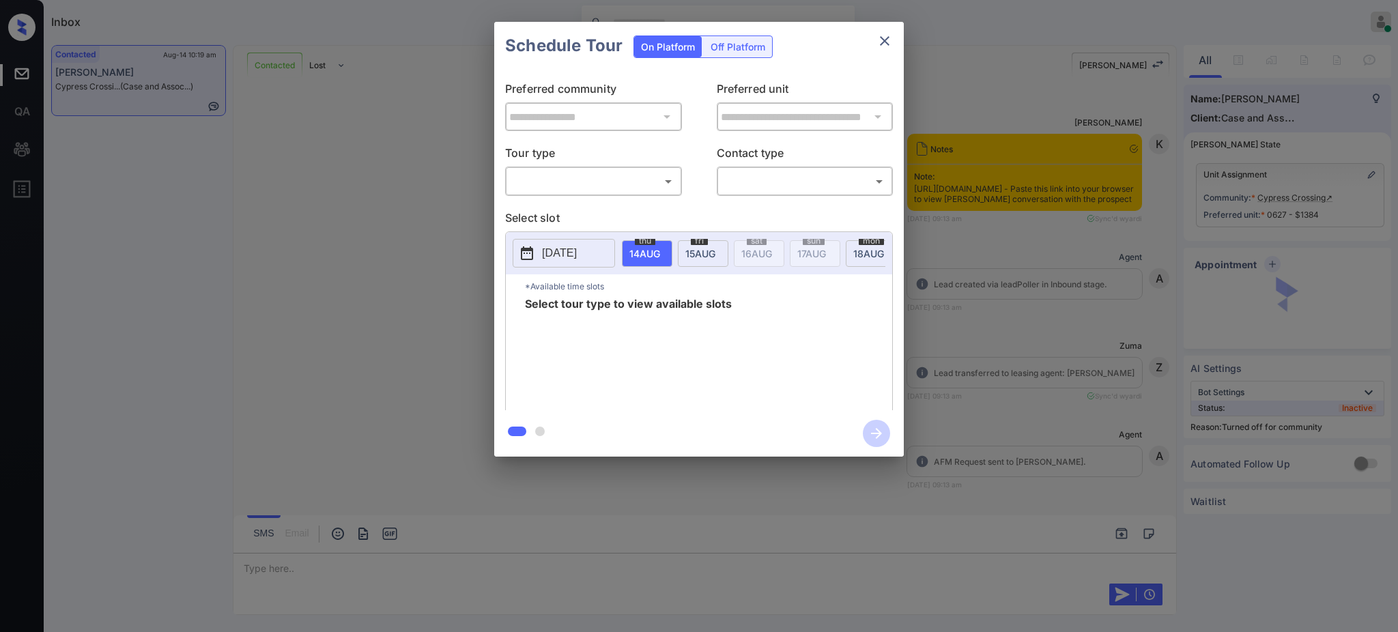
scroll to position [3419, 0]
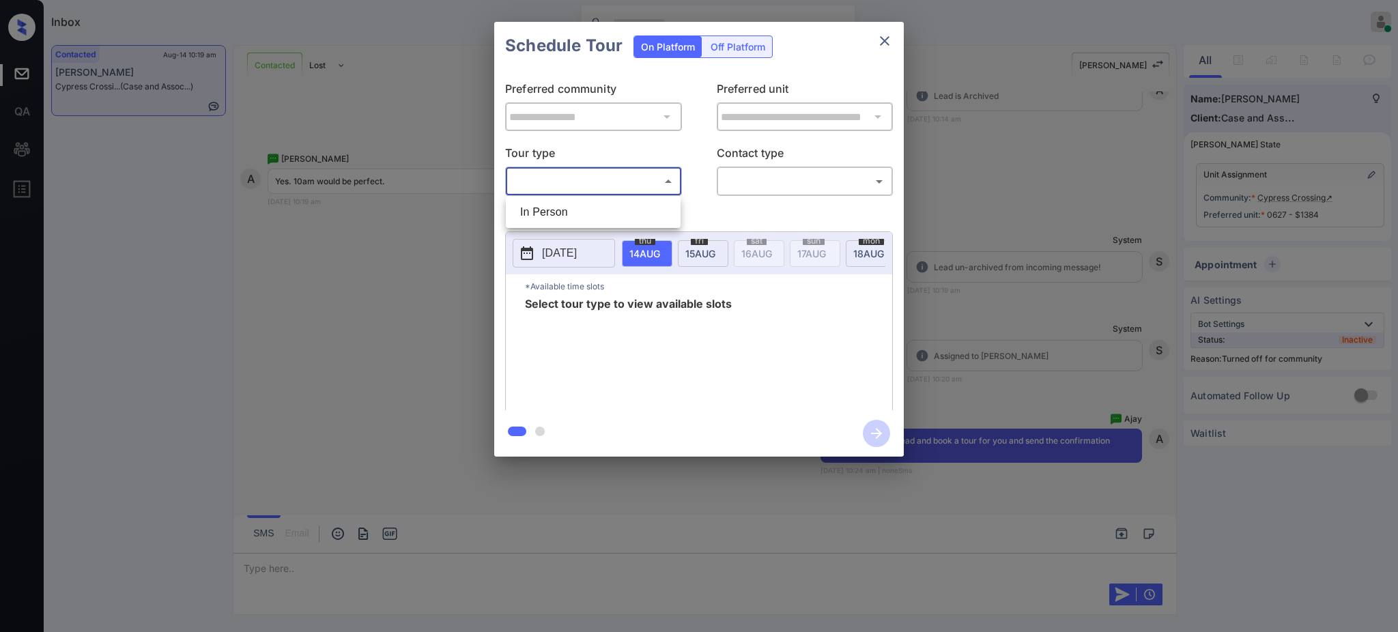
click at [631, 171] on body "Inbox [PERSON_NAME] Online Set yourself offline Set yourself on break Profile S…" at bounding box center [699, 316] width 1398 height 632
click at [601, 197] on ul "In Person" at bounding box center [593, 212] width 175 height 31
click at [610, 205] on li "In Person" at bounding box center [593, 212] width 168 height 25
type input "********"
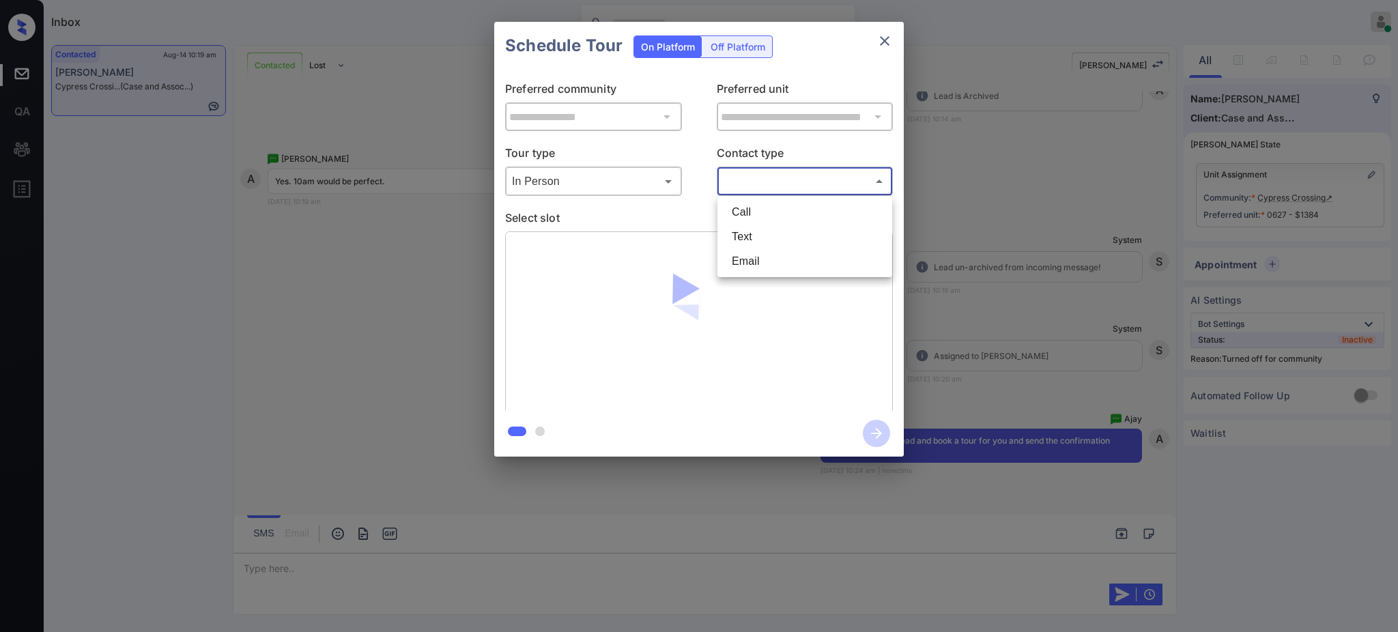
click at [782, 175] on body "Inbox [PERSON_NAME] Online Set yourself offline Set yourself on break Profile S…" at bounding box center [699, 316] width 1398 height 632
click at [749, 231] on li "Text" at bounding box center [805, 237] width 168 height 25
type input "****"
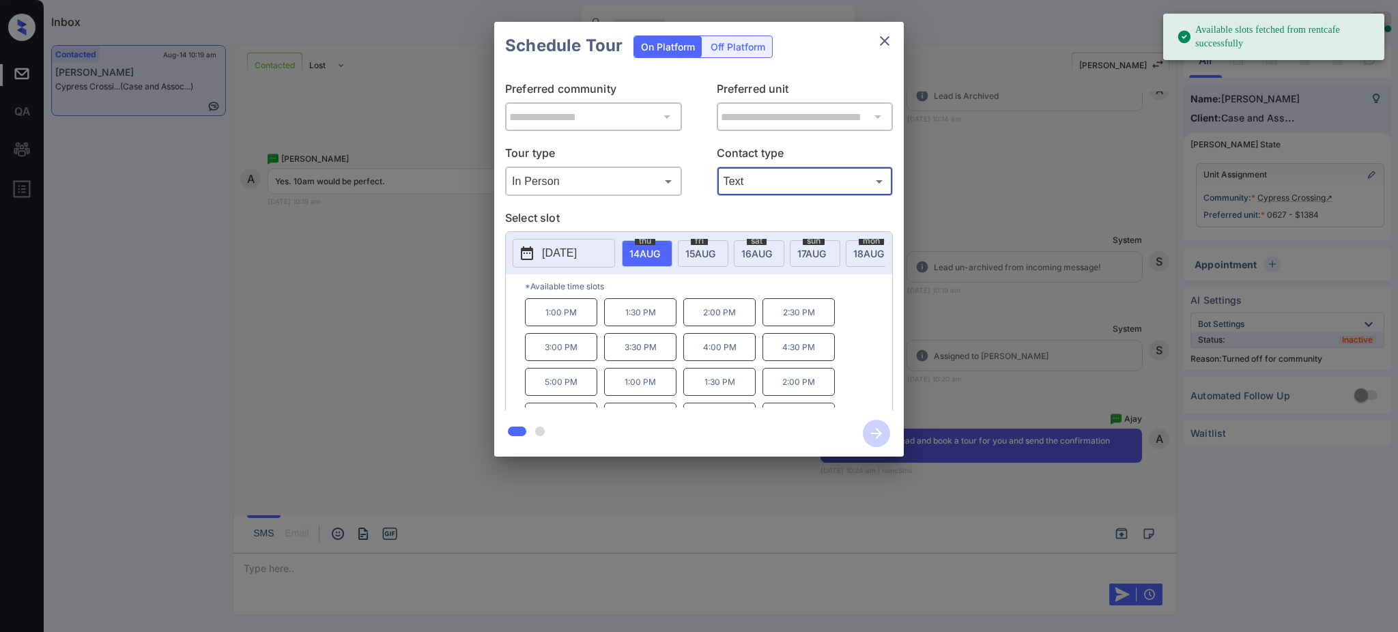
click at [658, 219] on p "Select slot" at bounding box center [699, 221] width 388 height 22
click at [577, 257] on p "[DATE]" at bounding box center [559, 253] width 35 height 16
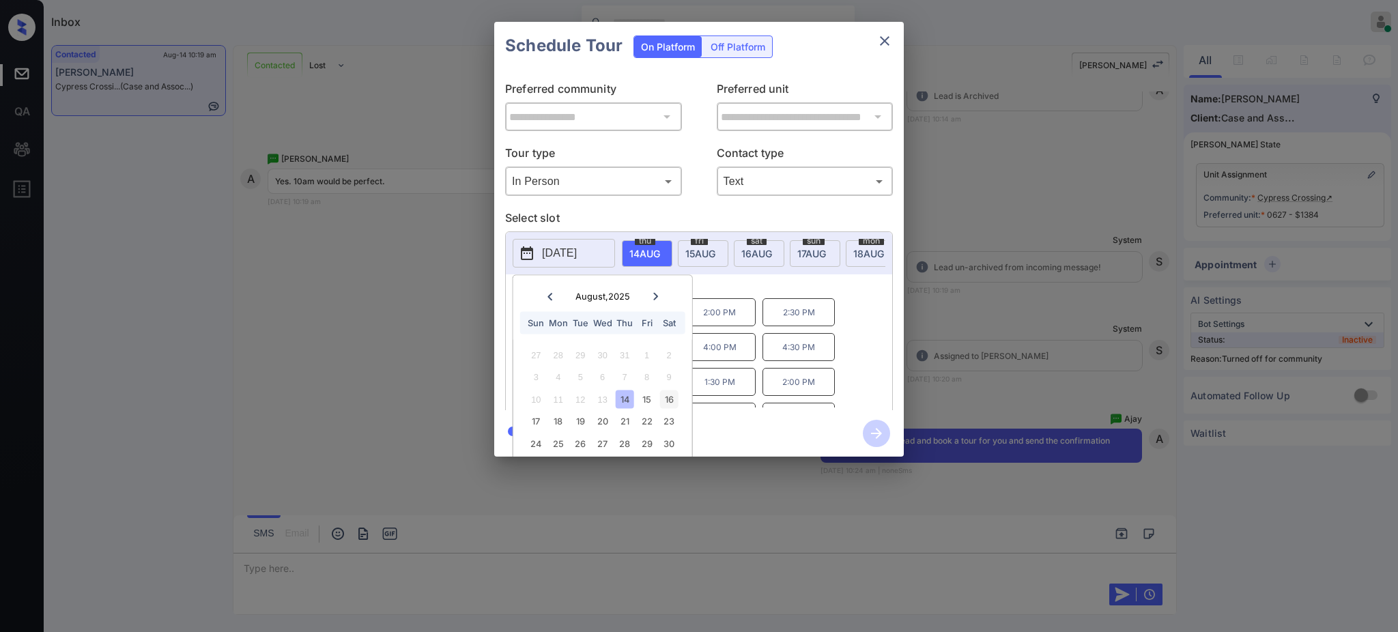
click at [669, 392] on div "16" at bounding box center [668, 399] width 18 height 18
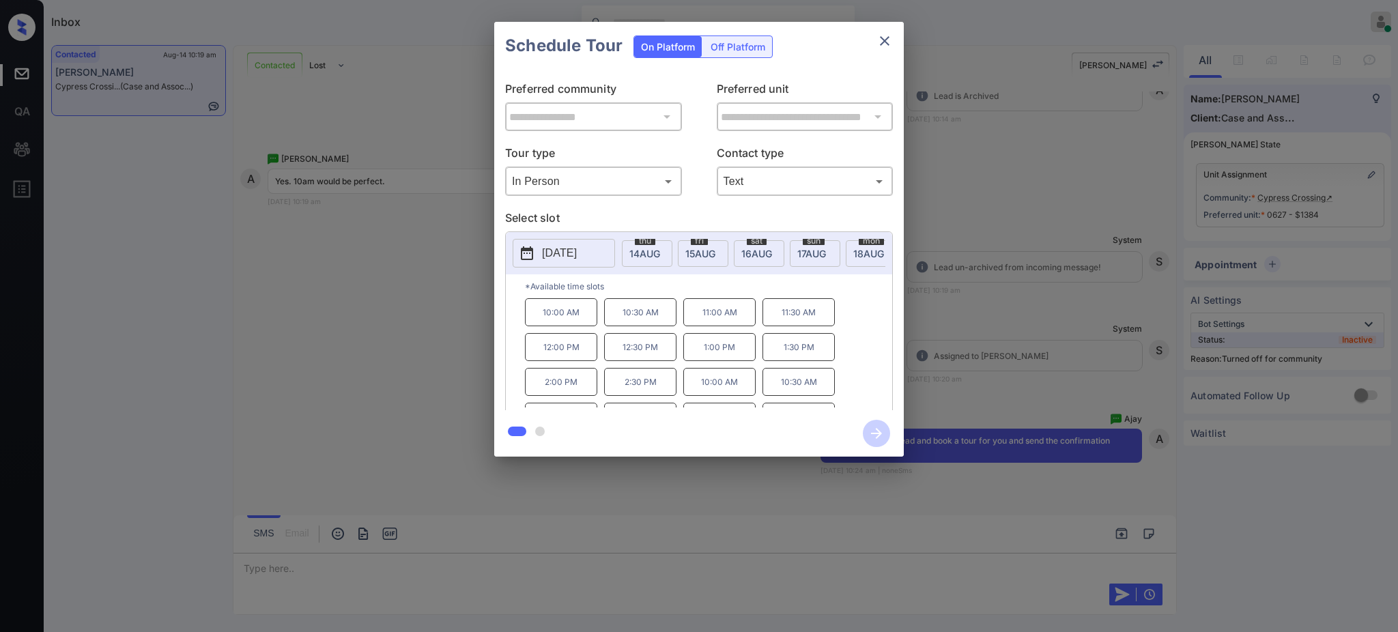
click at [718, 298] on p "*Available time slots" at bounding box center [708, 286] width 367 height 24
click at [566, 326] on p "10:00 AM" at bounding box center [561, 312] width 72 height 28
click at [872, 431] on icon "button" at bounding box center [876, 433] width 27 height 27
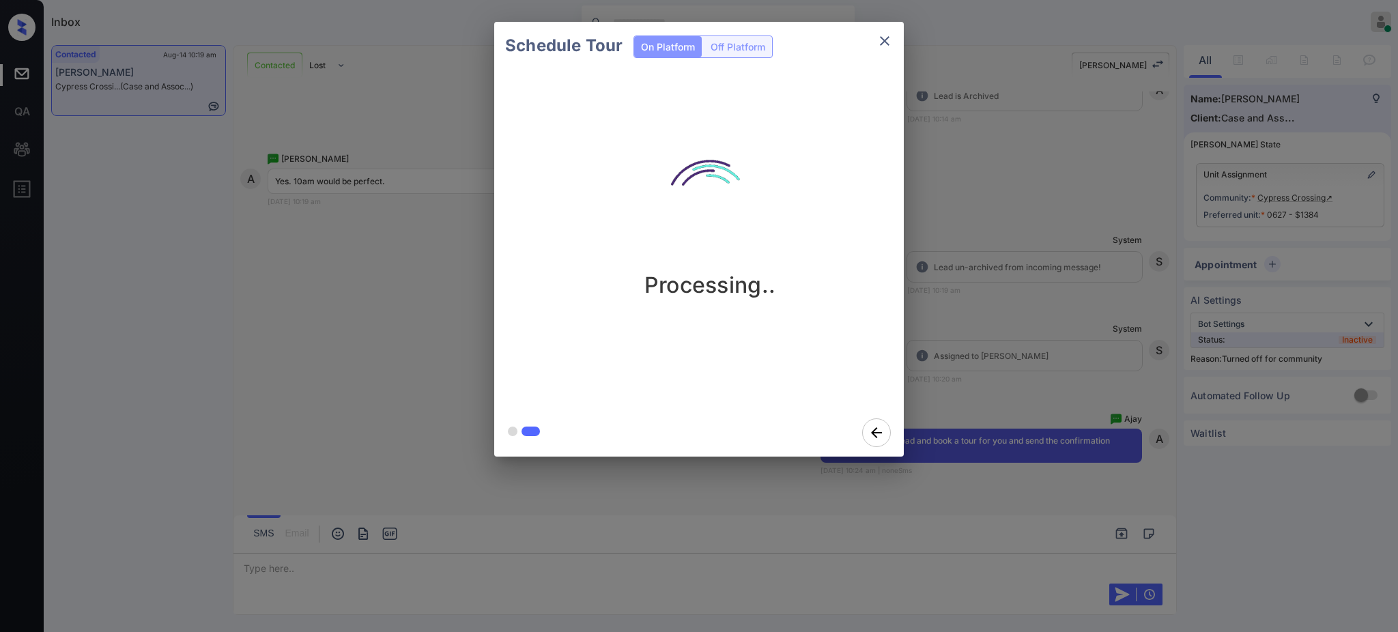
click at [1033, 253] on div "Schedule Tour On Platform Off Platform Processing.." at bounding box center [699, 239] width 1398 height 478
